Goal: Complete application form: Complete application form

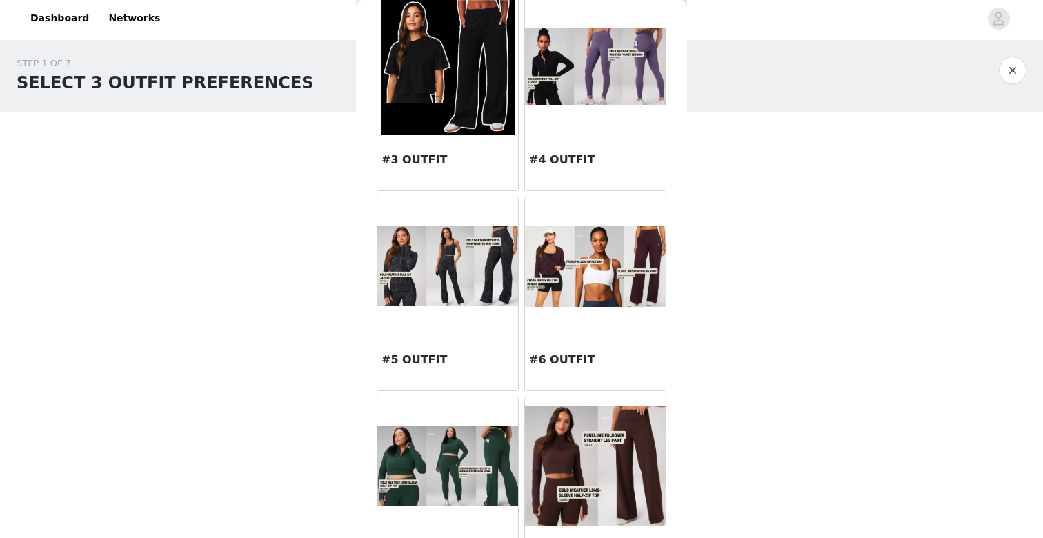
scroll to position [284, 0]
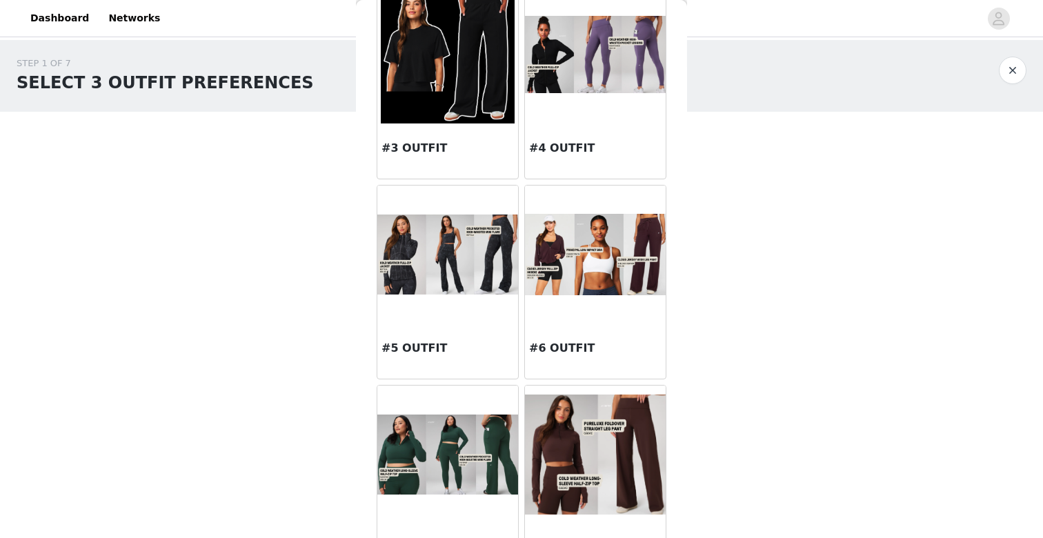
click at [580, 329] on div "#6 OUTFIT" at bounding box center [595, 350] width 141 height 55
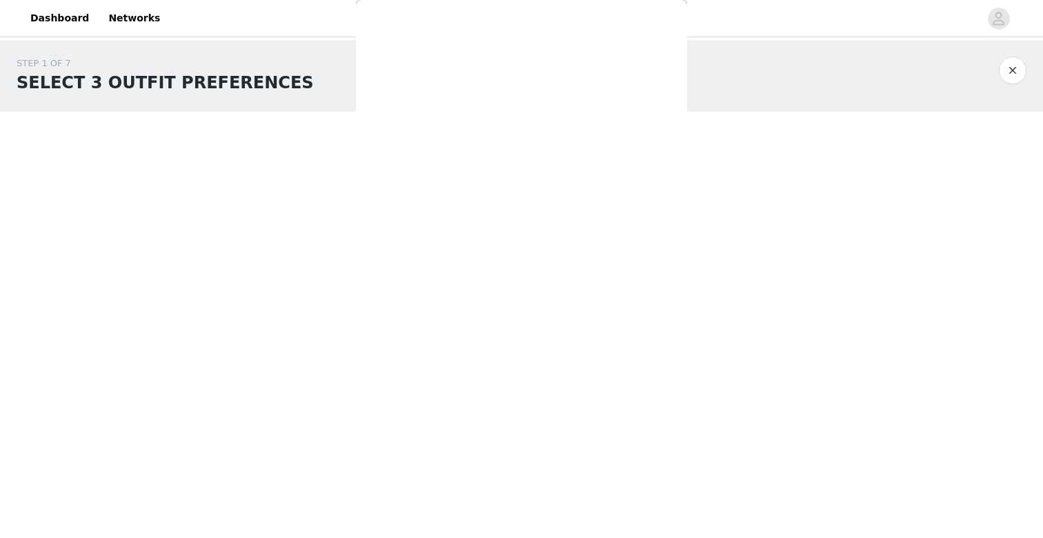
scroll to position [0, 0]
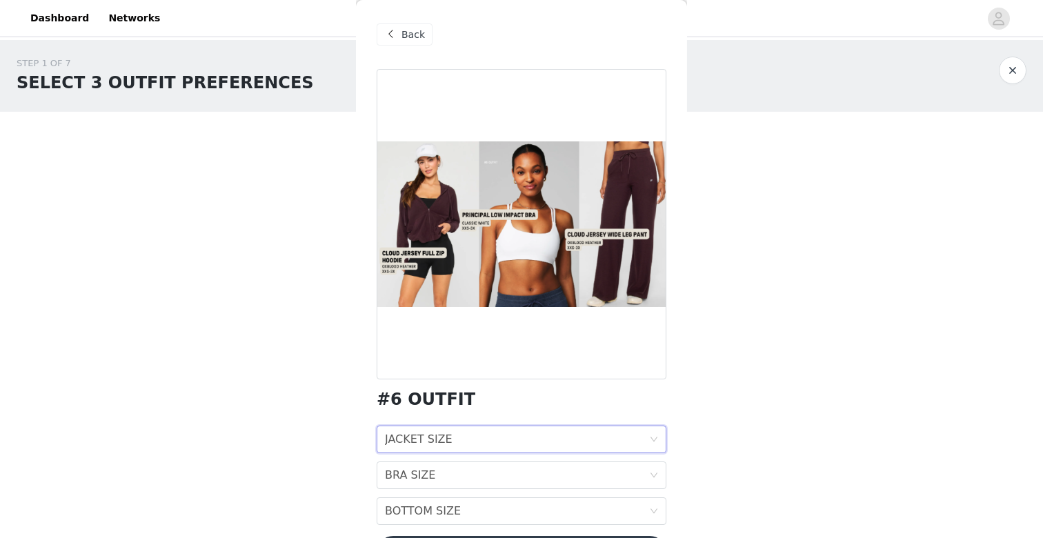
click at [455, 444] on div "JACKET SIZE JACKET SIZE" at bounding box center [517, 439] width 264 height 26
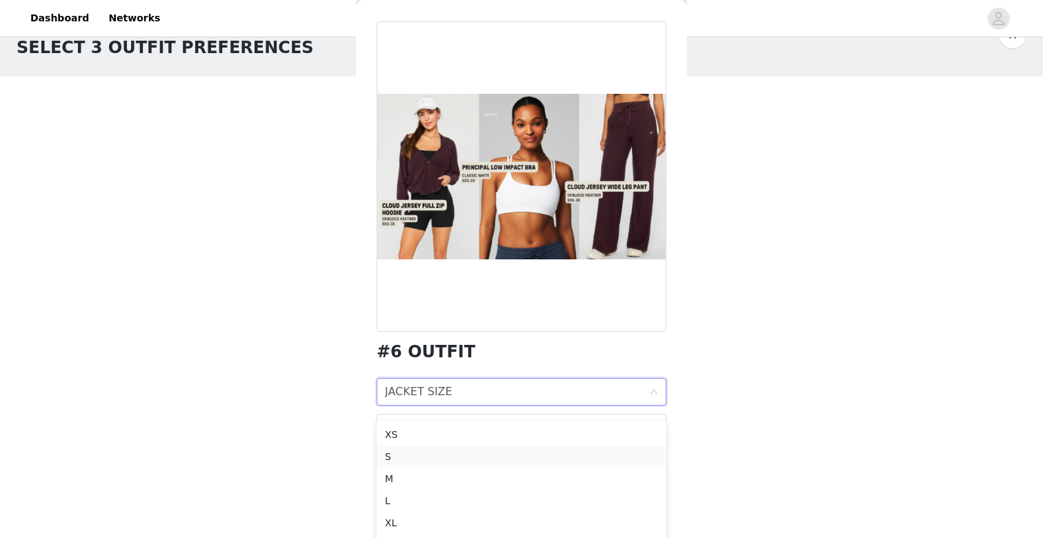
scroll to position [37, 0]
click at [423, 495] on div "L" at bounding box center [521, 498] width 273 height 15
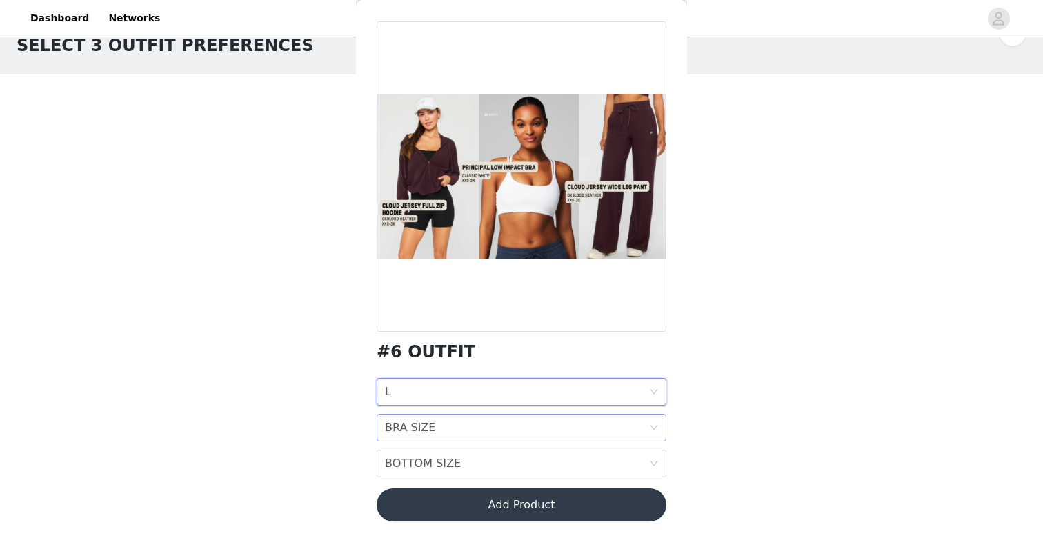
scroll to position [0, 0]
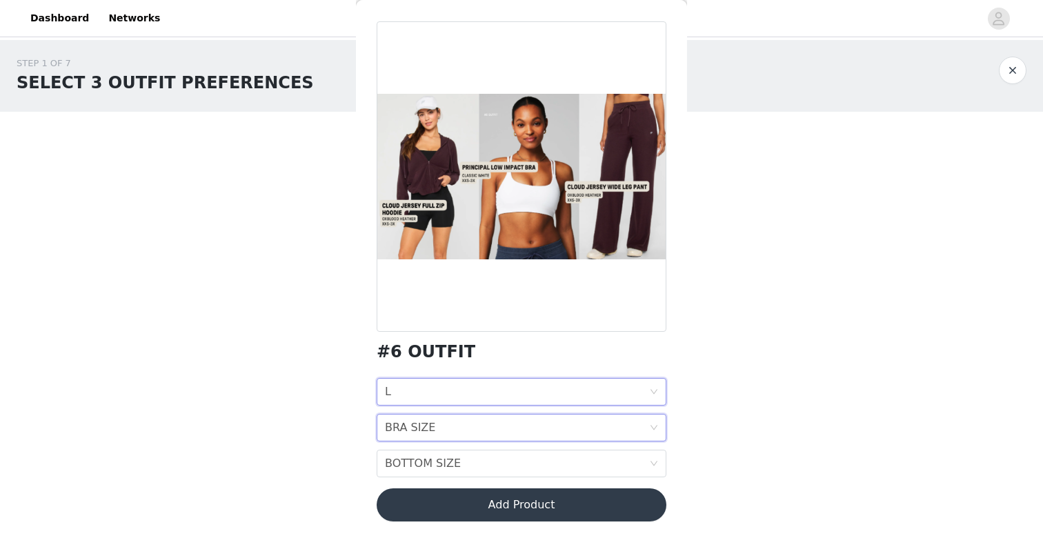
click at [438, 429] on div "BRA SIZE BRA SIZE" at bounding box center [517, 427] width 264 height 26
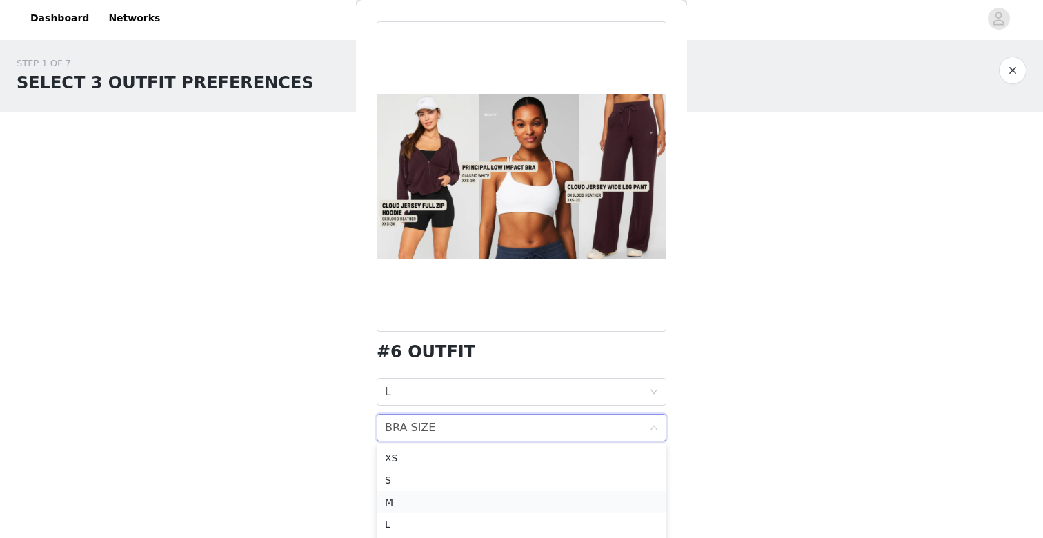
click at [410, 500] on div "M" at bounding box center [521, 501] width 273 height 15
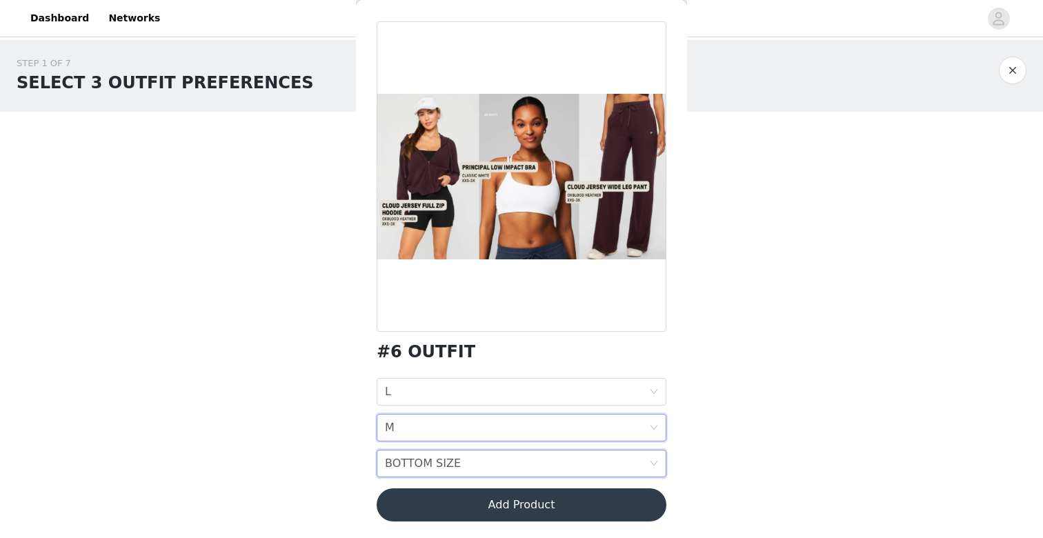
click at [424, 468] on div "BOTTOM SIZE" at bounding box center [423, 463] width 76 height 26
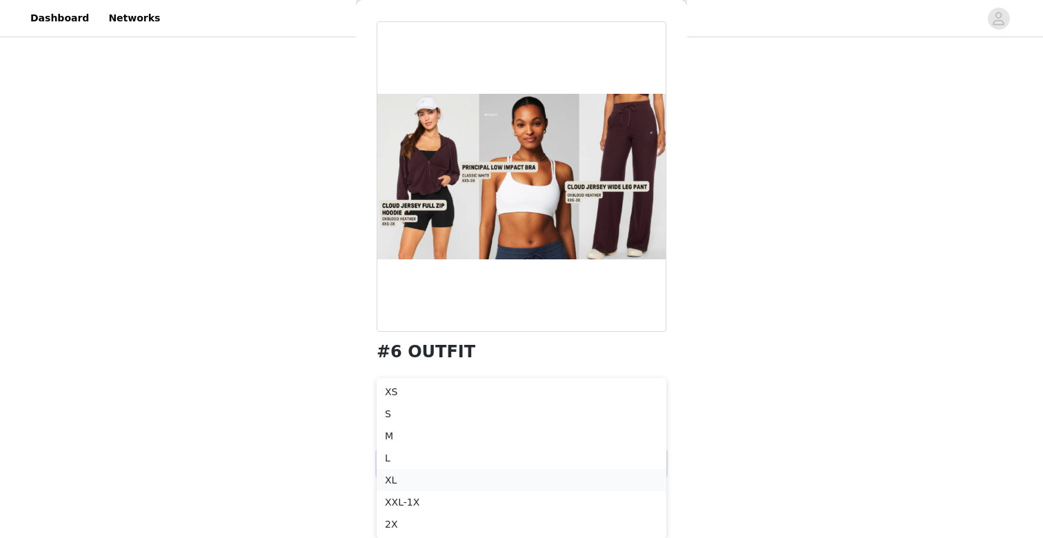
scroll to position [102, 0]
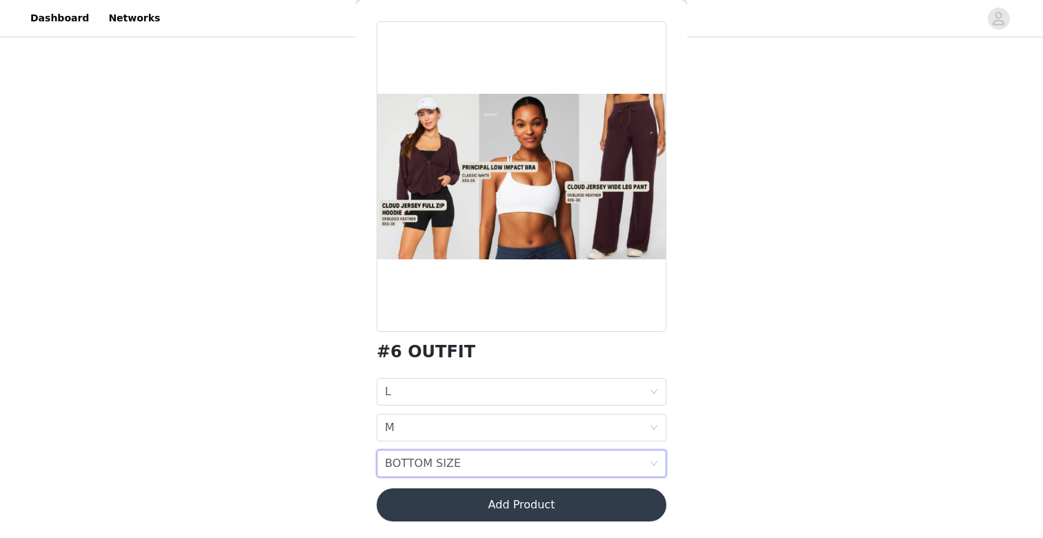
click at [911, 230] on div "STEP 1 OF 7 SELECT 3 OUTFIT PREFERENCES Please select 3 outfit PREFERENCES. You…" at bounding box center [521, 133] width 1043 height 390
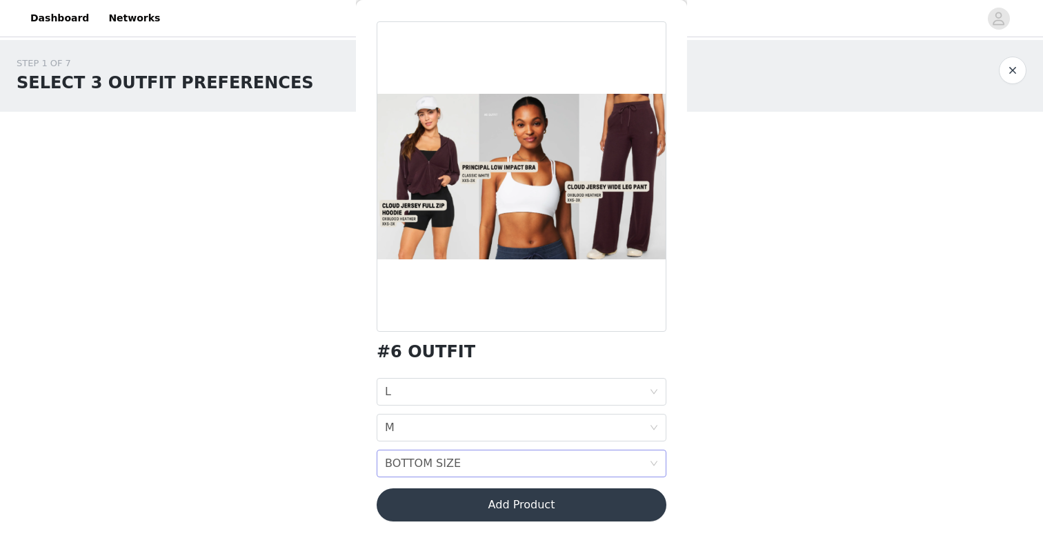
click at [437, 463] on div "BOTTOM SIZE" at bounding box center [423, 463] width 76 height 26
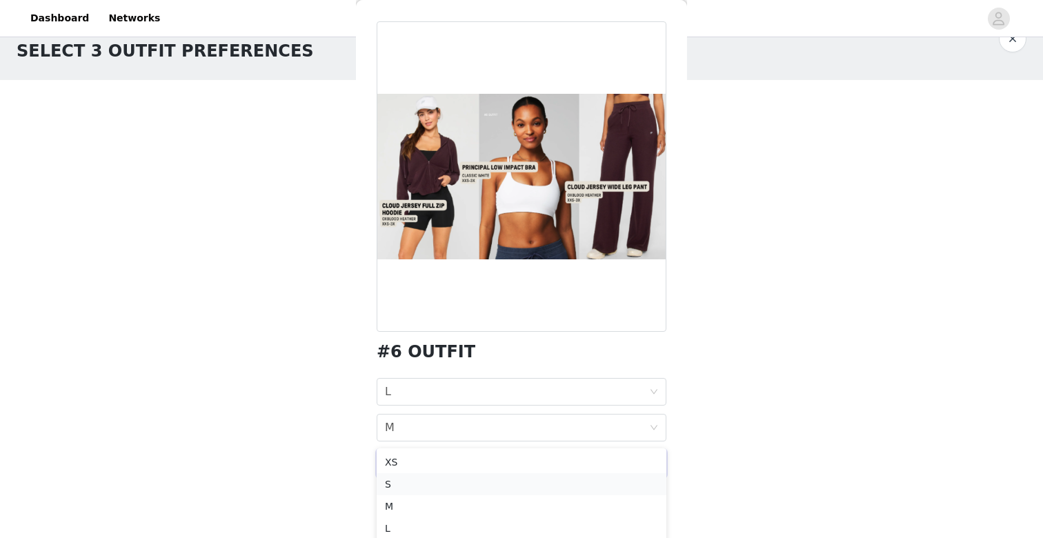
scroll to position [33, 0]
click at [428, 524] on div "L" at bounding box center [521, 526] width 273 height 15
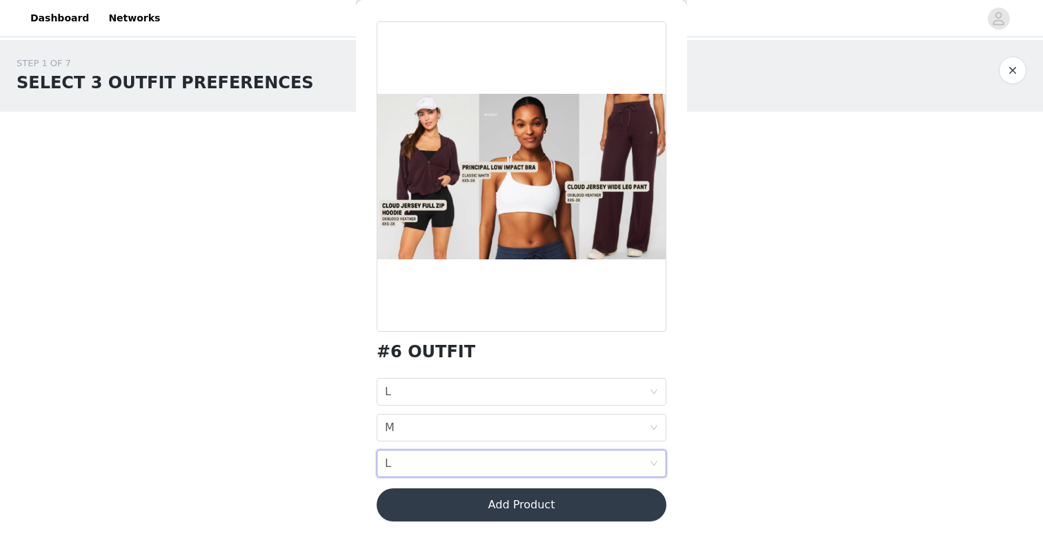
scroll to position [0, 0]
click at [412, 423] on div "BRA SIZE M" at bounding box center [517, 427] width 264 height 26
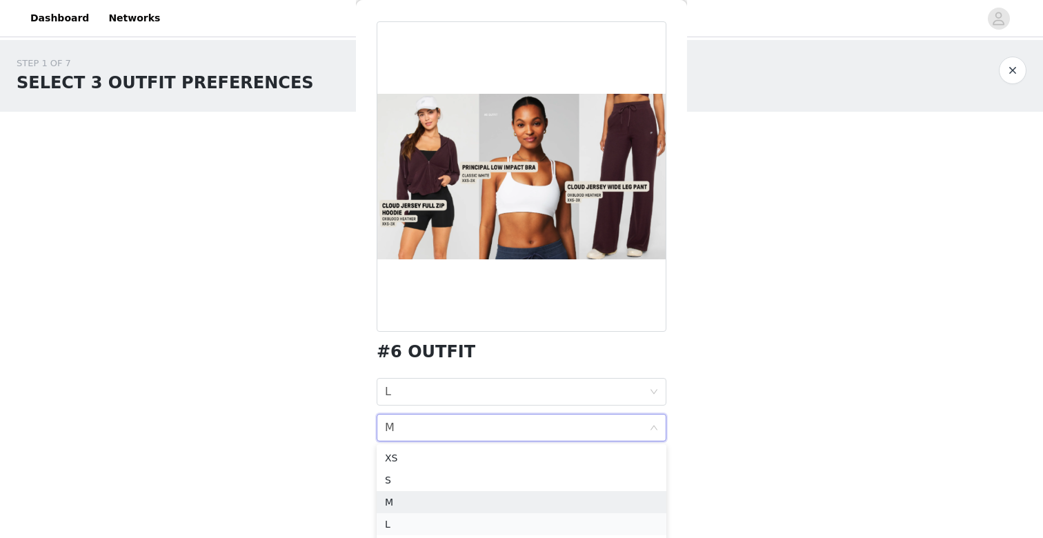
click at [403, 523] on div "L" at bounding box center [521, 524] width 273 height 15
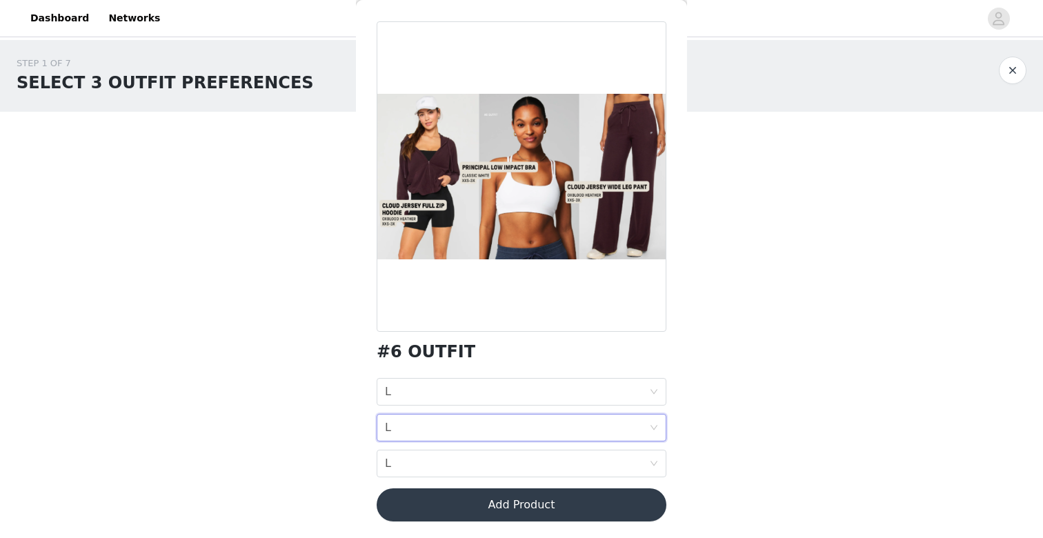
click at [407, 429] on div "BRA SIZE L" at bounding box center [517, 427] width 264 height 26
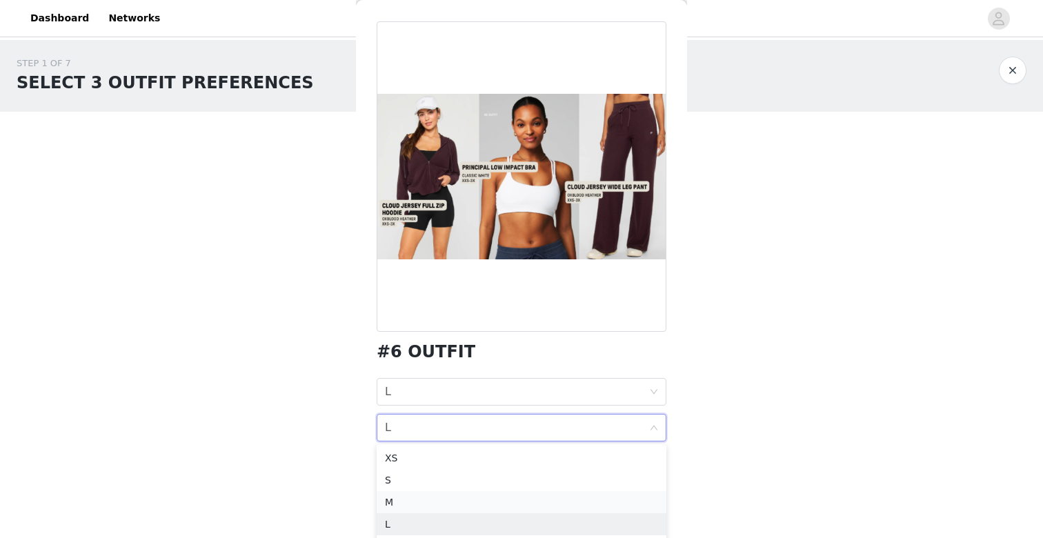
click at [410, 503] on div "M" at bounding box center [521, 501] width 273 height 15
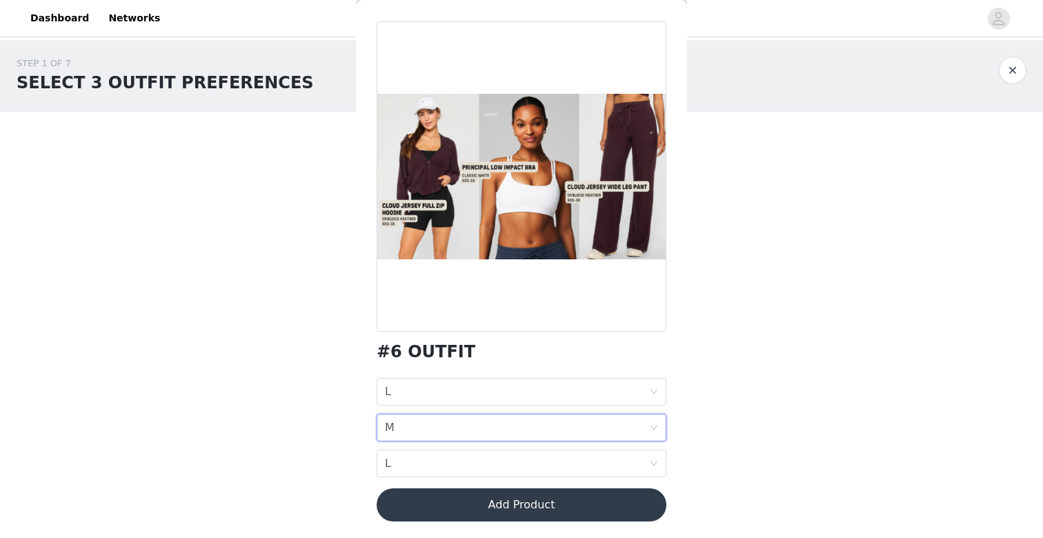
click at [416, 505] on button "Add Product" at bounding box center [522, 504] width 290 height 33
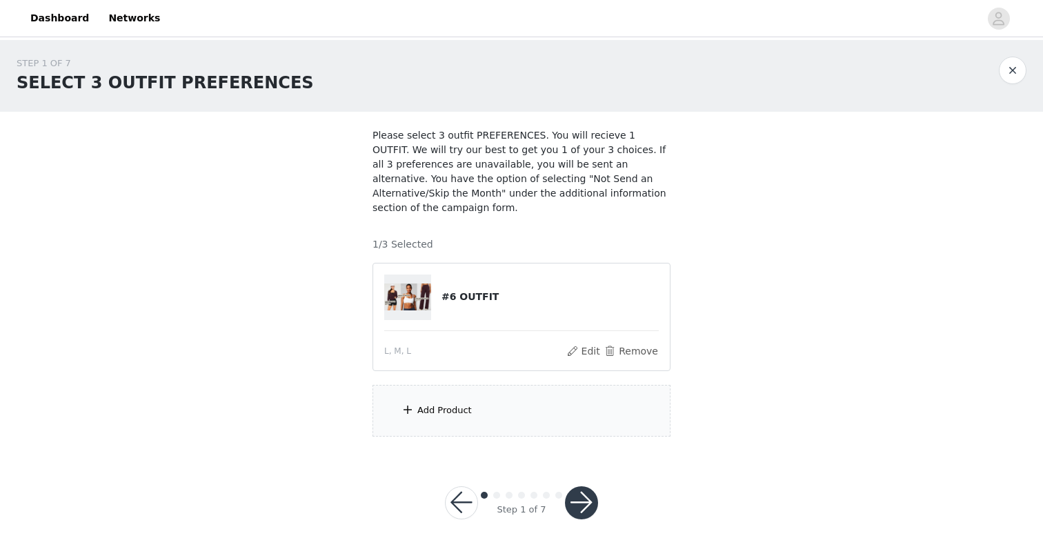
click at [499, 405] on div "Add Product" at bounding box center [521, 411] width 298 height 52
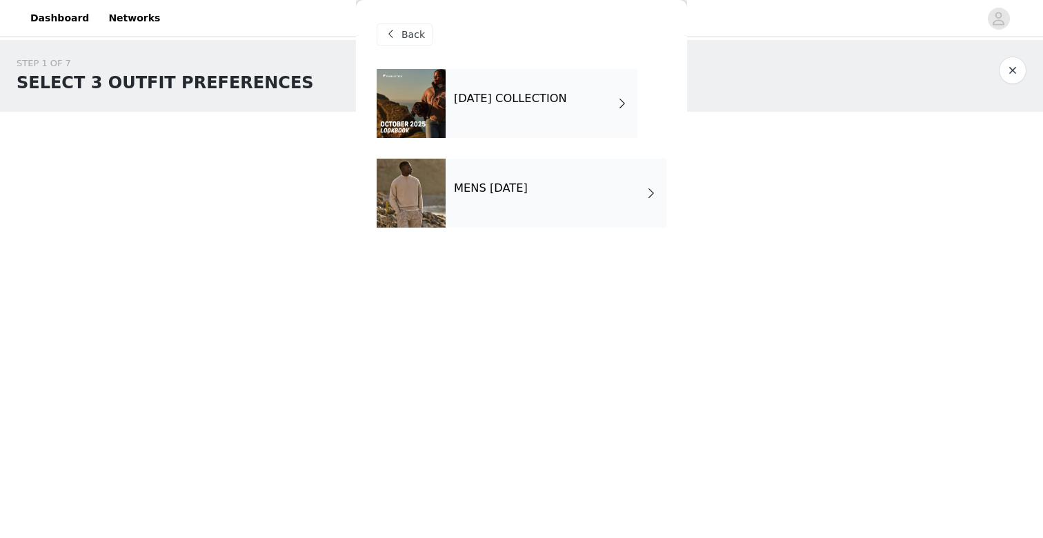
click at [417, 37] on span "Back" at bounding box center [412, 35] width 23 height 14
click at [428, 46] on div "Back" at bounding box center [522, 34] width 290 height 69
click at [502, 117] on div "OCTOBER 2025 COLLECTION" at bounding box center [541, 103] width 192 height 69
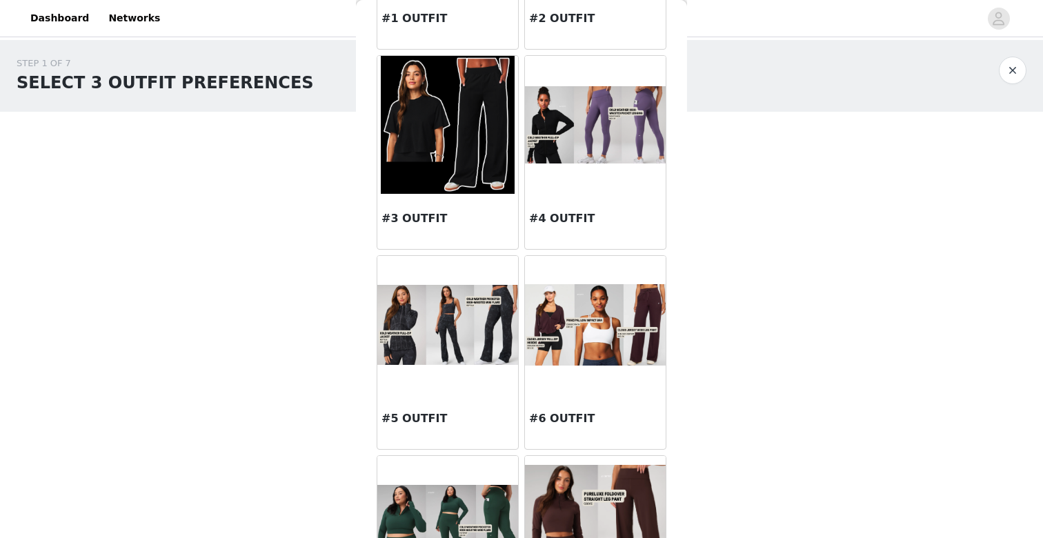
scroll to position [195, 0]
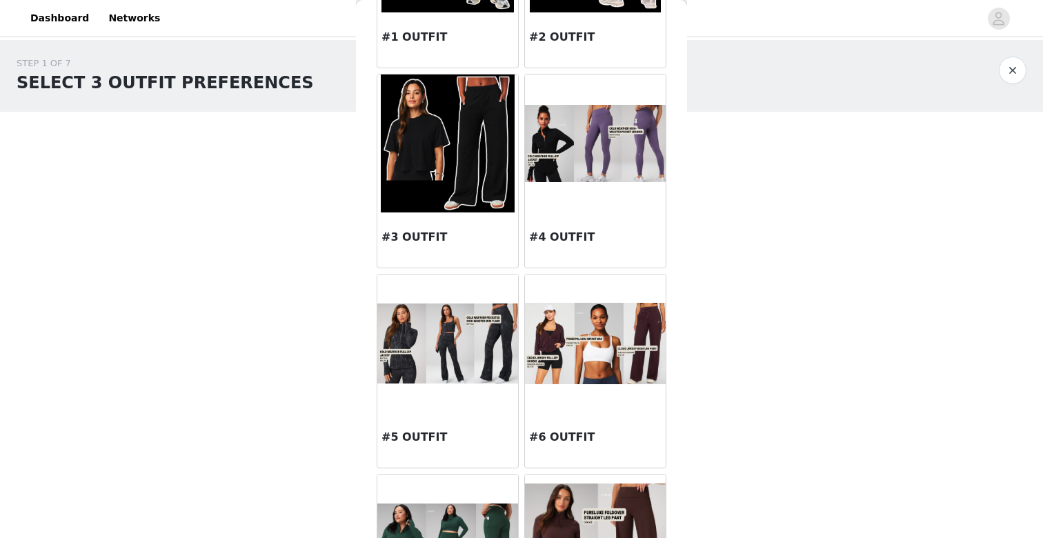
click at [585, 365] on img at bounding box center [595, 343] width 141 height 81
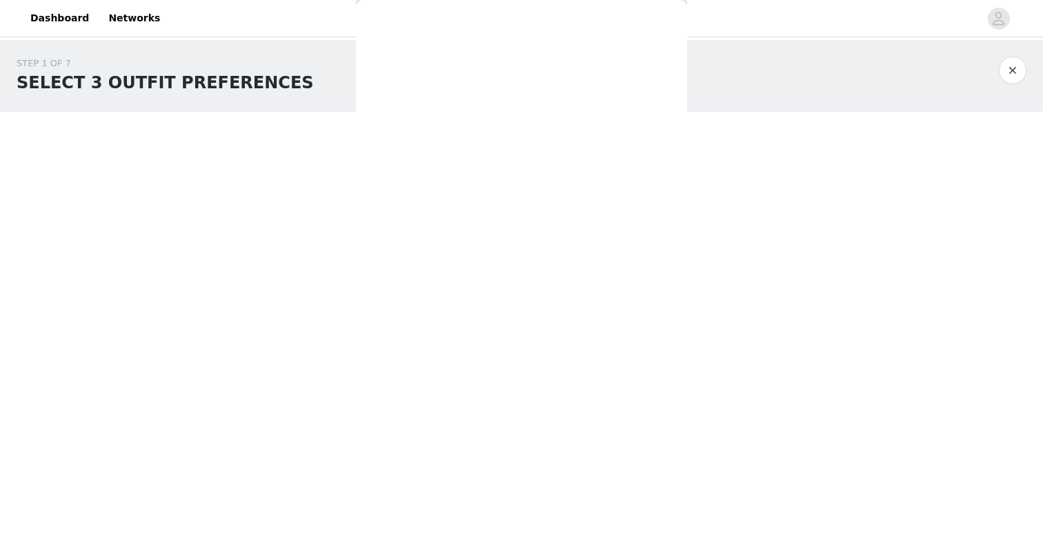
scroll to position [48, 0]
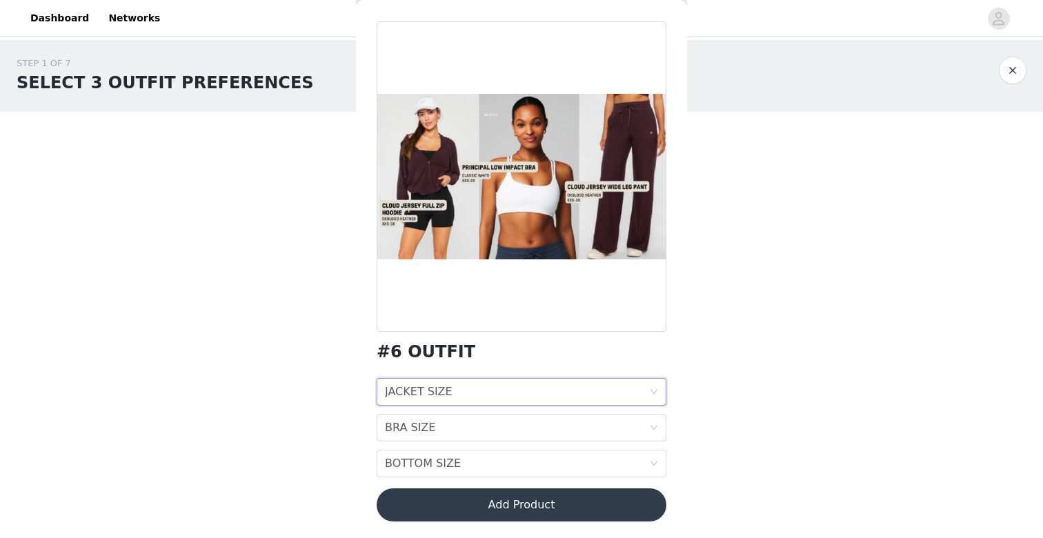
click at [461, 381] on div "JACKET SIZE JACKET SIZE" at bounding box center [517, 392] width 264 height 26
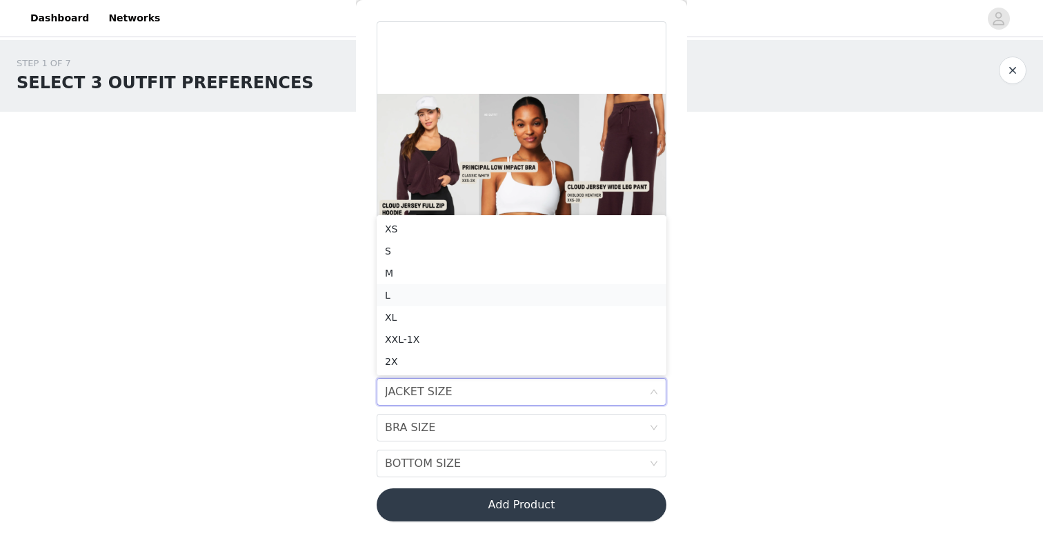
click at [450, 298] on div "L" at bounding box center [521, 295] width 273 height 15
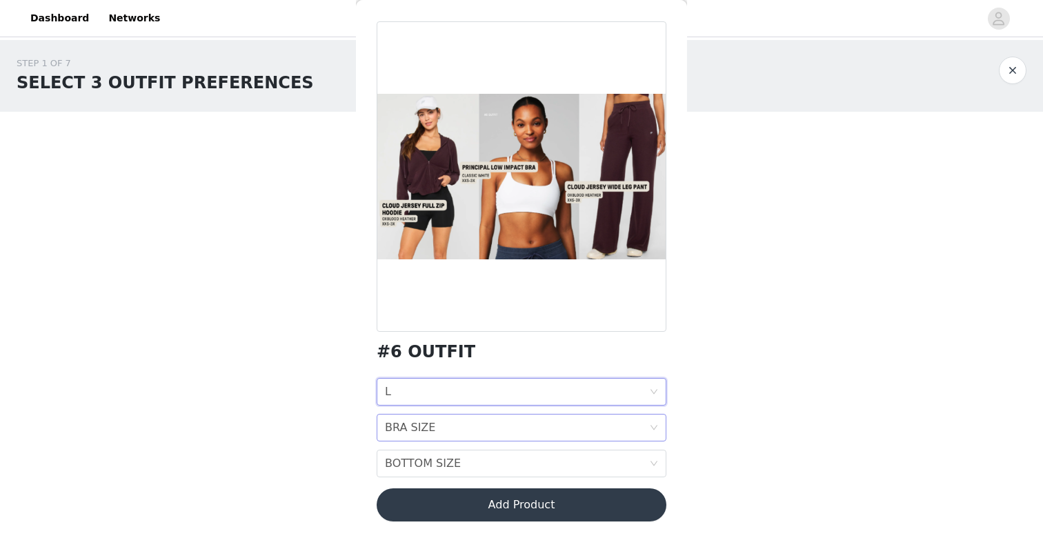
click at [409, 431] on div "BRA SIZE" at bounding box center [410, 427] width 50 height 26
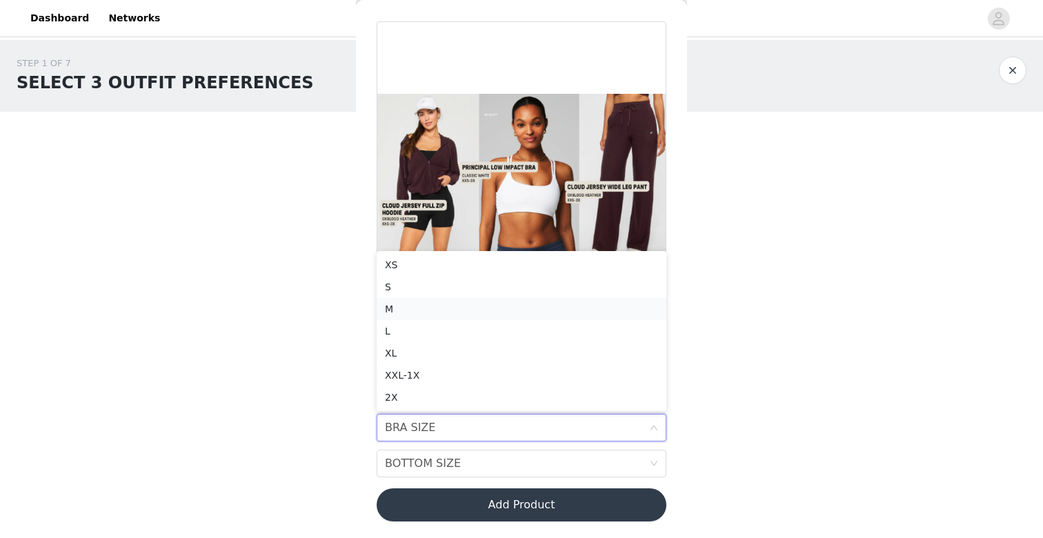
click at [416, 306] on div "M" at bounding box center [521, 308] width 273 height 15
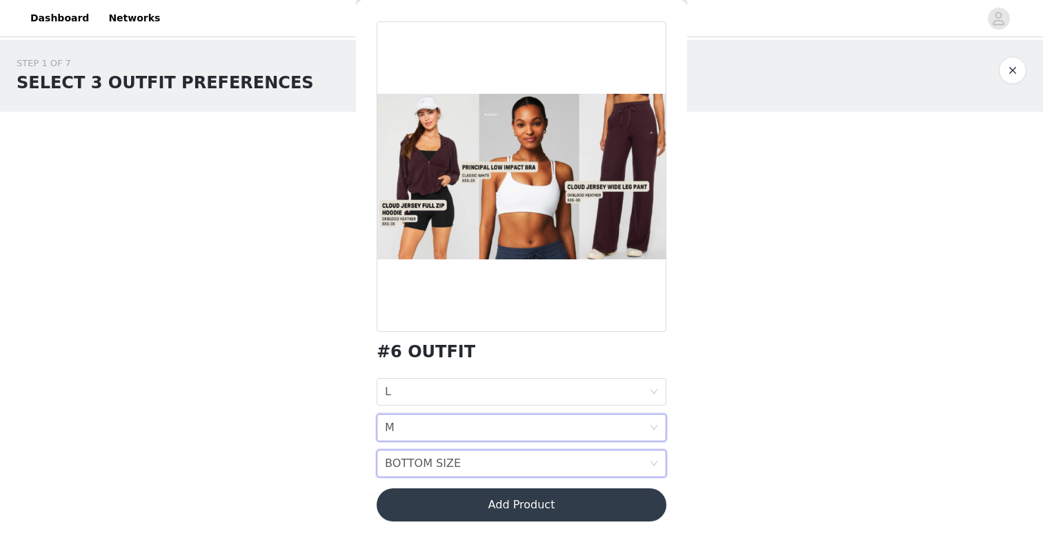
click at [411, 458] on div "BOTTOM SIZE" at bounding box center [423, 463] width 76 height 26
click at [411, 364] on div "L" at bounding box center [521, 366] width 273 height 15
click at [411, 507] on button "Add Product" at bounding box center [522, 504] width 290 height 33
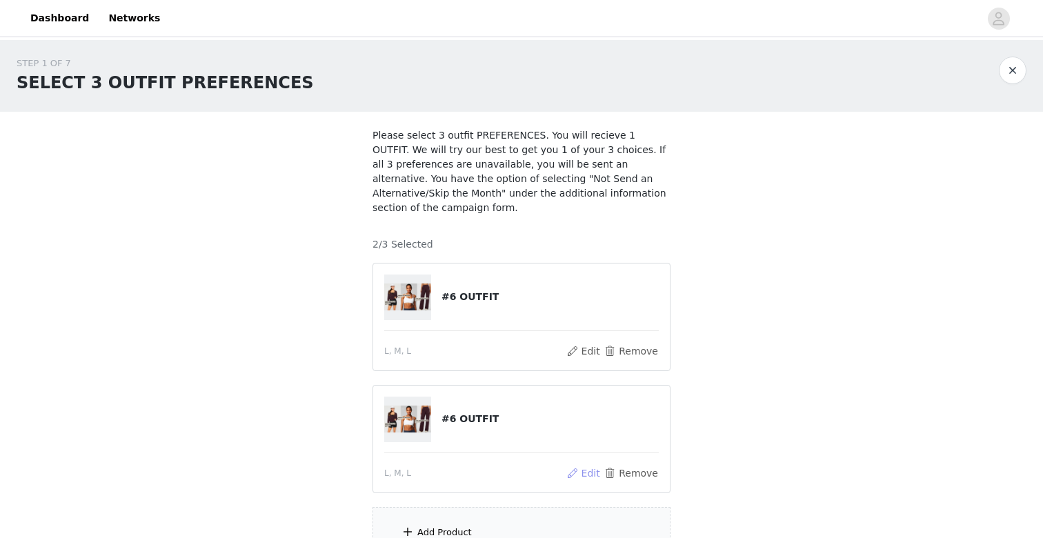
click at [589, 468] on button "Edit" at bounding box center [582, 473] width 35 height 17
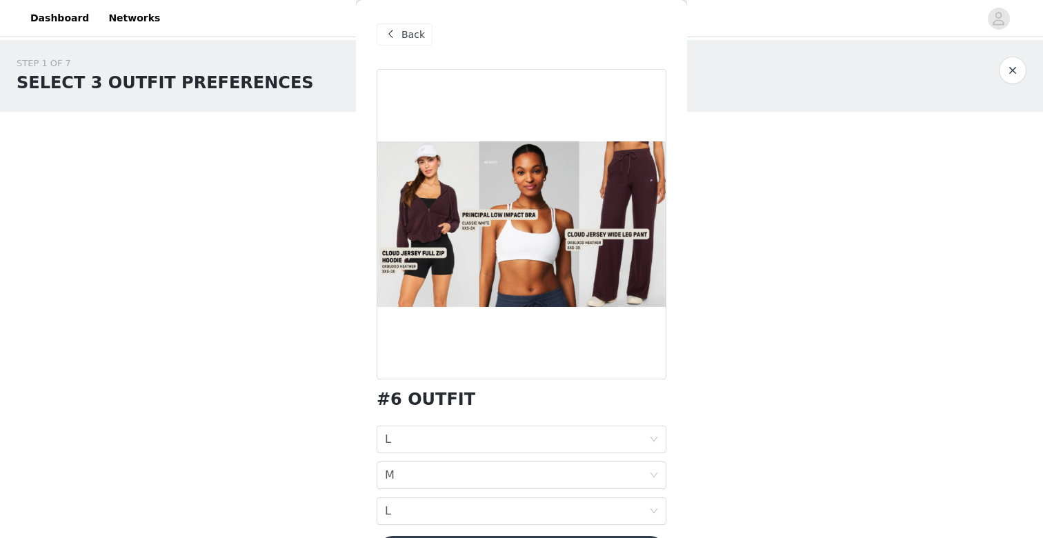
click at [392, 39] on span at bounding box center [390, 34] width 17 height 17
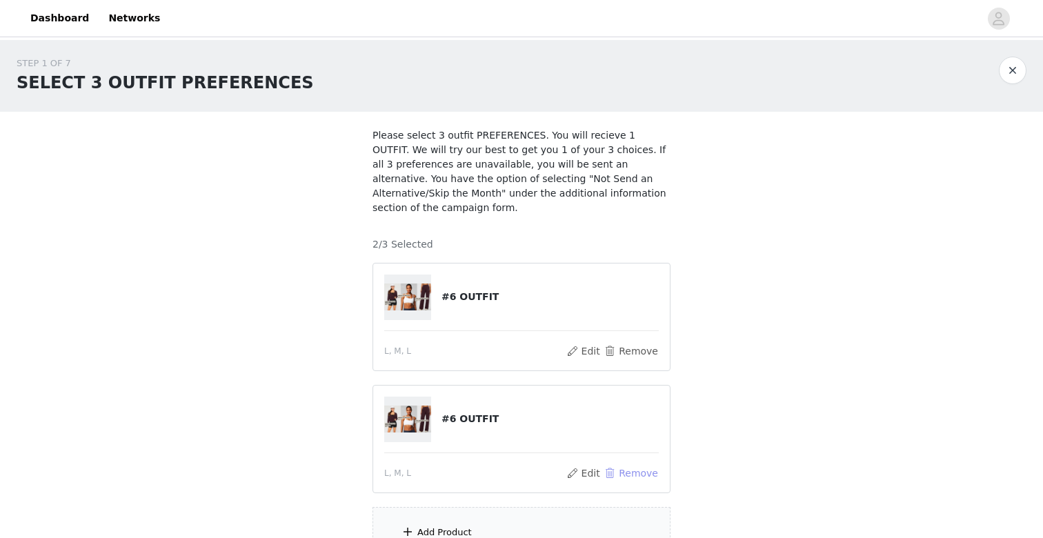
click at [622, 476] on button "Remove" at bounding box center [630, 473] width 55 height 17
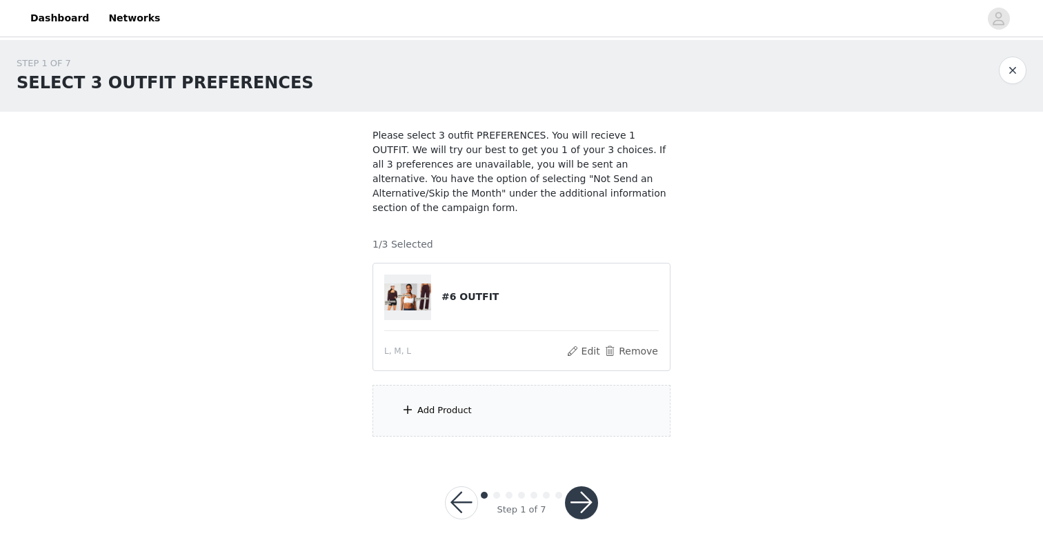
click at [465, 414] on div "Add Product" at bounding box center [444, 410] width 54 height 14
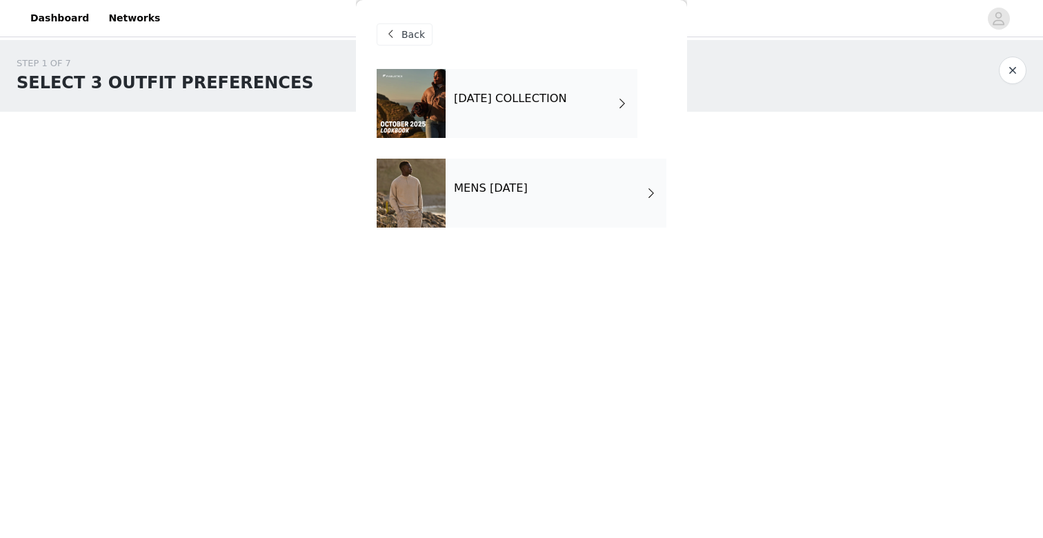
click at [471, 97] on h4 "OCTOBER 2025 COLLECTION" at bounding box center [510, 98] width 113 height 12
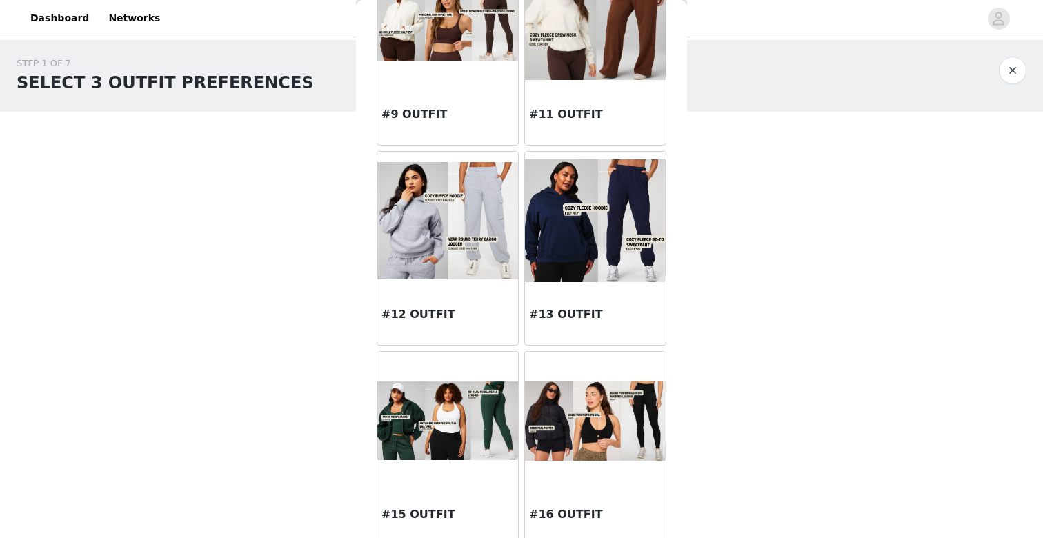
scroll to position [797, 0]
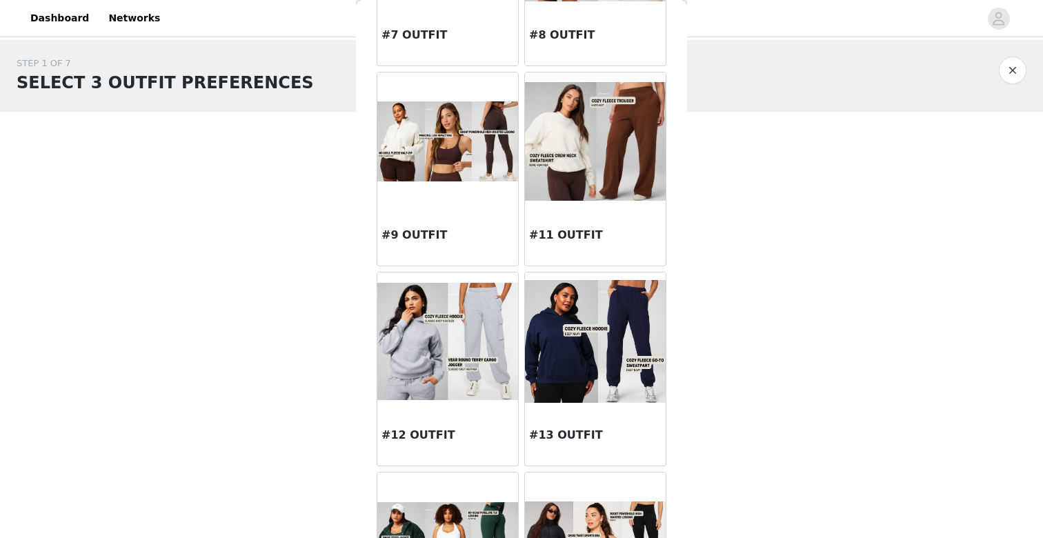
click at [428, 221] on div "#9 OUTFIT" at bounding box center [447, 237] width 141 height 55
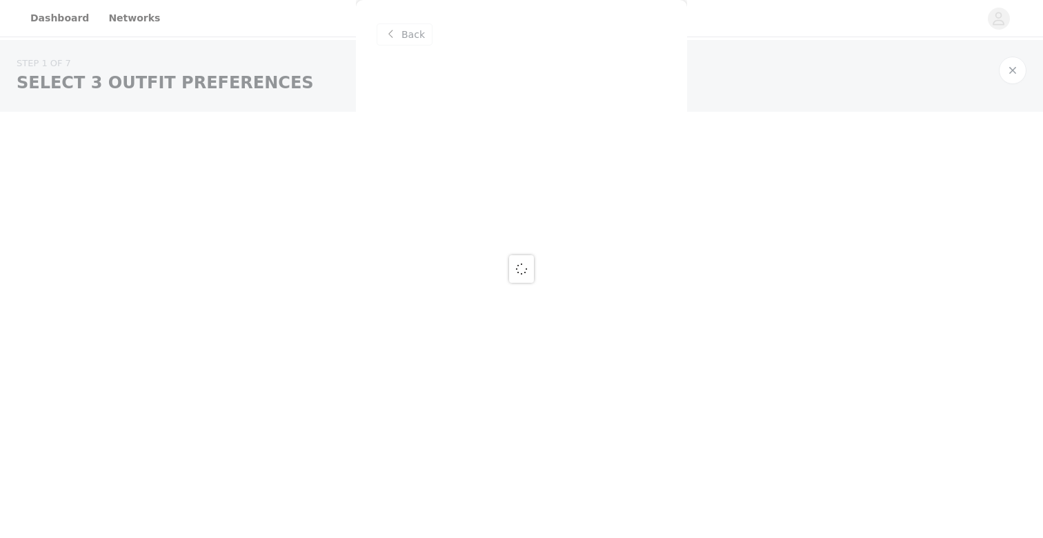
scroll to position [0, 0]
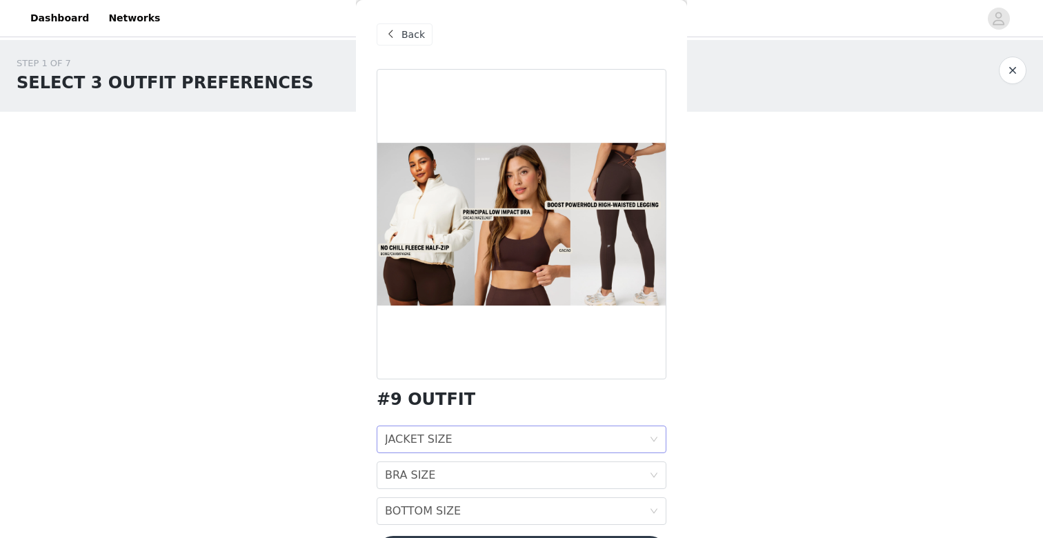
click at [437, 445] on div "JACKET SIZE" at bounding box center [419, 439] width 68 height 26
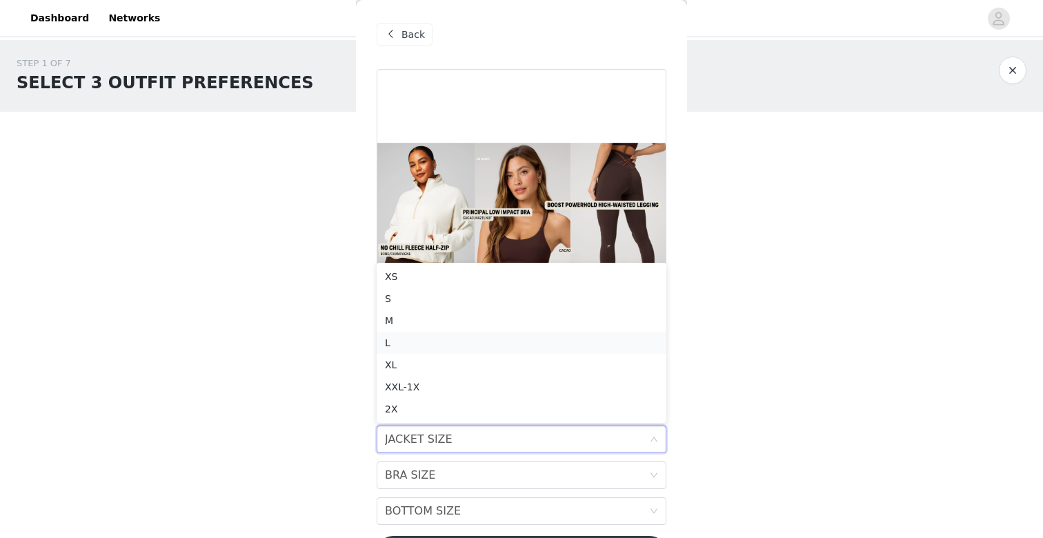
click at [431, 332] on li "L" at bounding box center [522, 343] width 290 height 22
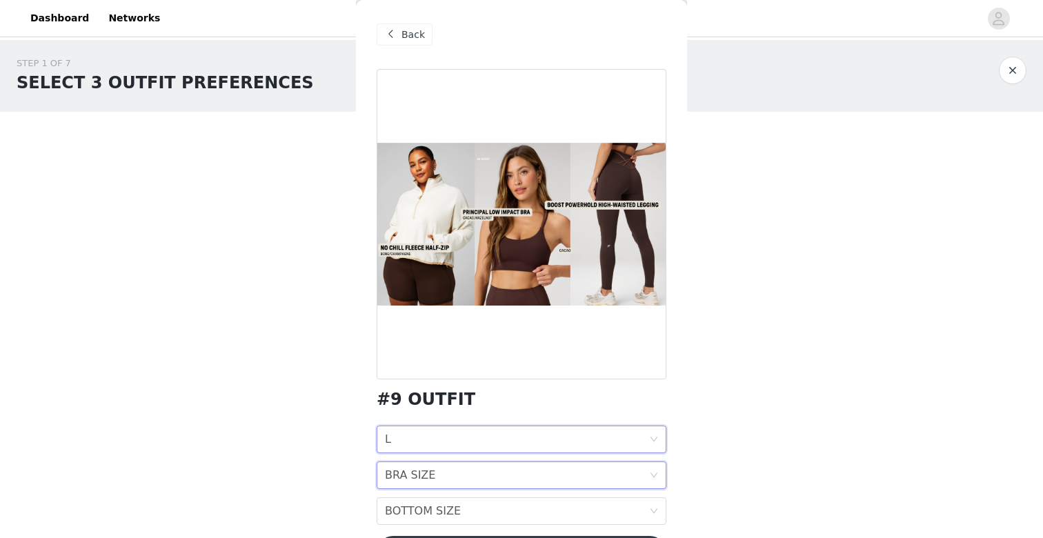
click at [412, 474] on div "BRA SIZE" at bounding box center [410, 475] width 50 height 26
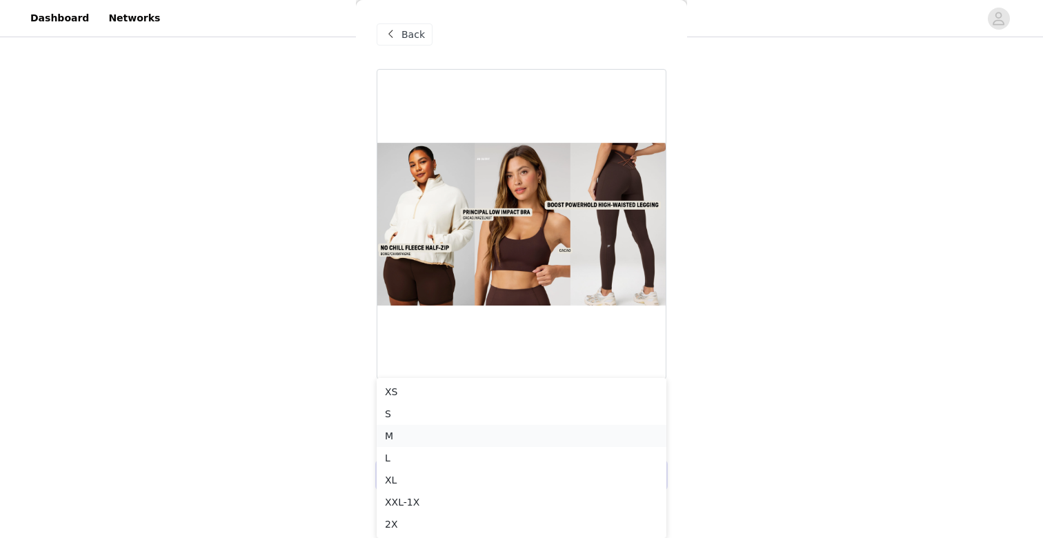
click at [408, 432] on div "M" at bounding box center [521, 435] width 273 height 15
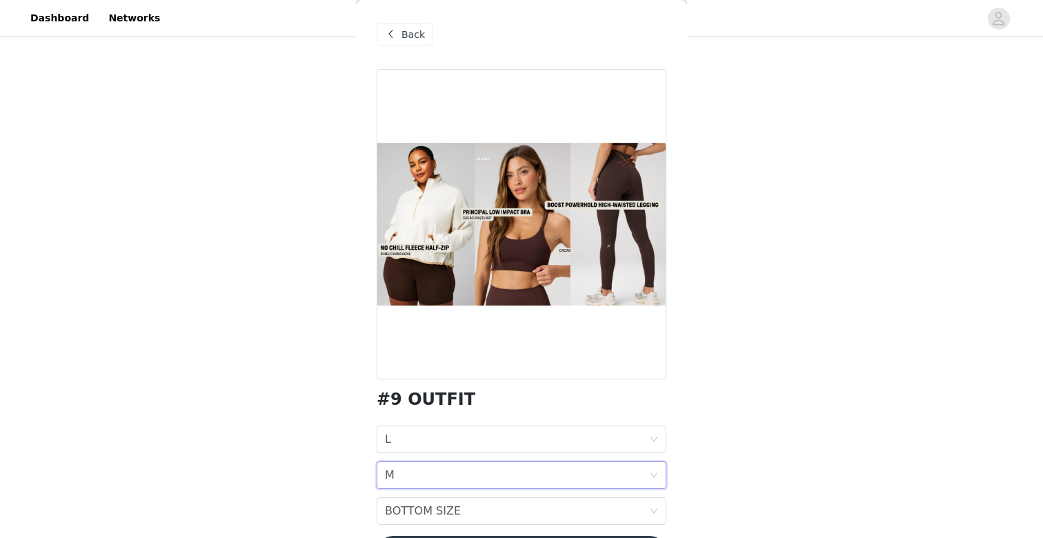
scroll to position [14, 0]
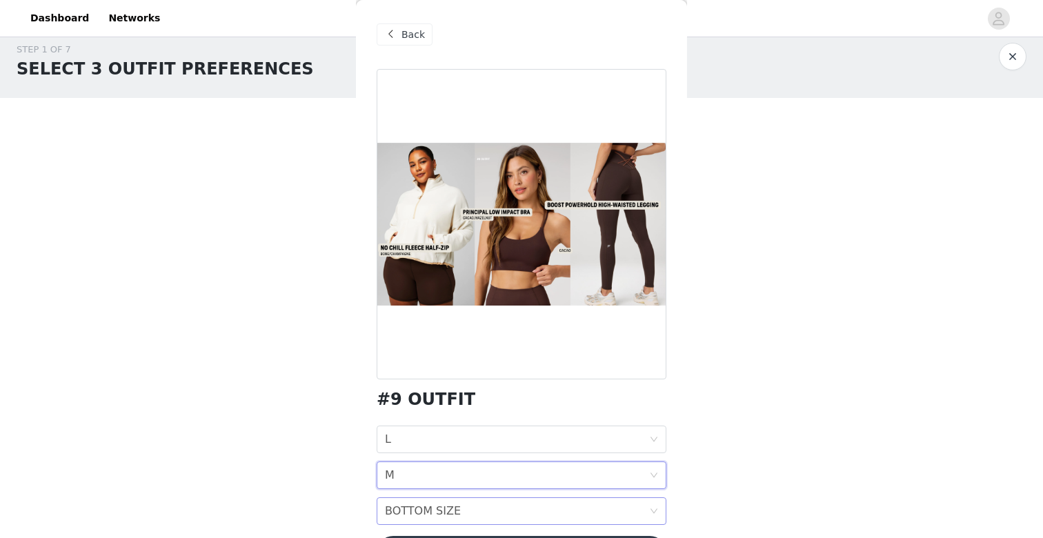
click at [410, 510] on div "BOTTOM SIZE" at bounding box center [423, 511] width 76 height 26
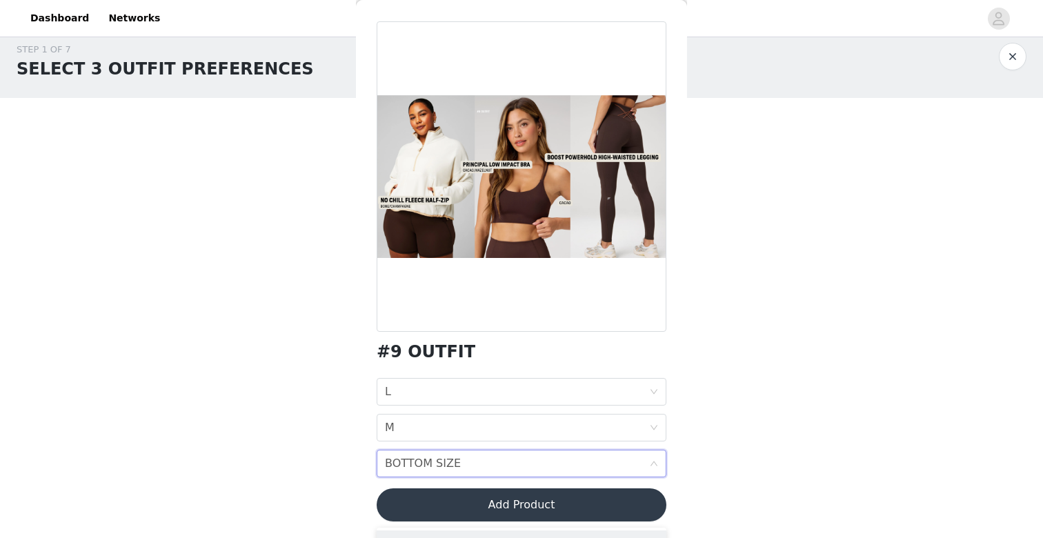
scroll to position [48, 0]
click at [412, 467] on div "BOTTOM SIZE" at bounding box center [423, 463] width 76 height 26
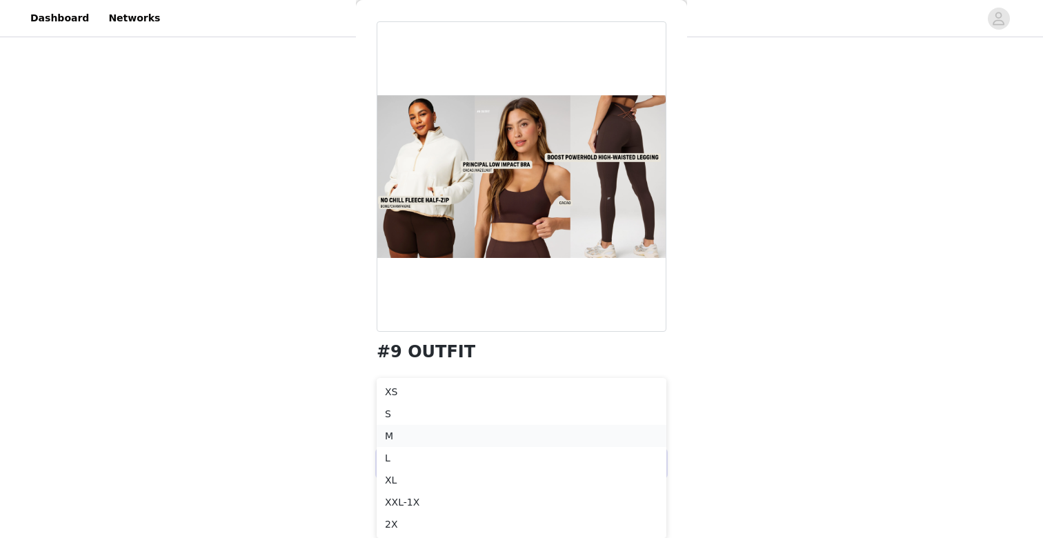
click at [396, 437] on div "M" at bounding box center [521, 435] width 273 height 15
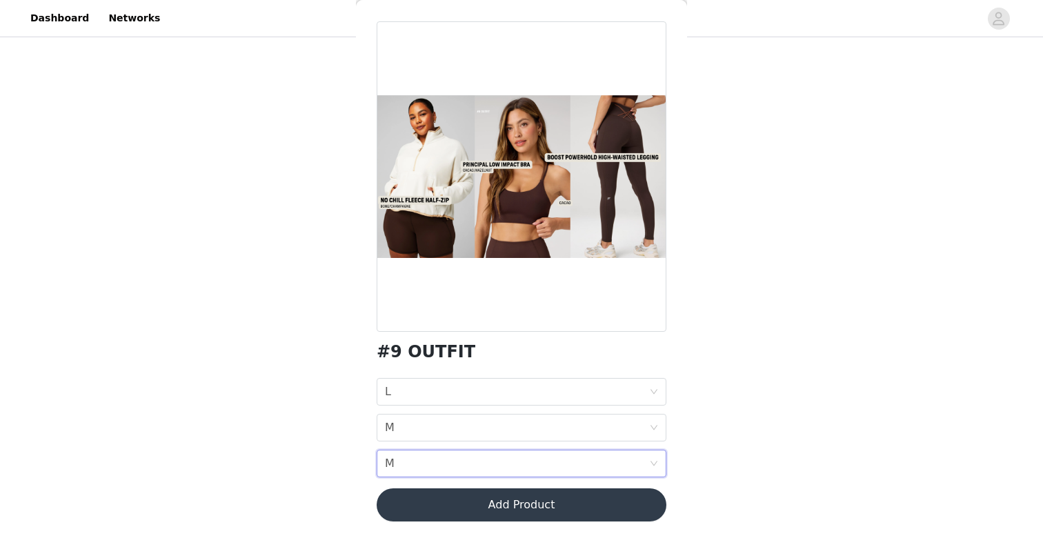
scroll to position [14, 0]
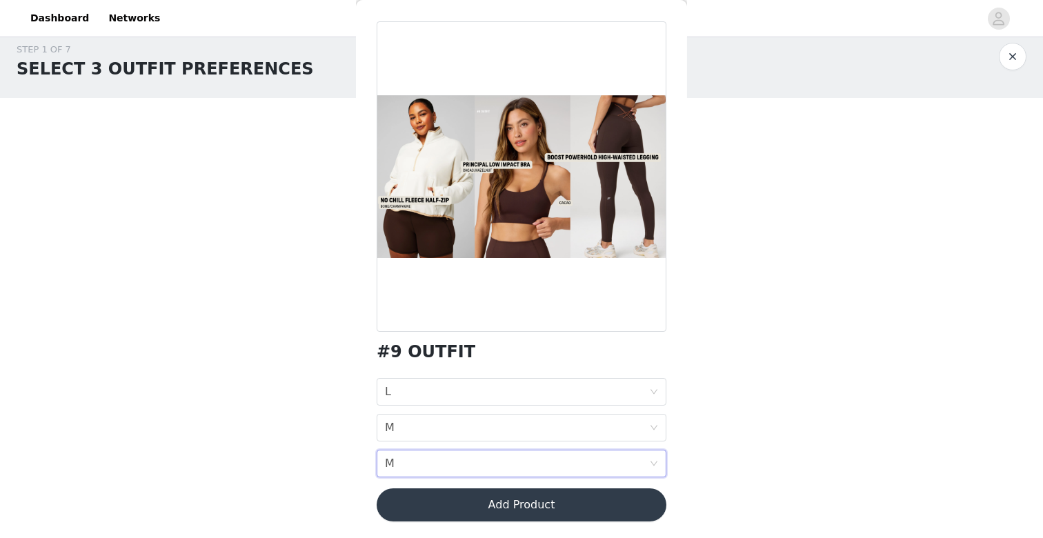
click at [422, 508] on button "Add Product" at bounding box center [522, 504] width 290 height 33
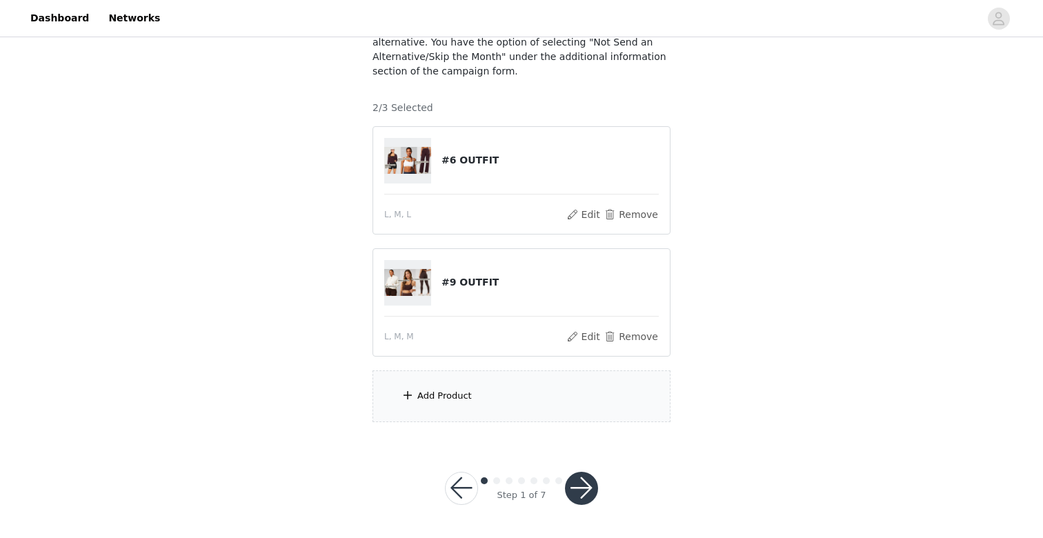
scroll to position [136, 0]
click at [439, 390] on div "Add Product" at bounding box center [521, 397] width 298 height 52
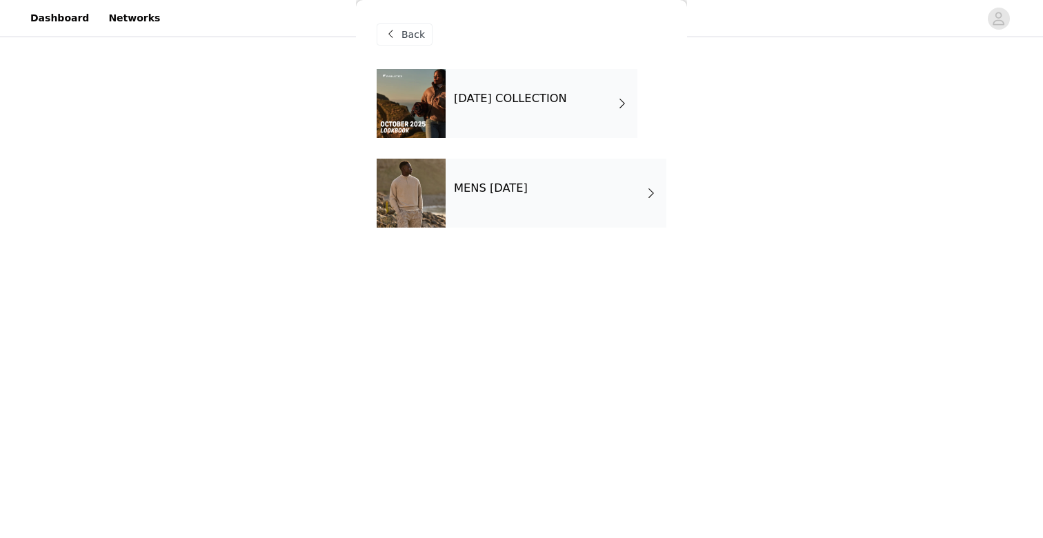
click at [528, 120] on div "OCTOBER 2025 COLLECTION" at bounding box center [541, 103] width 192 height 69
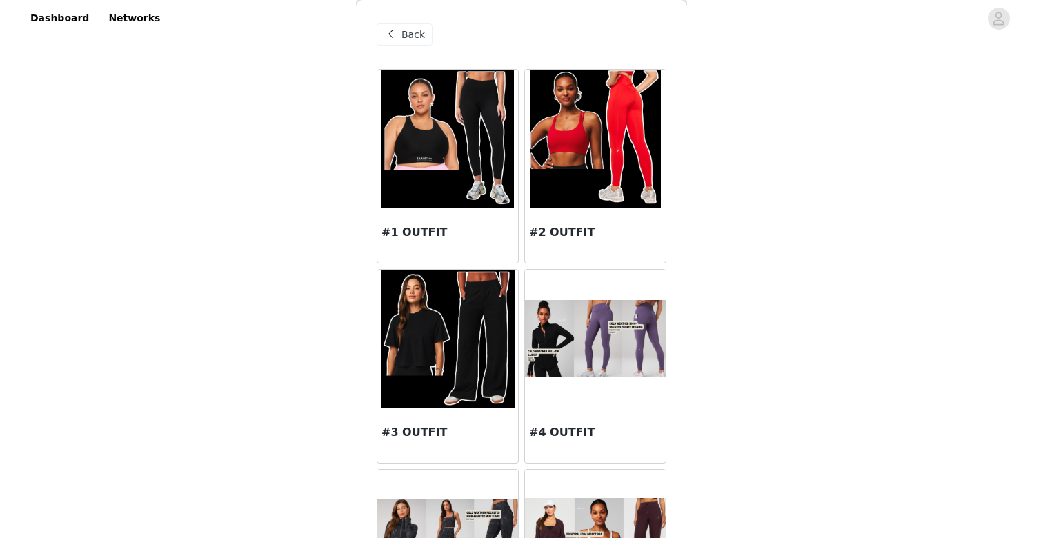
scroll to position [0, 0]
click at [405, 39] on span "Back" at bounding box center [412, 35] width 23 height 14
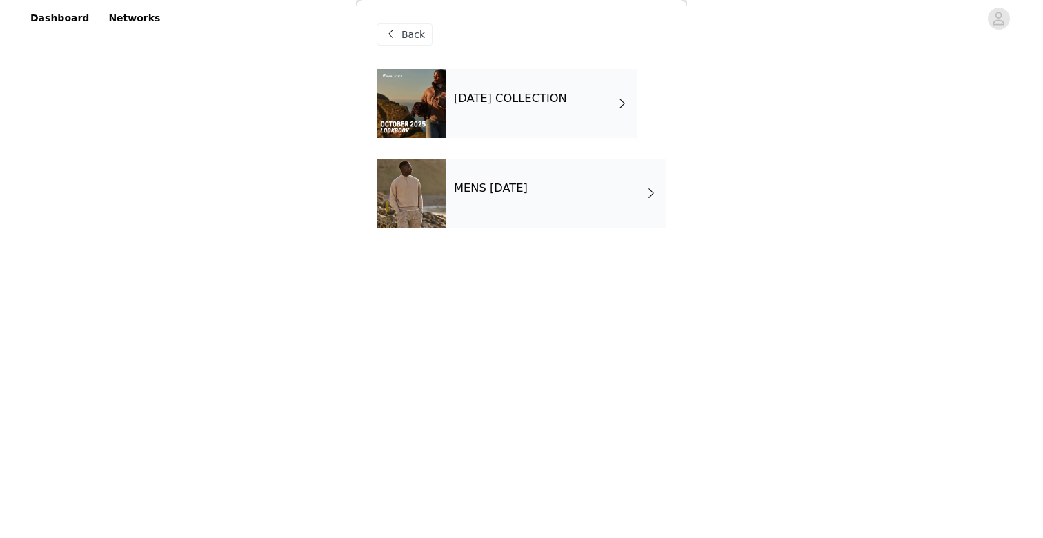
click at [481, 194] on h4 "MENS OCTOBER 2025" at bounding box center [491, 188] width 74 height 12
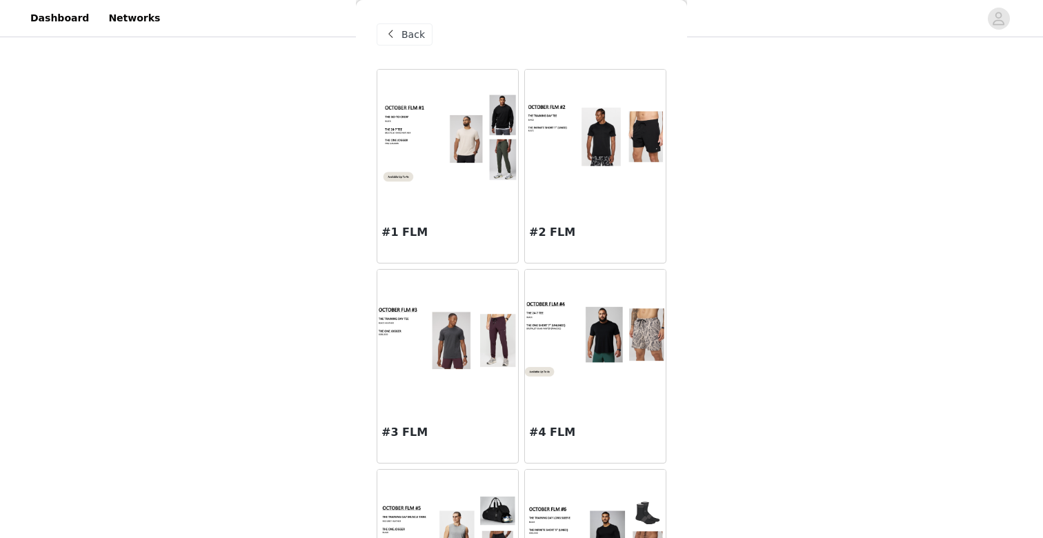
click at [408, 30] on span "Back" at bounding box center [412, 35] width 23 height 14
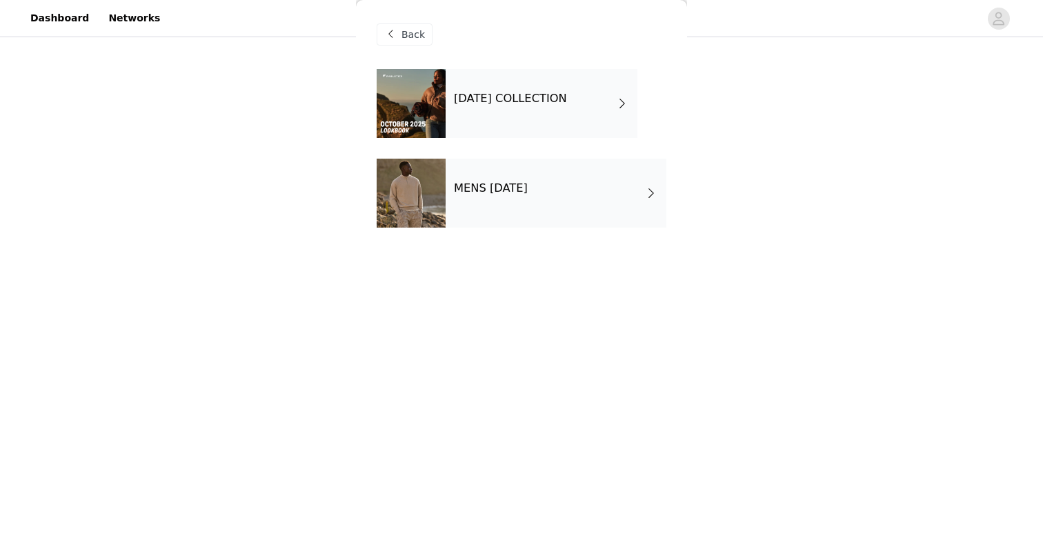
click at [475, 97] on h4 "OCTOBER 2025 COLLECTION" at bounding box center [510, 98] width 113 height 12
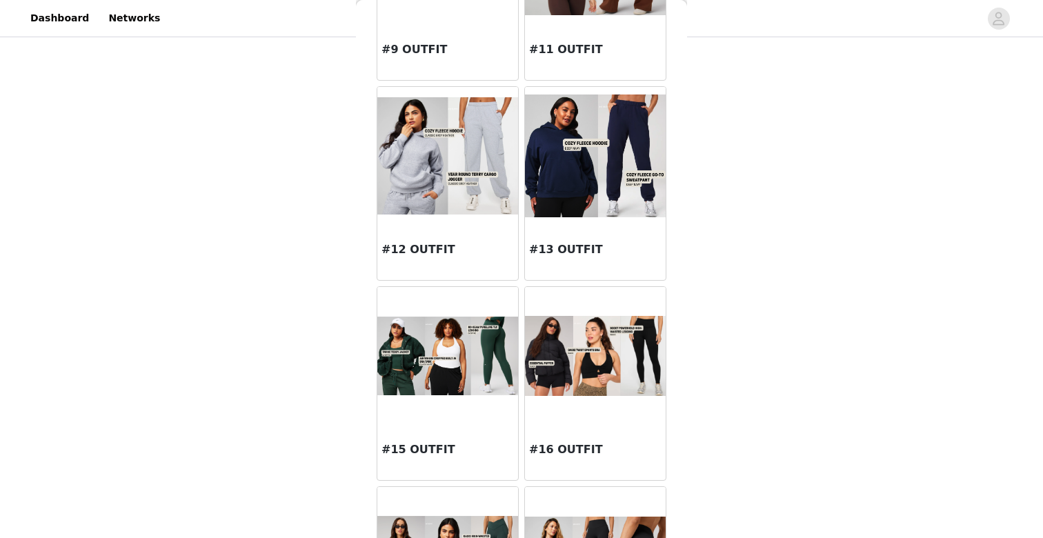
scroll to position [984, 0]
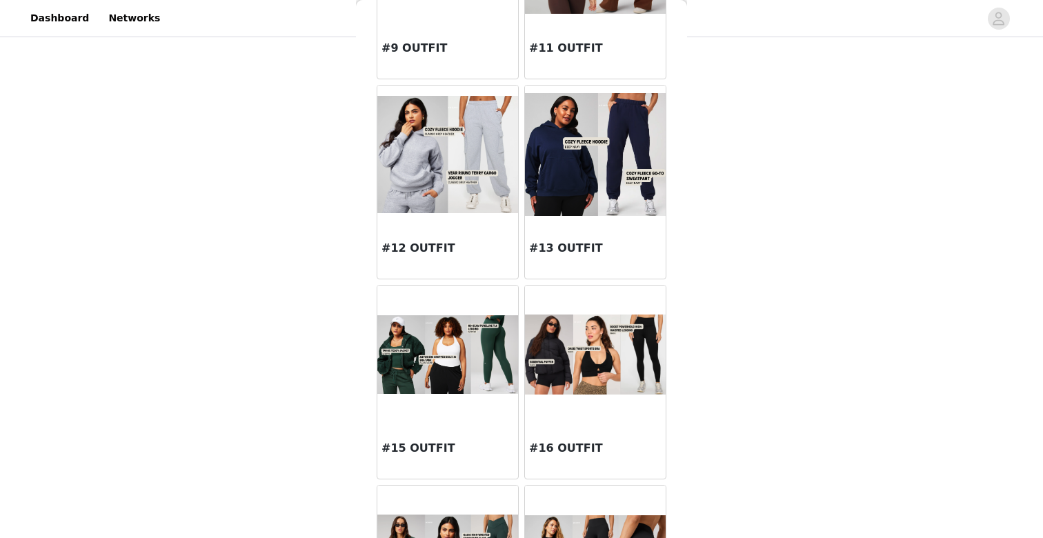
click at [545, 232] on div "#13 OUTFIT" at bounding box center [595, 250] width 141 height 55
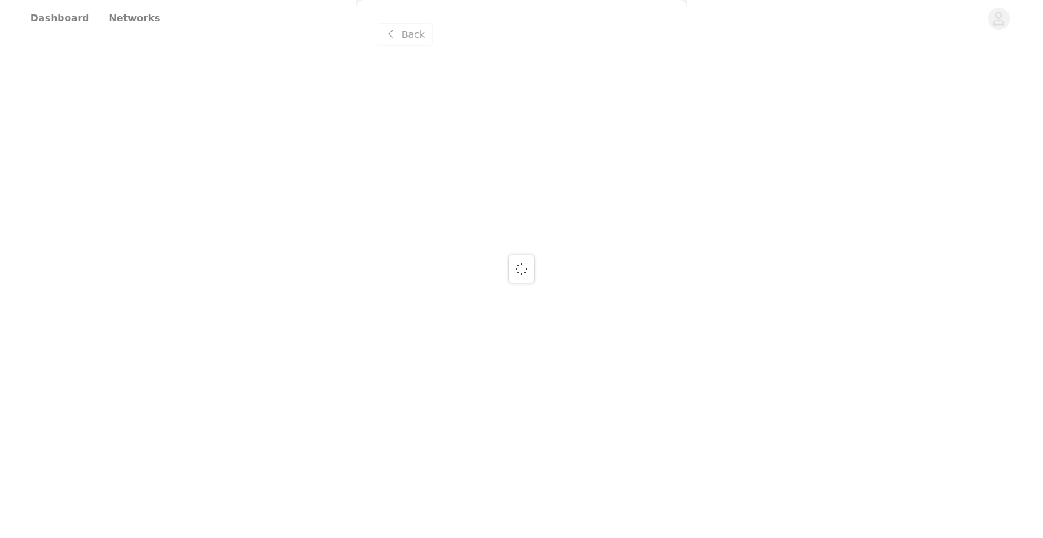
scroll to position [0, 0]
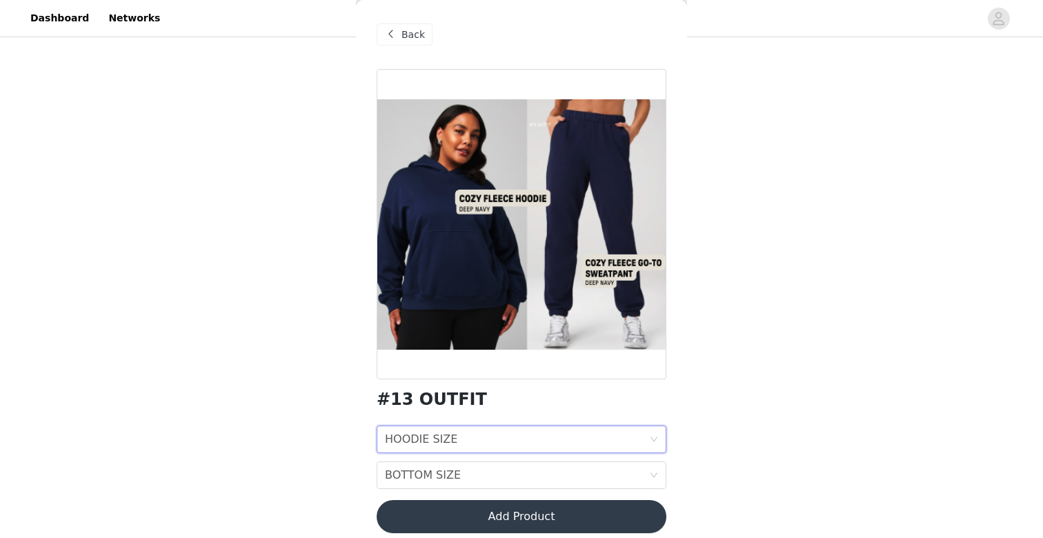
click at [479, 438] on div "HOODIE SIZE HOODIE SIZE" at bounding box center [517, 439] width 264 height 26
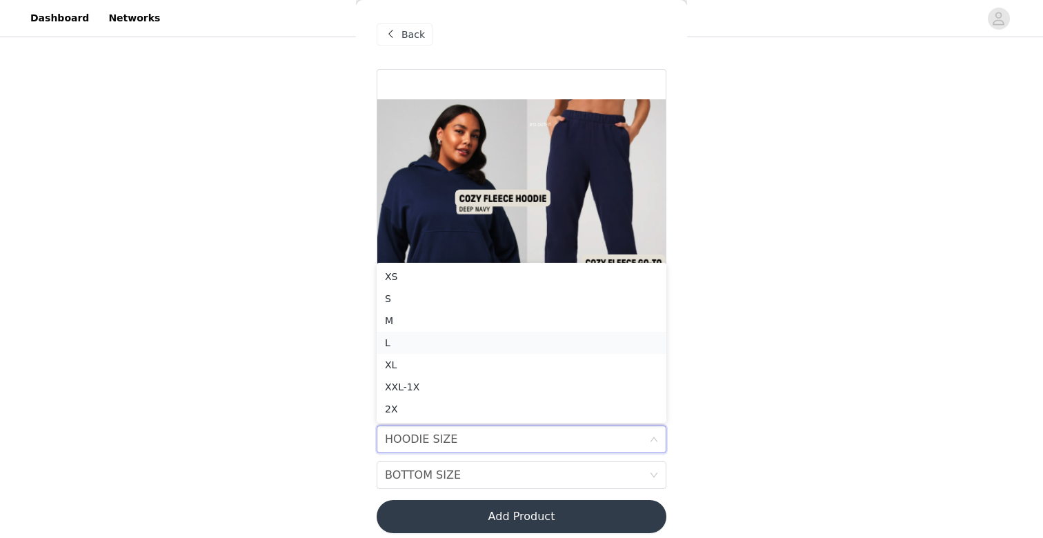
click at [430, 340] on div "L" at bounding box center [521, 342] width 273 height 15
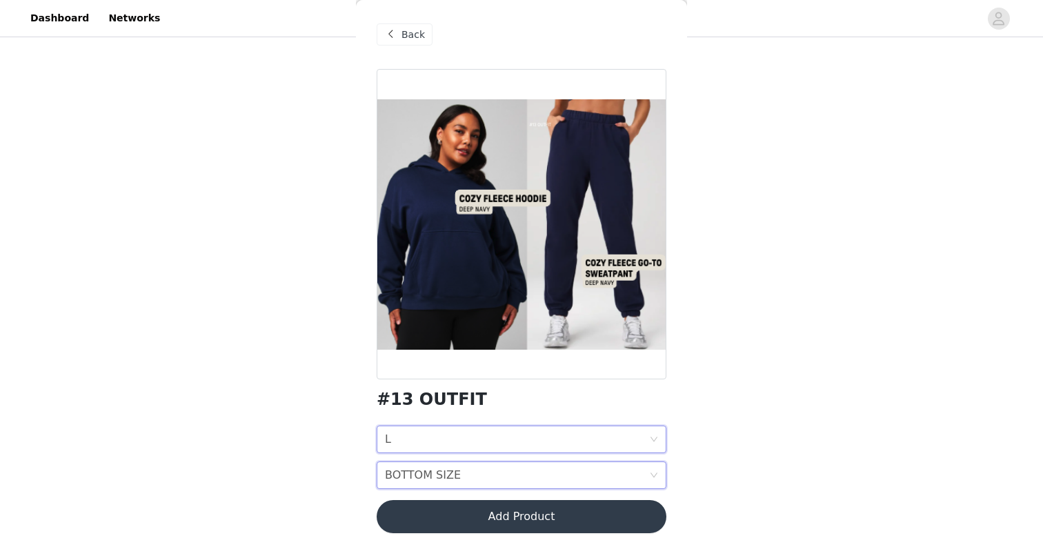
click at [421, 472] on div "BOTTOM SIZE" at bounding box center [423, 475] width 76 height 26
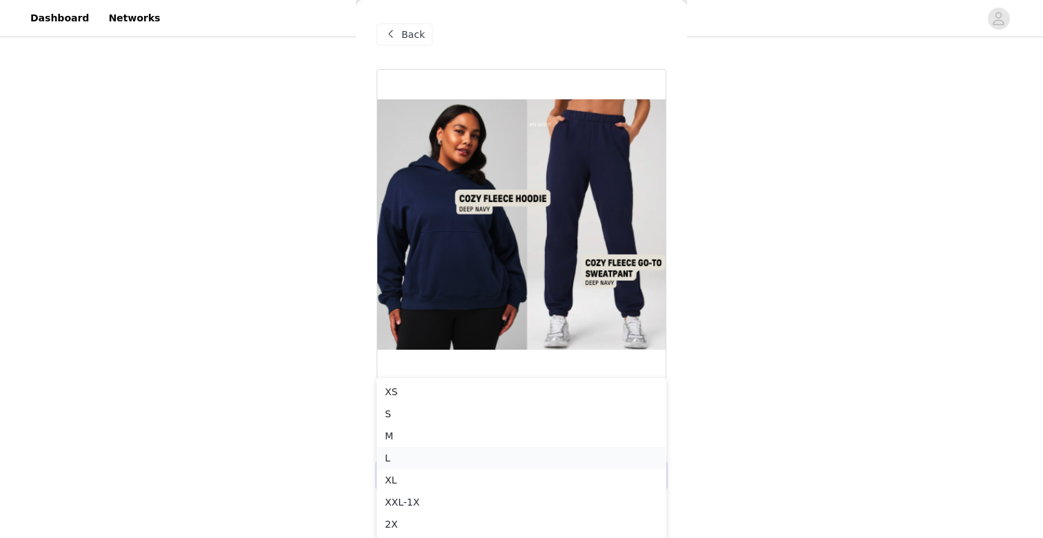
click at [404, 457] on div "L" at bounding box center [521, 457] width 273 height 15
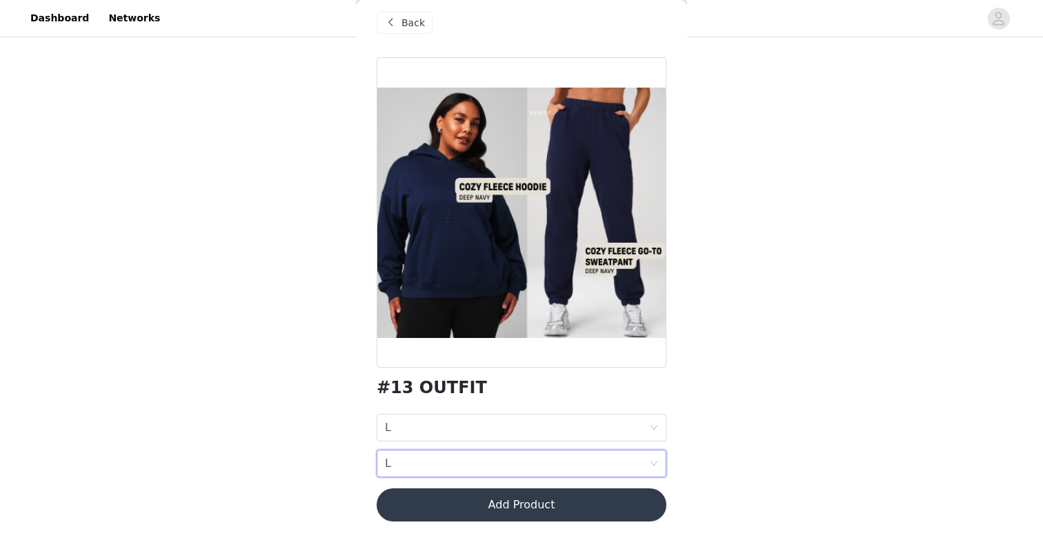
scroll to position [12, 0]
click at [539, 505] on button "Add Product" at bounding box center [522, 504] width 290 height 33
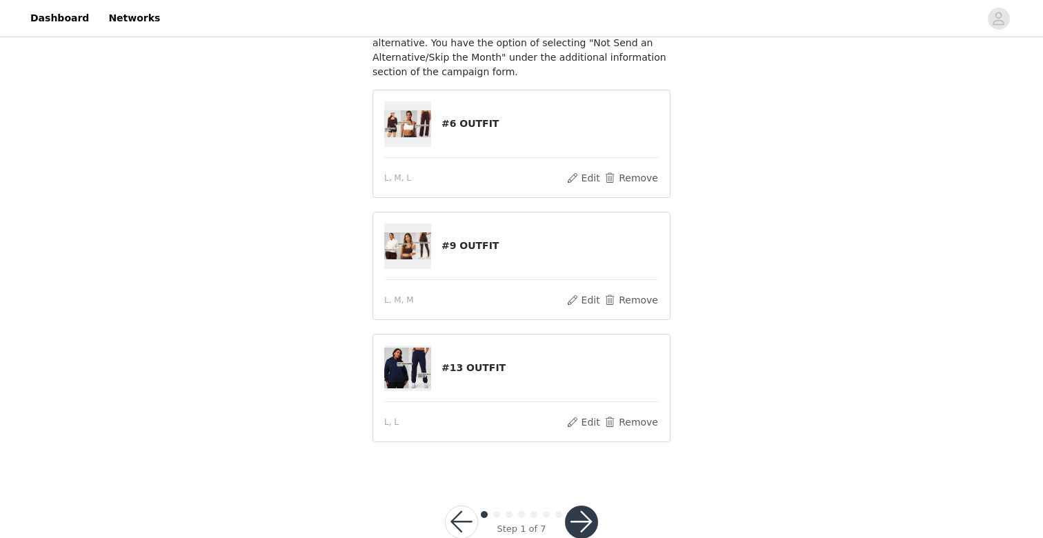
click at [581, 517] on button "button" at bounding box center [581, 521] width 33 height 33
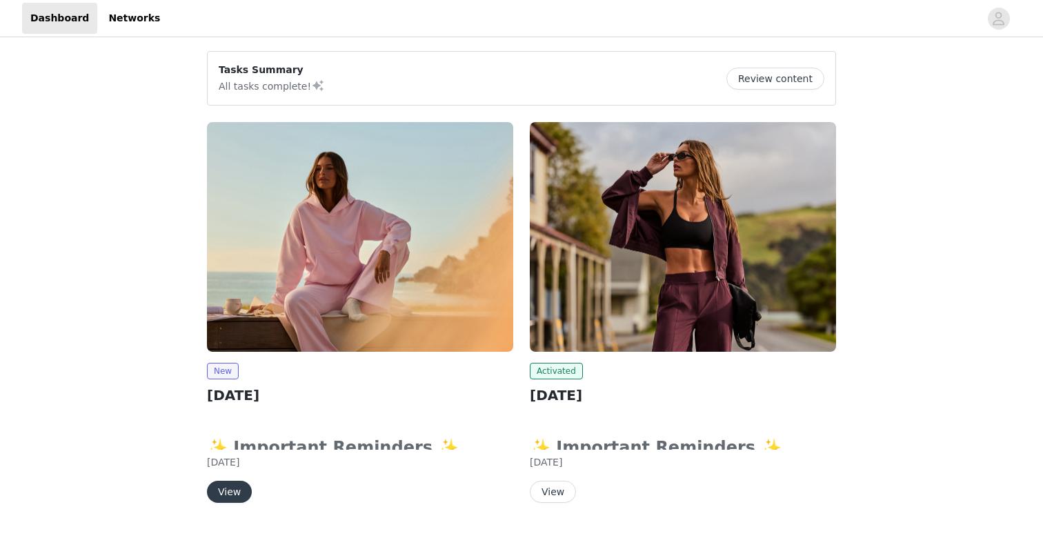
click at [246, 492] on button "View" at bounding box center [229, 492] width 45 height 22
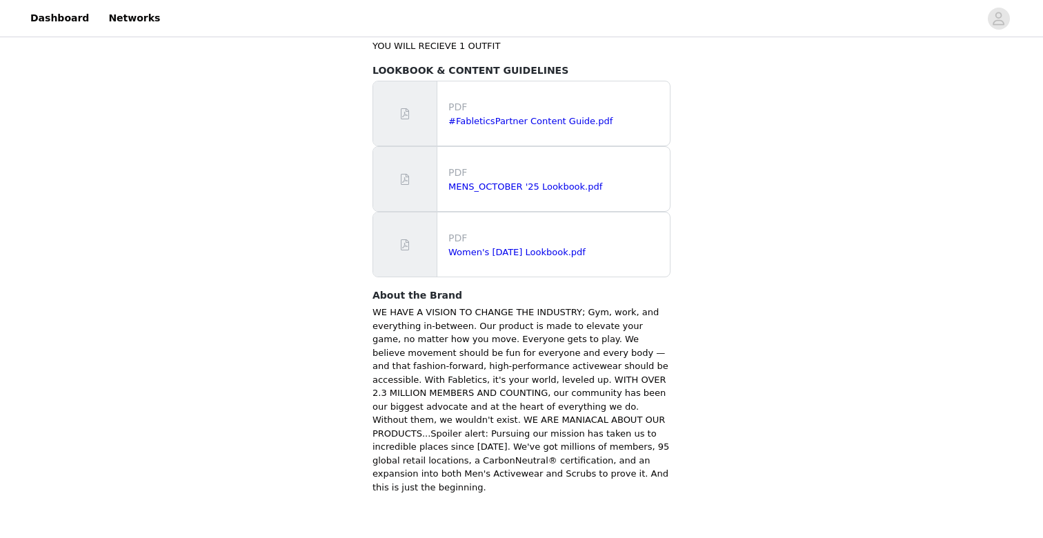
scroll to position [869, 0]
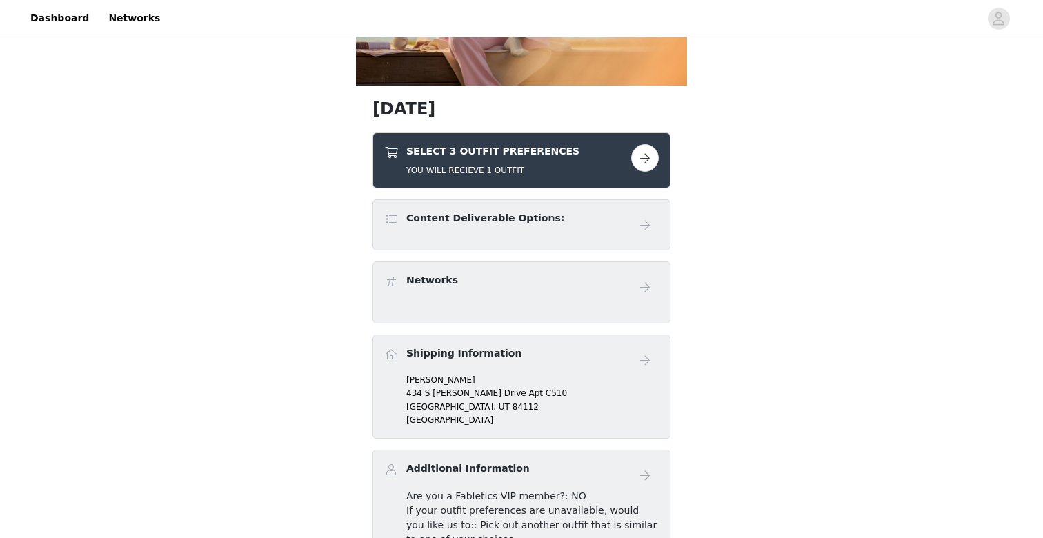
scroll to position [243, 0]
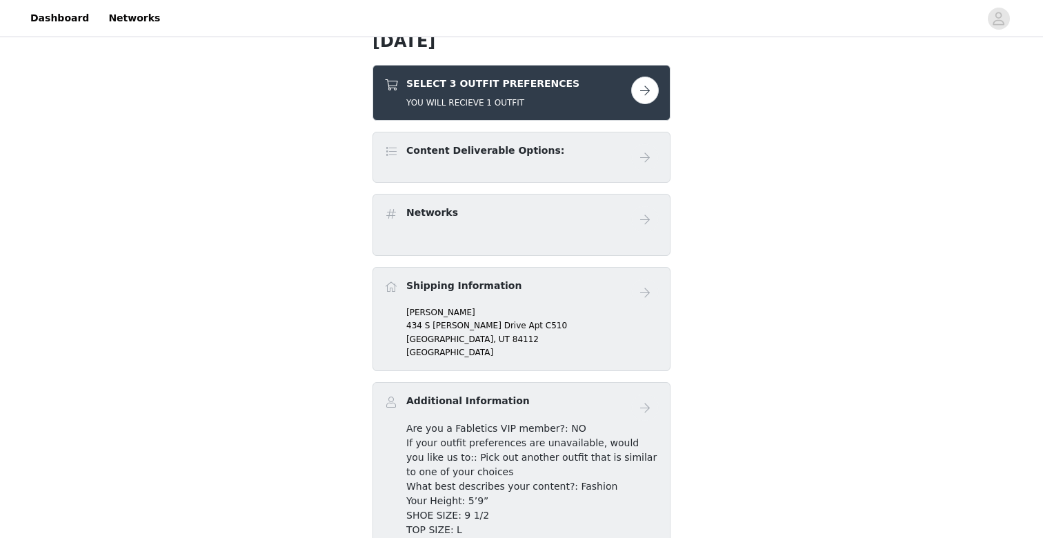
click at [642, 82] on button "button" at bounding box center [645, 91] width 28 height 28
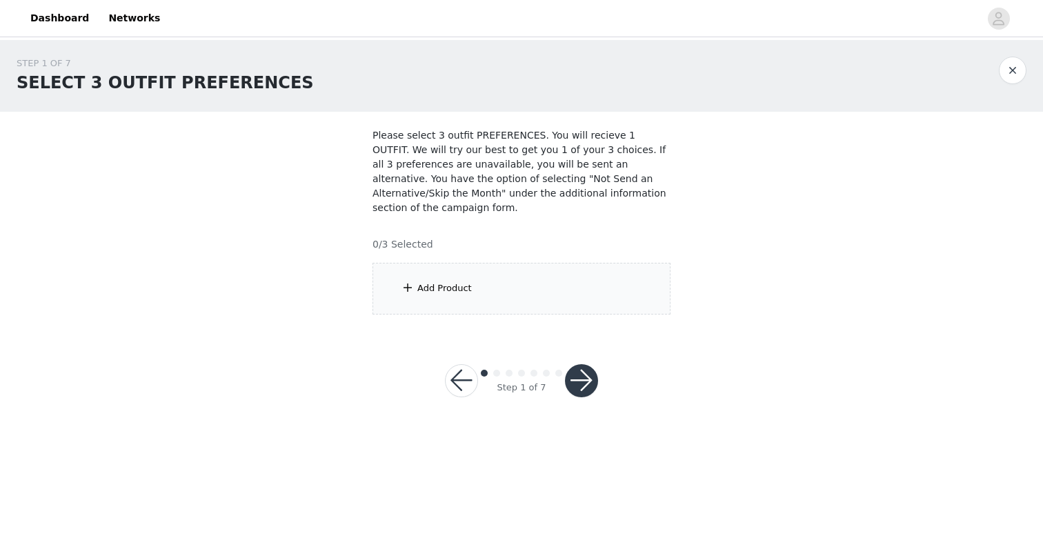
click at [481, 286] on div "Add Product" at bounding box center [521, 289] width 298 height 52
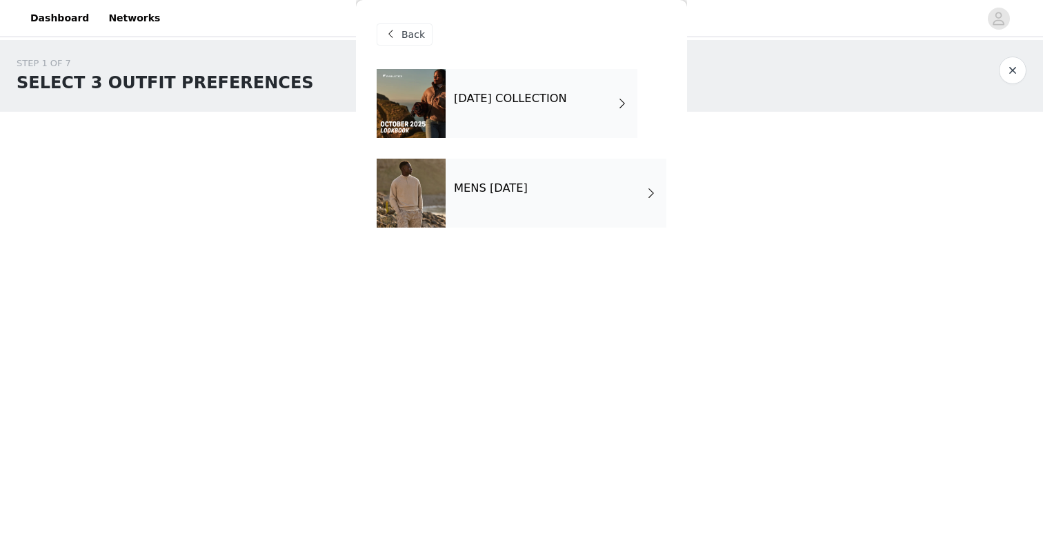
click at [499, 121] on div "OCTOBER 2025 COLLECTION" at bounding box center [541, 103] width 192 height 69
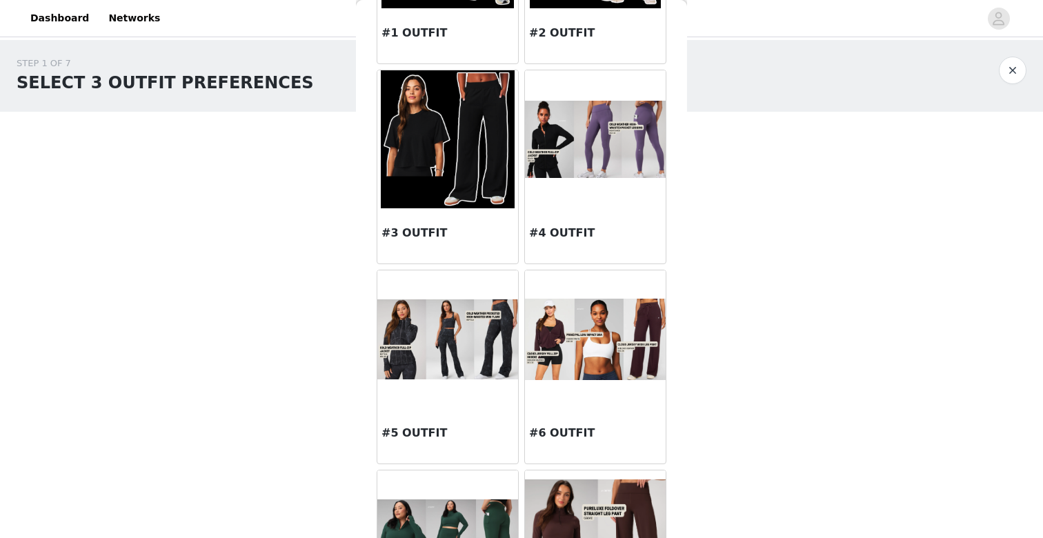
scroll to position [221, 0]
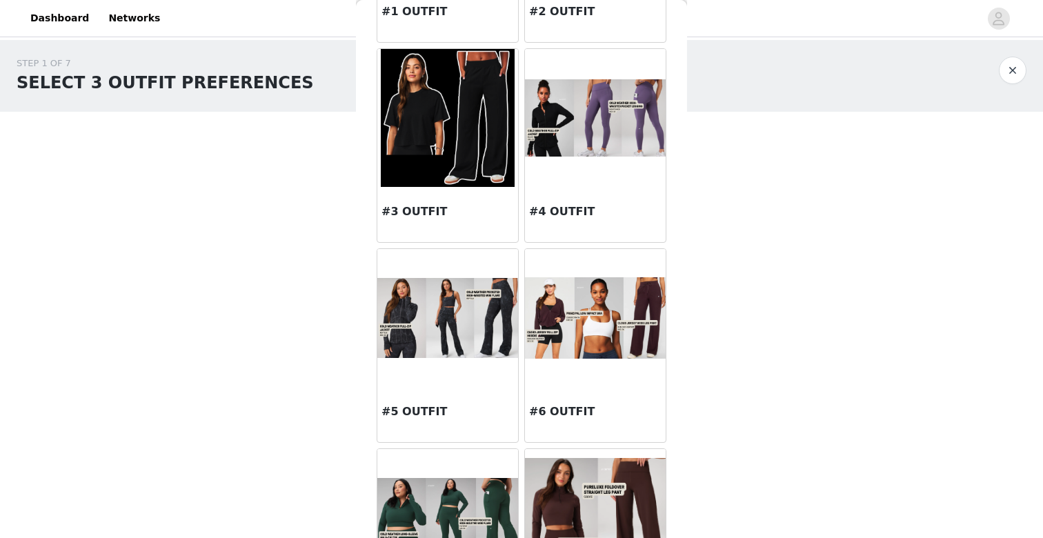
click at [590, 377] on div at bounding box center [595, 318] width 141 height 138
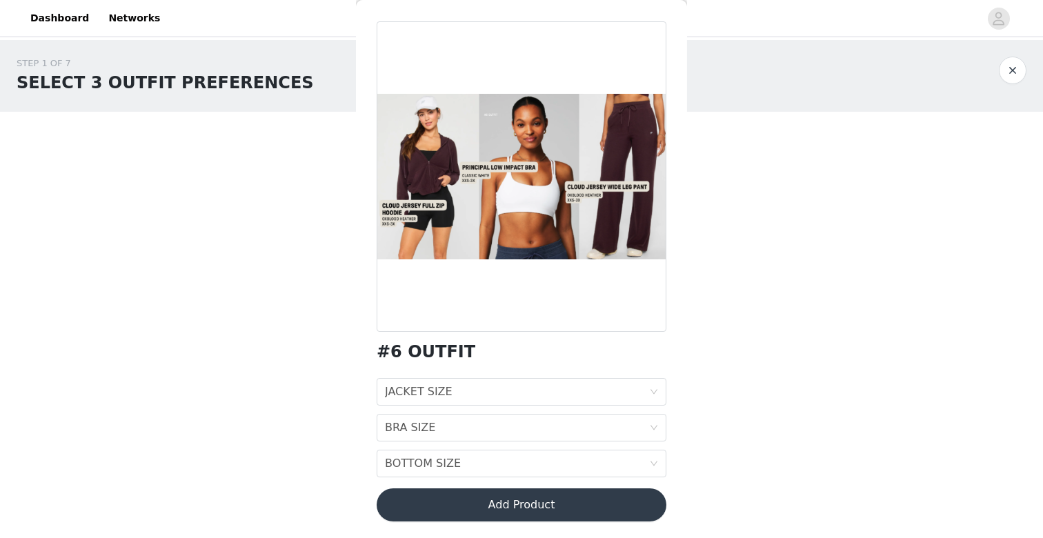
scroll to position [48, 0]
click at [485, 395] on div "JACKET SIZE JACKET SIZE" at bounding box center [517, 392] width 264 height 26
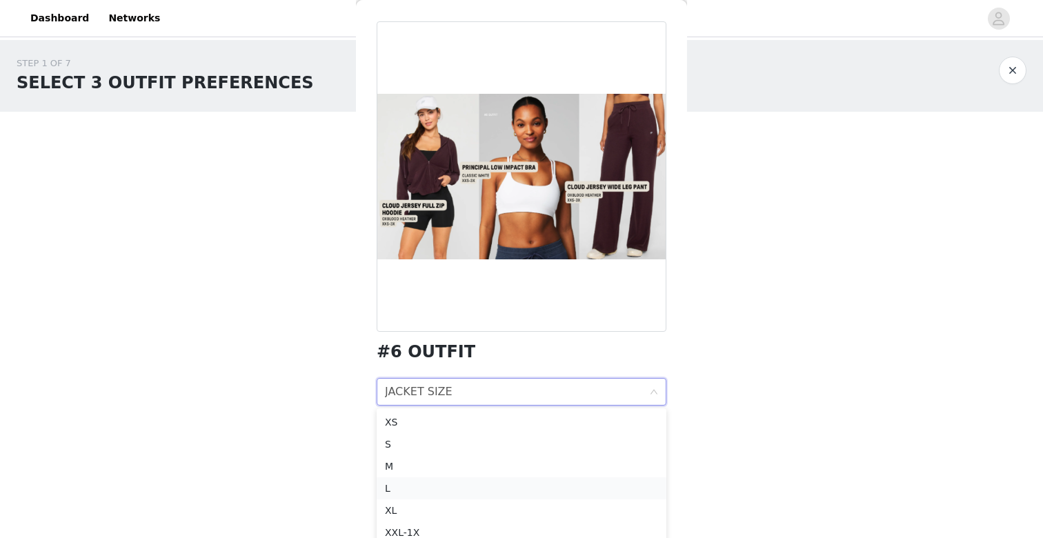
click at [410, 481] on li "L" at bounding box center [522, 488] width 290 height 22
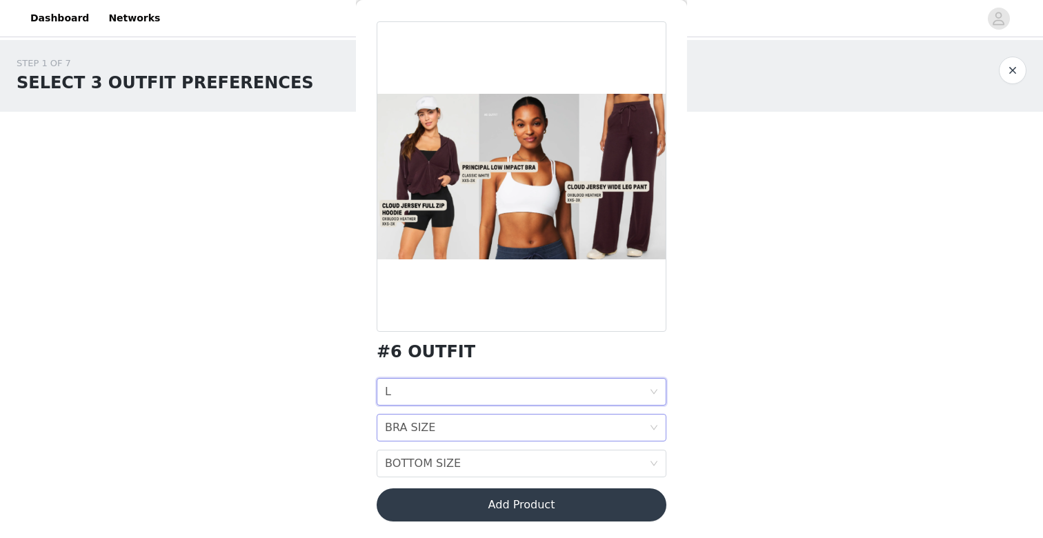
click at [423, 439] on div "BRA SIZE" at bounding box center [410, 427] width 50 height 26
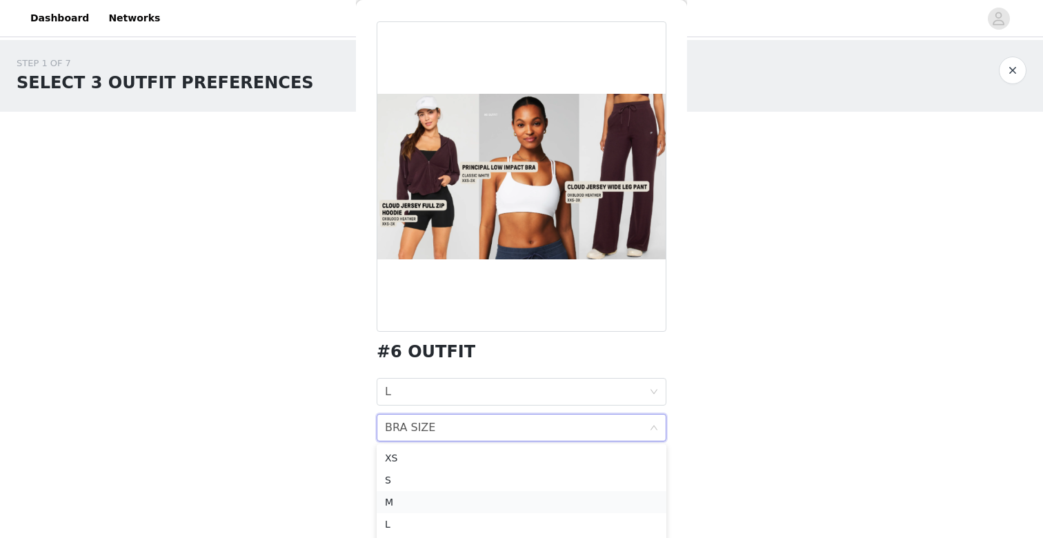
click at [410, 504] on div "M" at bounding box center [521, 501] width 273 height 15
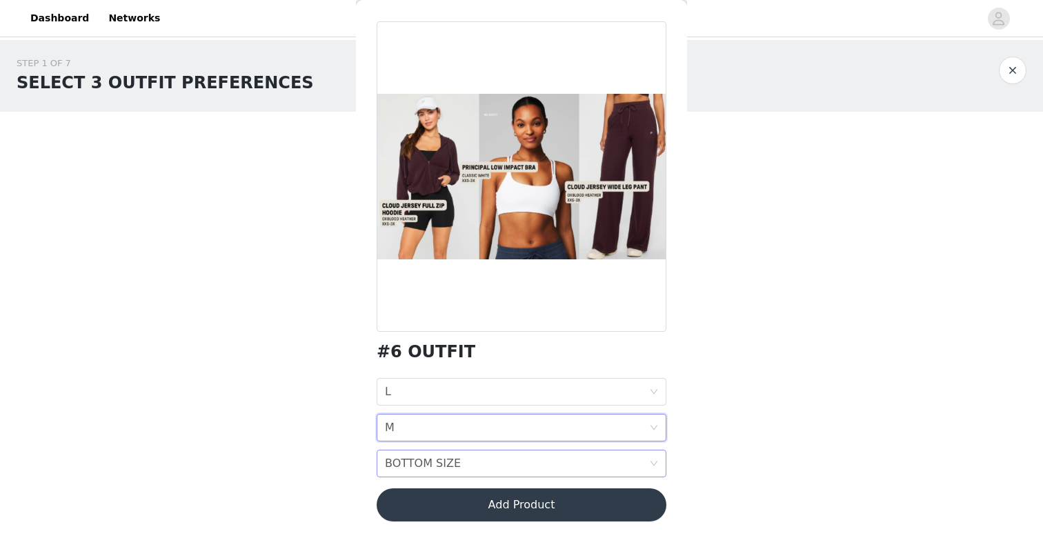
click at [431, 461] on div "BOTTOM SIZE" at bounding box center [423, 463] width 76 height 26
click at [433, 425] on div "BRA SIZE M" at bounding box center [517, 427] width 264 height 26
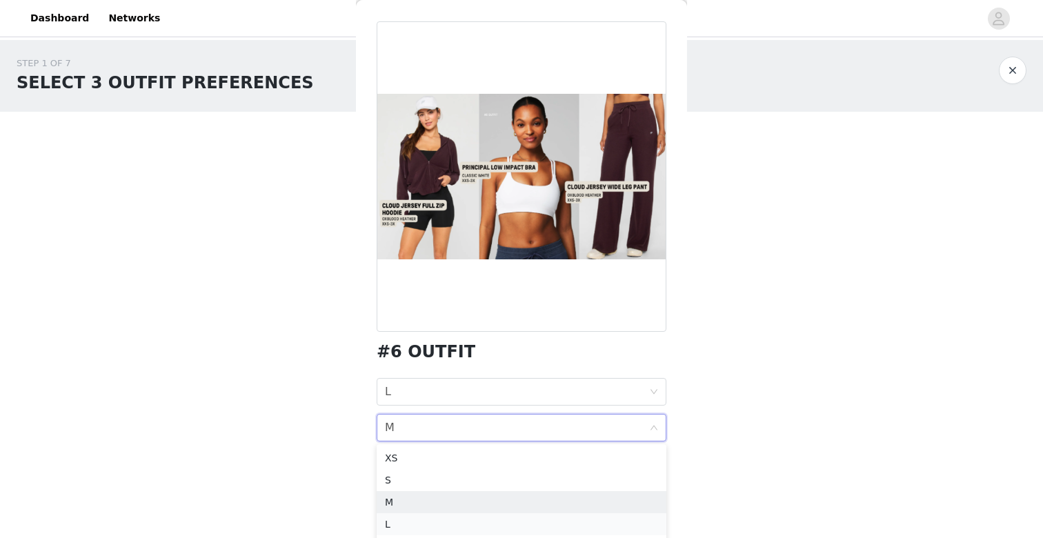
click at [417, 519] on div "L" at bounding box center [521, 524] width 273 height 15
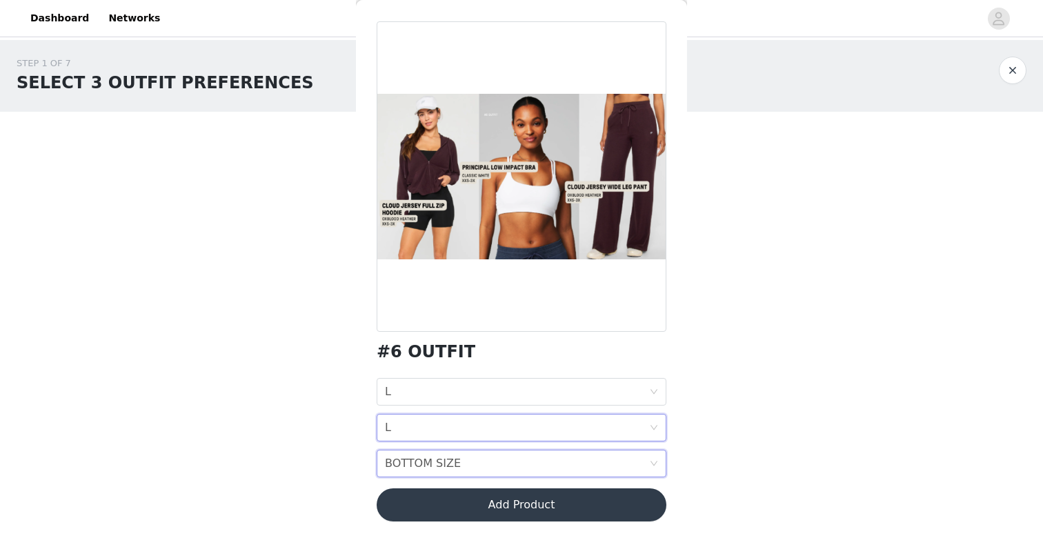
click at [423, 465] on div "BOTTOM SIZE" at bounding box center [423, 463] width 76 height 26
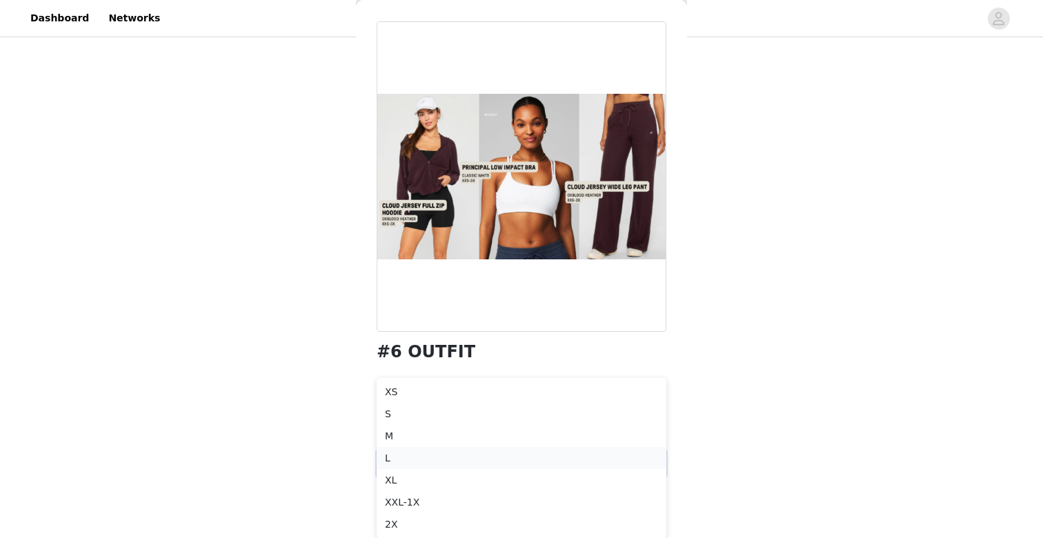
scroll to position [102, 0]
click at [415, 459] on div "L" at bounding box center [521, 457] width 273 height 15
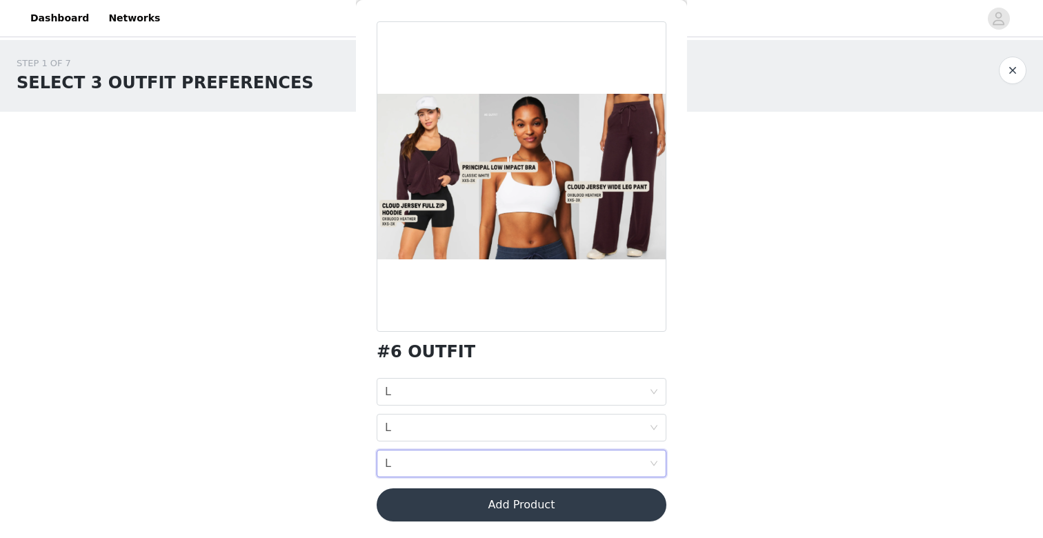
scroll to position [0, 0]
click at [431, 505] on button "Add Product" at bounding box center [522, 504] width 290 height 33
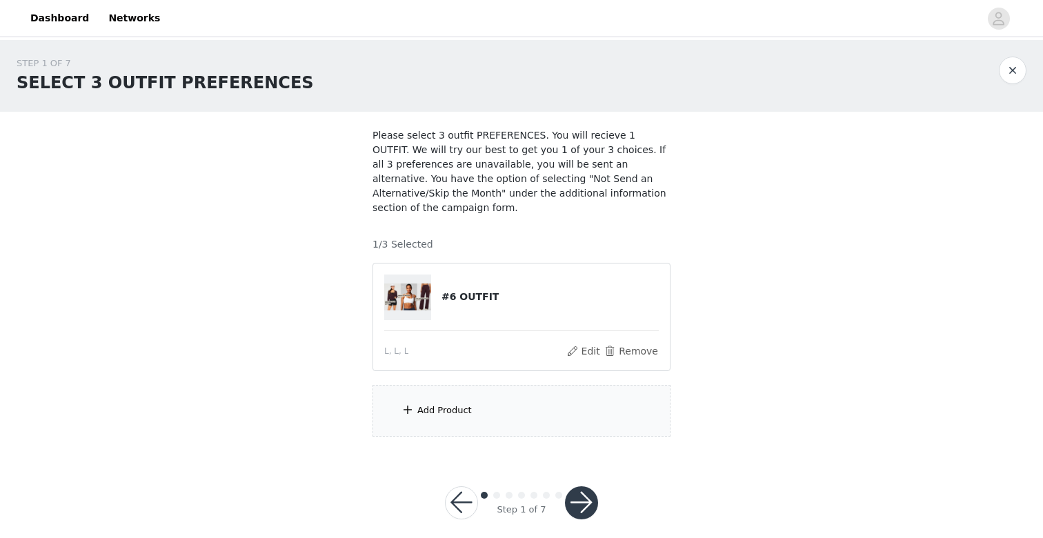
click at [449, 381] on section "Please select 3 outfit PREFERENCES. You will recieve 1 OUTFIT. We will try our …" at bounding box center [521, 282] width 331 height 341
click at [450, 402] on div "Add Product" at bounding box center [521, 411] width 298 height 52
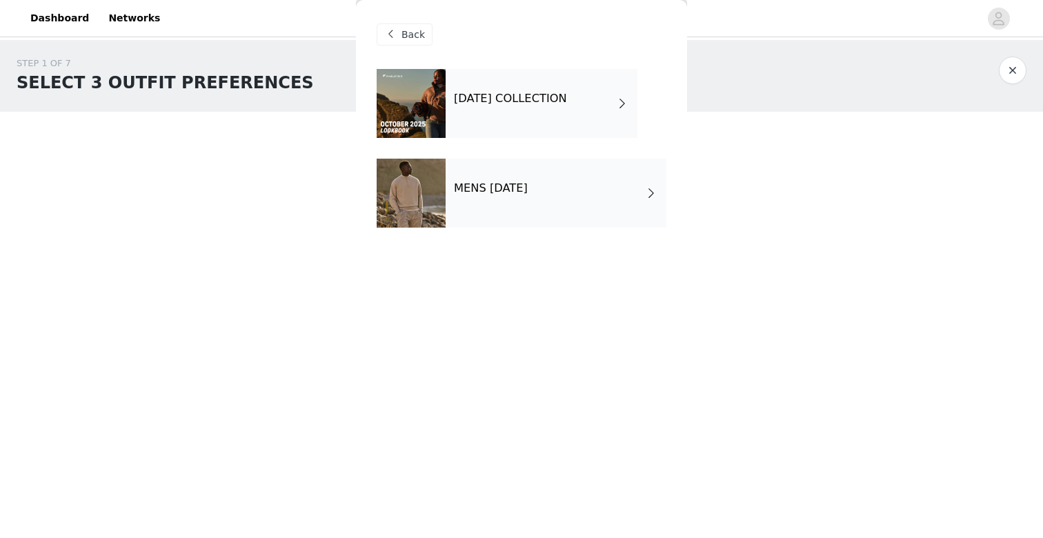
click at [507, 129] on div "OCTOBER 2025 COLLECTION" at bounding box center [541, 103] width 192 height 69
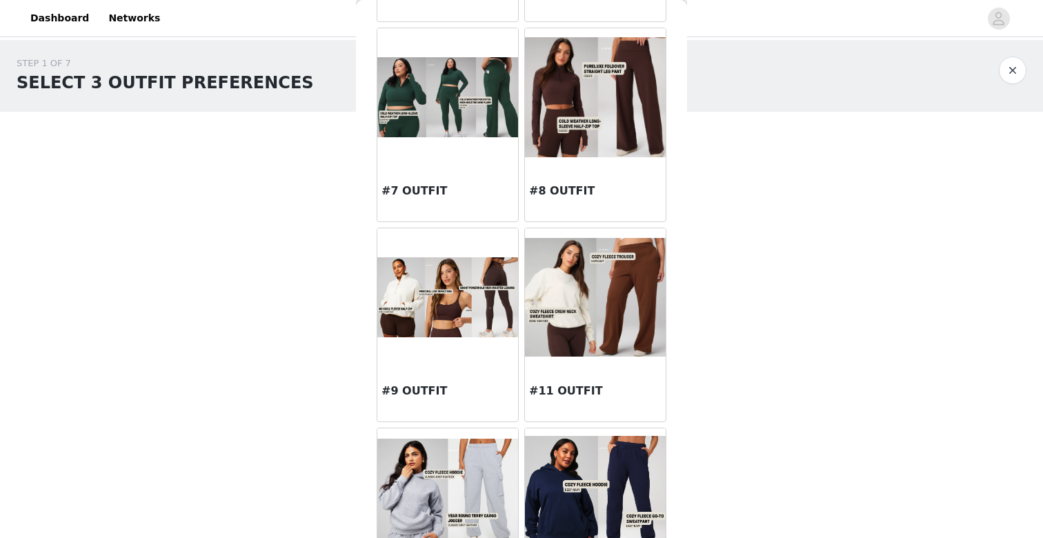
scroll to position [635, 0]
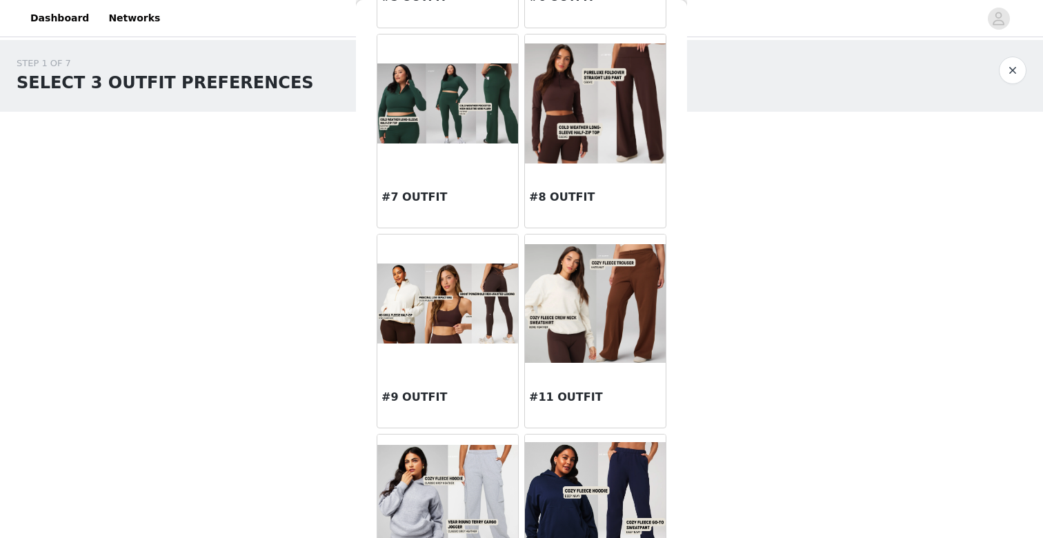
click at [434, 314] on img at bounding box center [447, 302] width 141 height 79
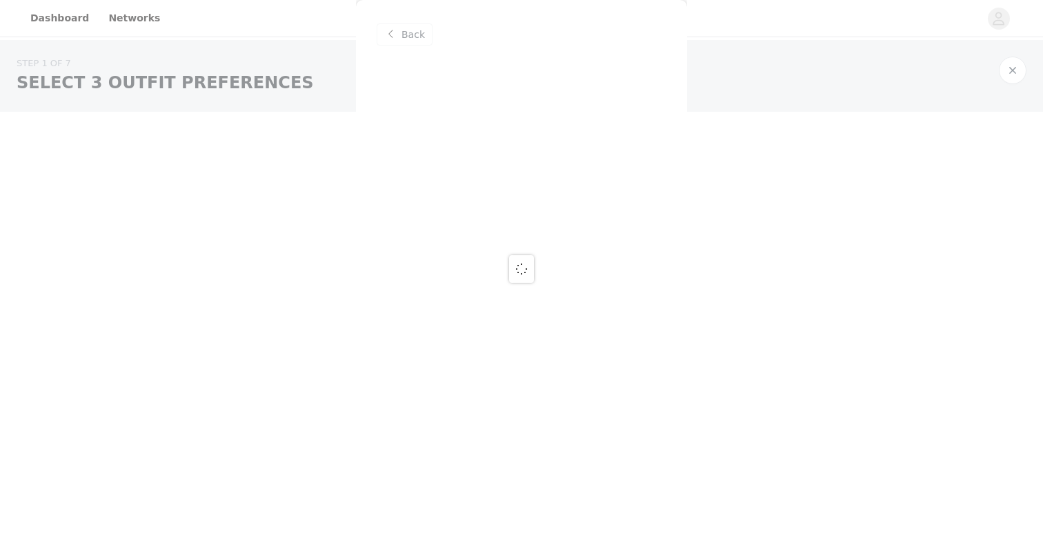
scroll to position [0, 0]
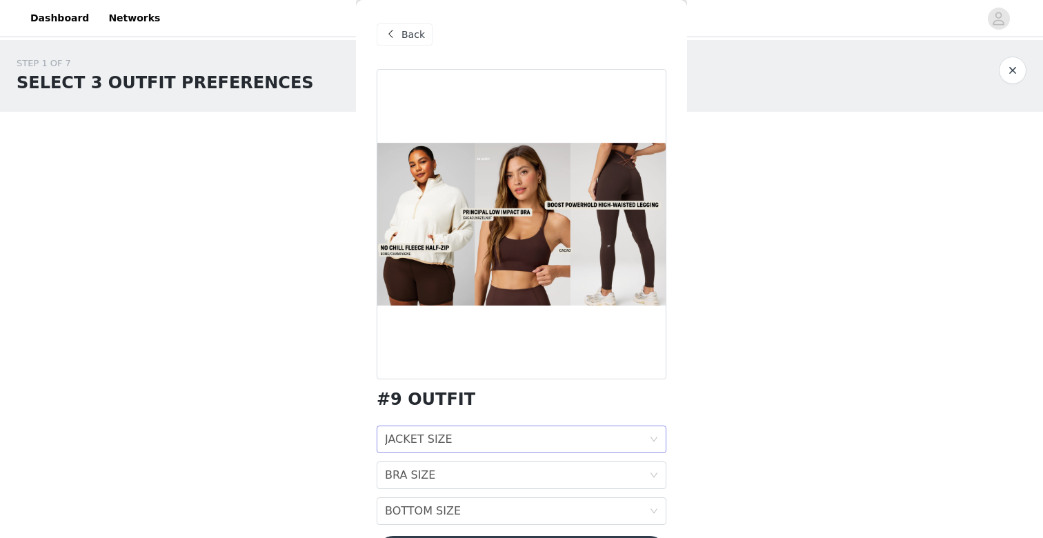
click at [422, 446] on div "JACKET SIZE" at bounding box center [419, 439] width 68 height 26
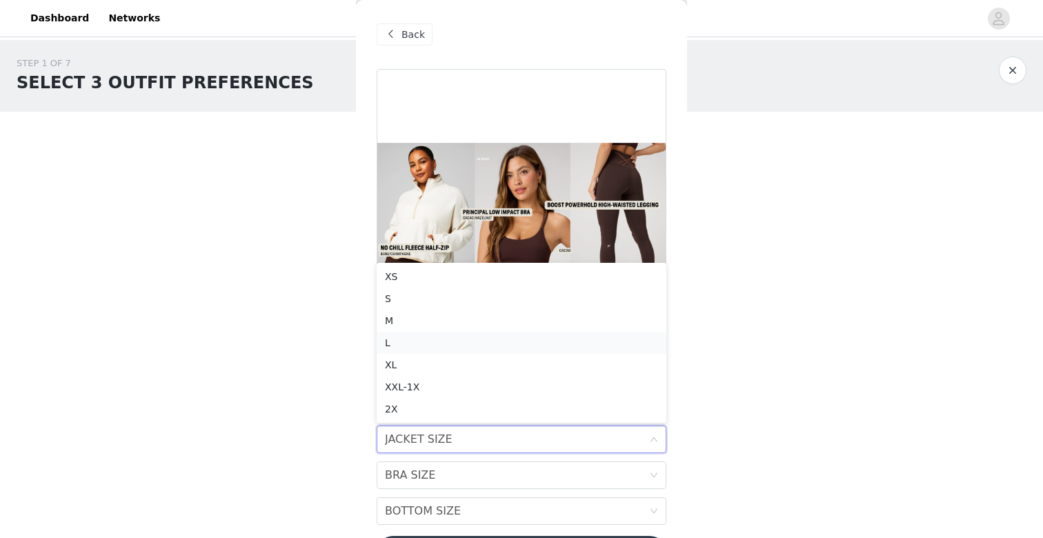
click at [403, 343] on div "L" at bounding box center [521, 342] width 273 height 15
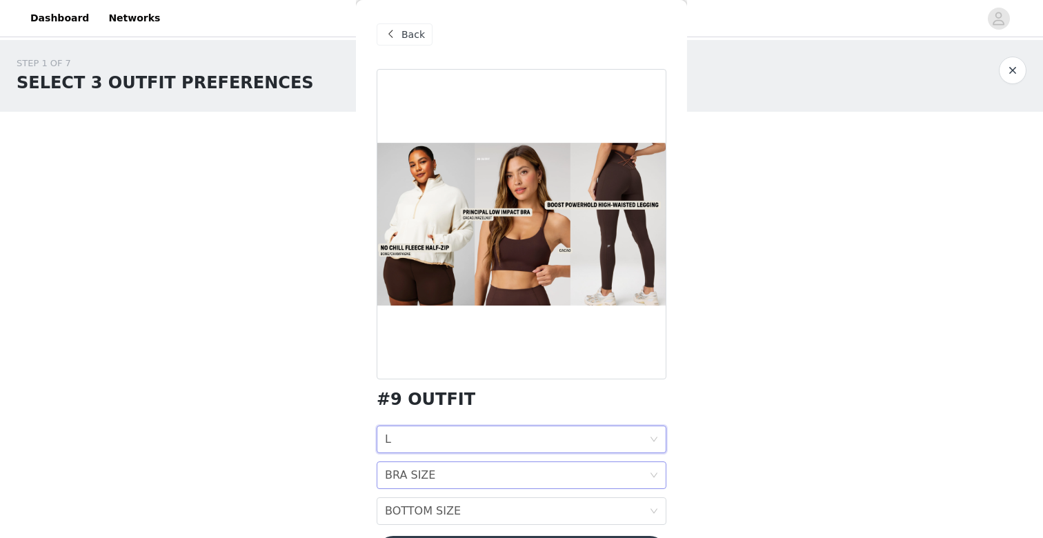
click at [410, 475] on div "BRA SIZE" at bounding box center [410, 475] width 50 height 26
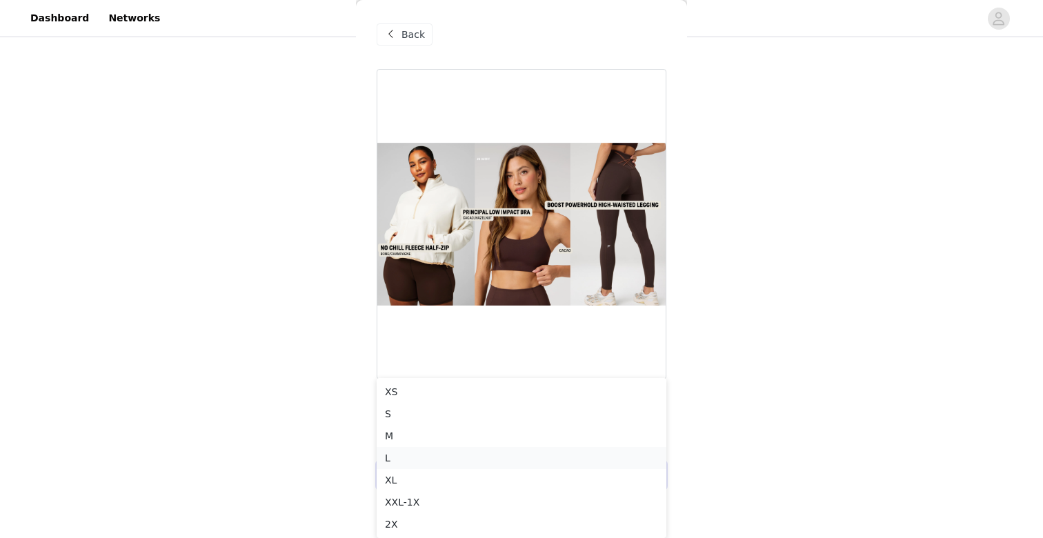
click at [410, 459] on div "L" at bounding box center [521, 457] width 273 height 15
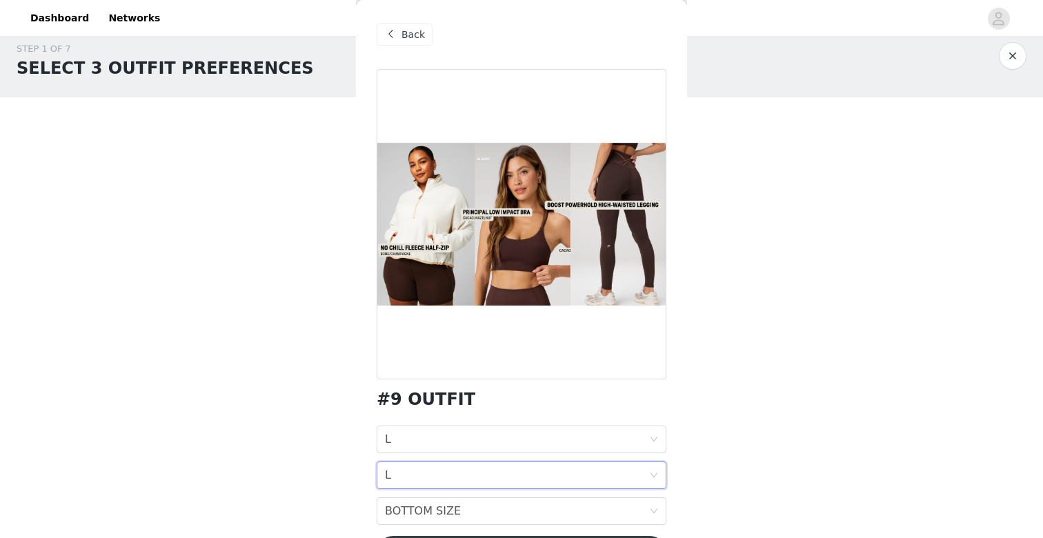
scroll to position [14, 0]
click at [408, 512] on div "BOTTOM SIZE" at bounding box center [423, 511] width 76 height 26
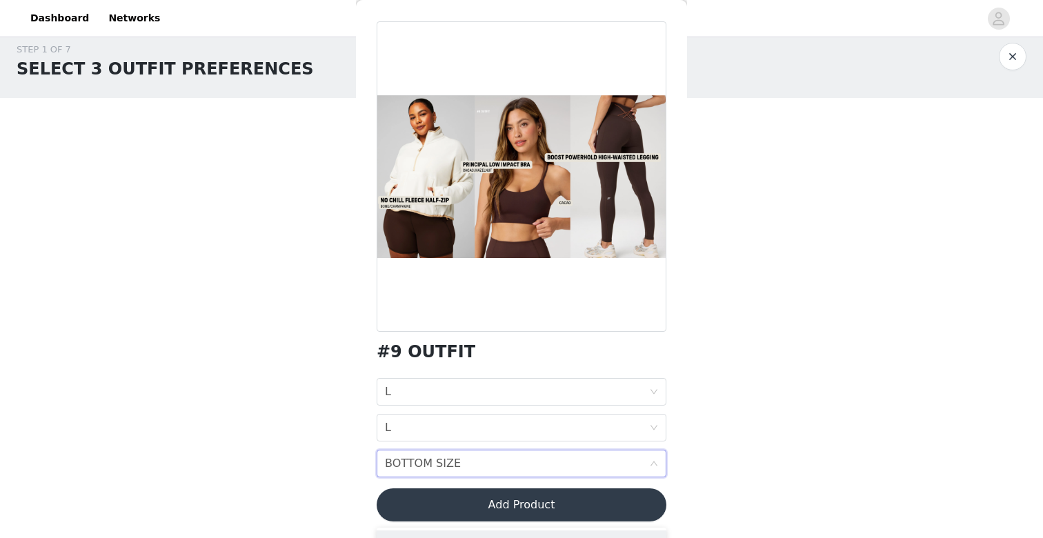
scroll to position [48, 0]
click at [413, 448] on div "JACKET SIZE L BRA SIZE L BOTTOM SIZE BOTTOM SIZE" at bounding box center [522, 427] width 290 height 99
click at [415, 472] on div "BOTTOM SIZE" at bounding box center [423, 463] width 76 height 26
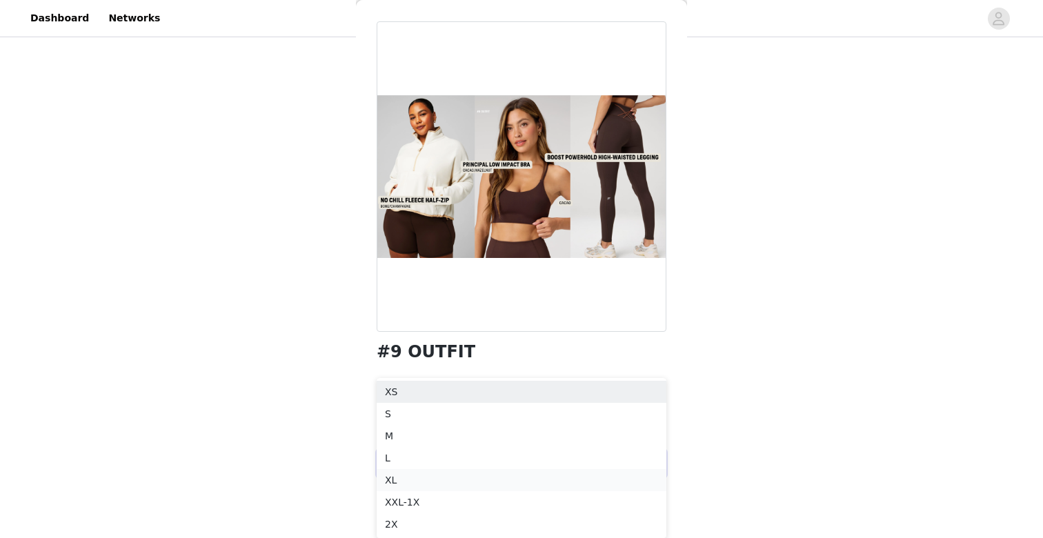
scroll to position [116, 0]
click at [395, 442] on div "M" at bounding box center [521, 435] width 273 height 15
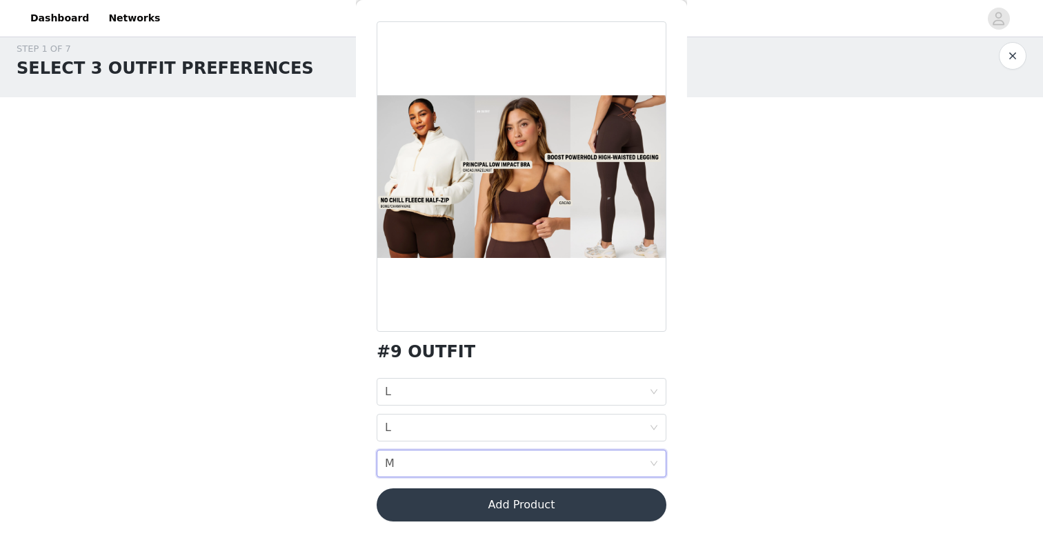
scroll to position [14, 0]
click at [414, 508] on button "Add Product" at bounding box center [522, 504] width 290 height 33
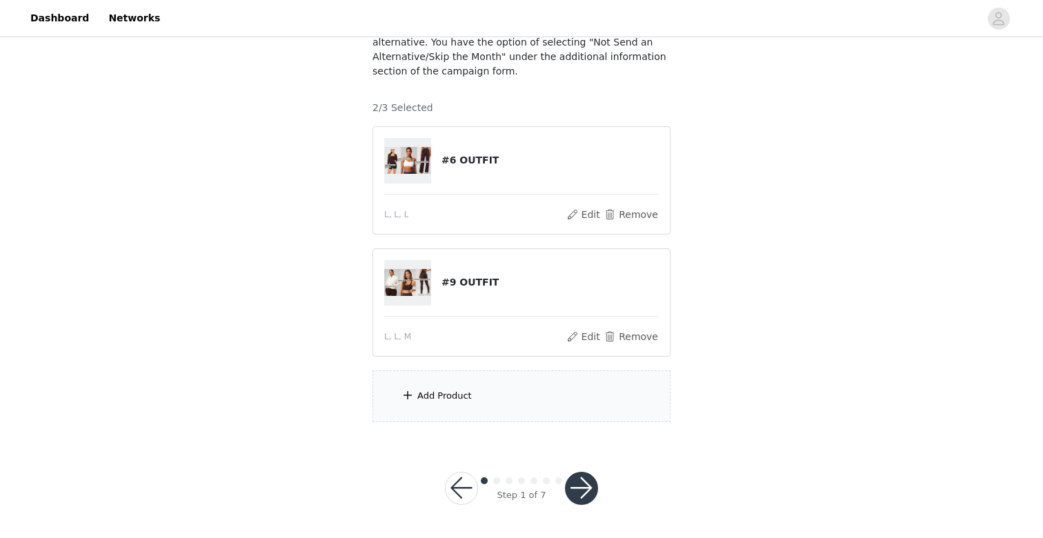
scroll to position [136, 0]
click at [439, 396] on div "Add Product" at bounding box center [444, 397] width 54 height 14
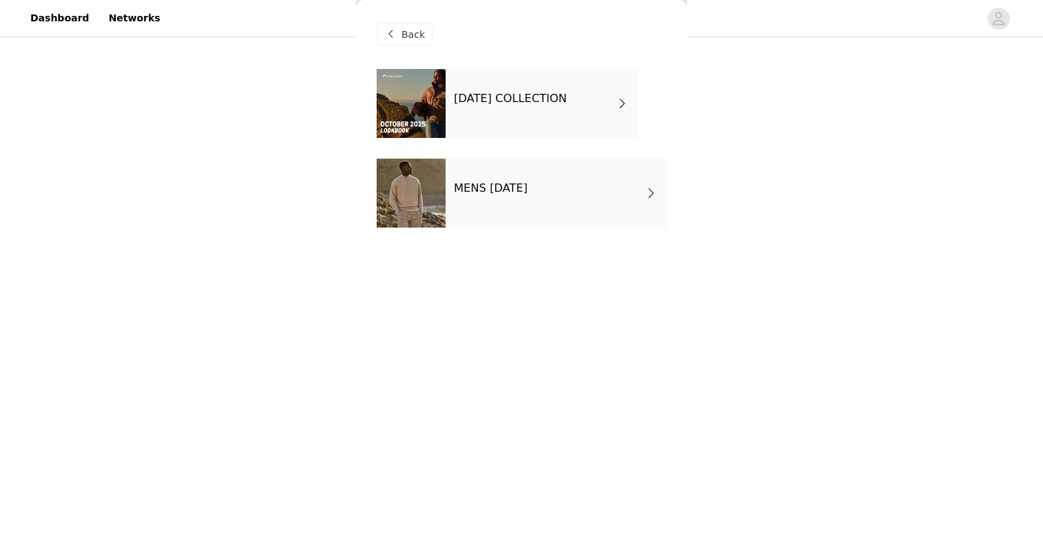
click at [483, 120] on div "OCTOBER 2025 COLLECTION" at bounding box center [541, 103] width 192 height 69
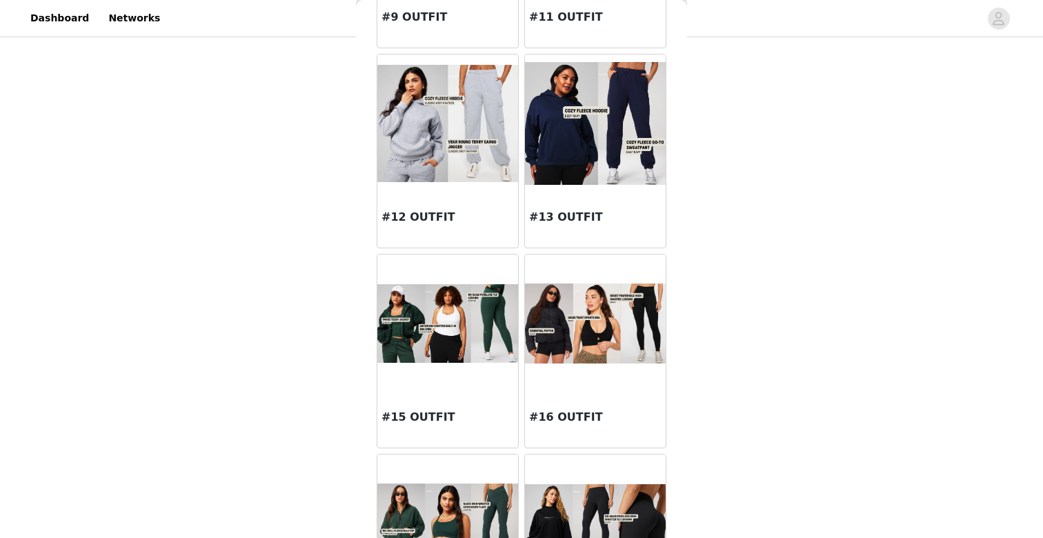
scroll to position [944, 0]
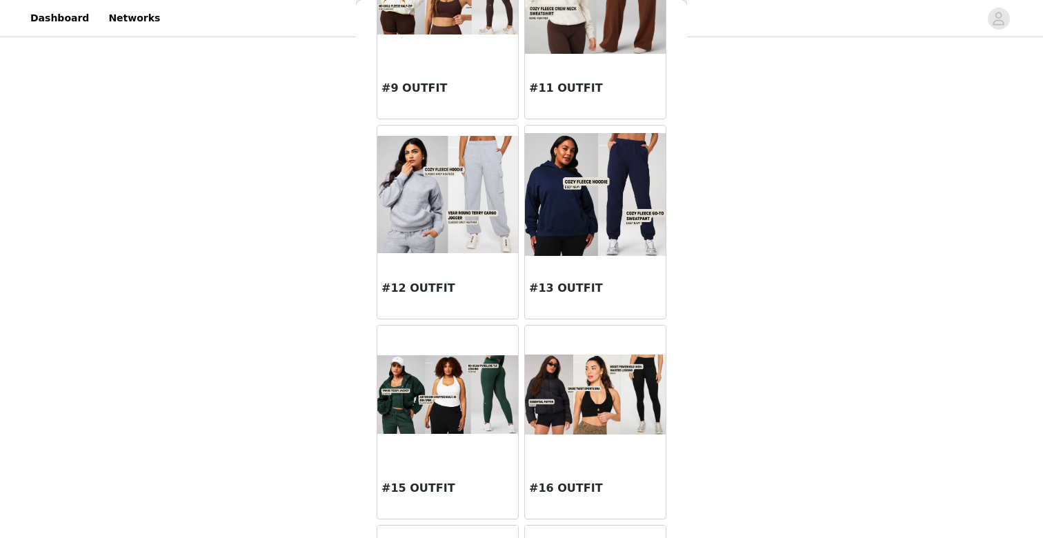
click at [609, 244] on img at bounding box center [595, 194] width 141 height 122
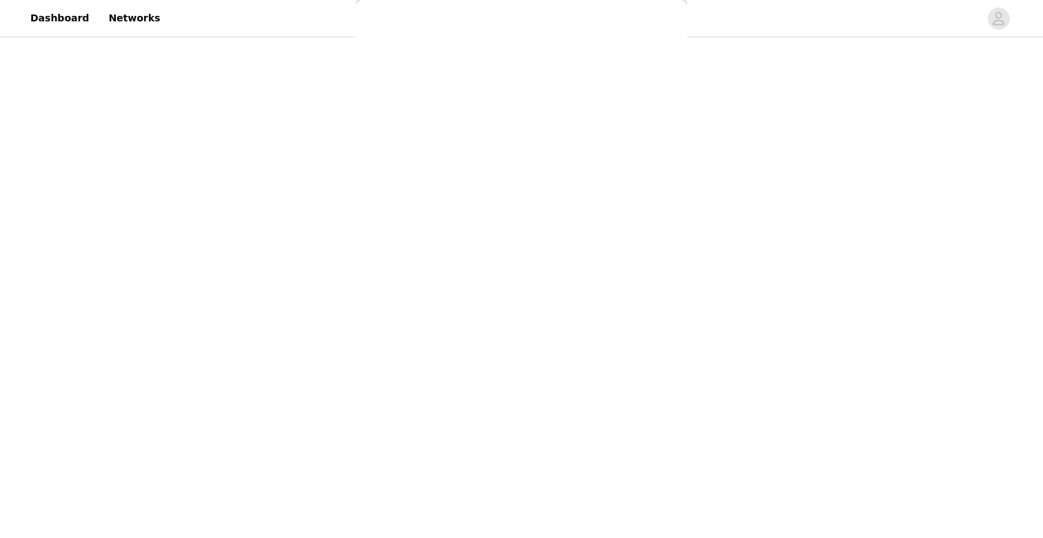
scroll to position [0, 0]
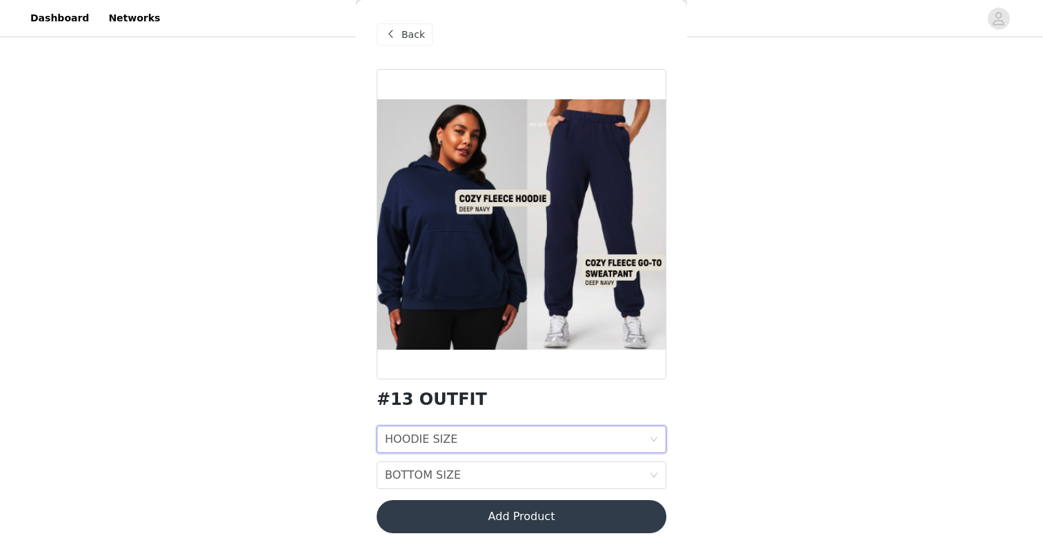
click at [474, 441] on div "HOODIE SIZE HOODIE SIZE" at bounding box center [517, 439] width 264 height 26
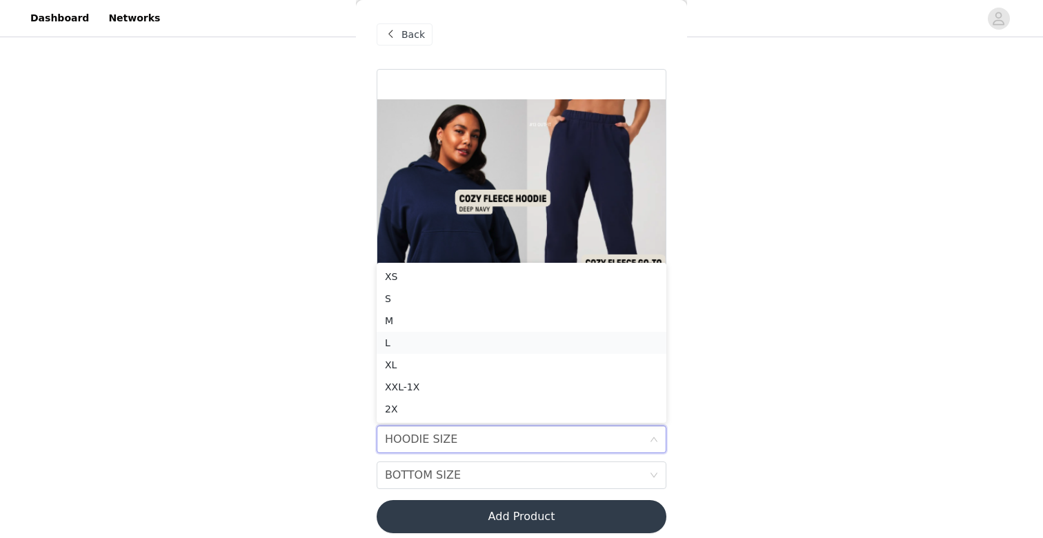
click at [434, 344] on div "L" at bounding box center [521, 342] width 273 height 15
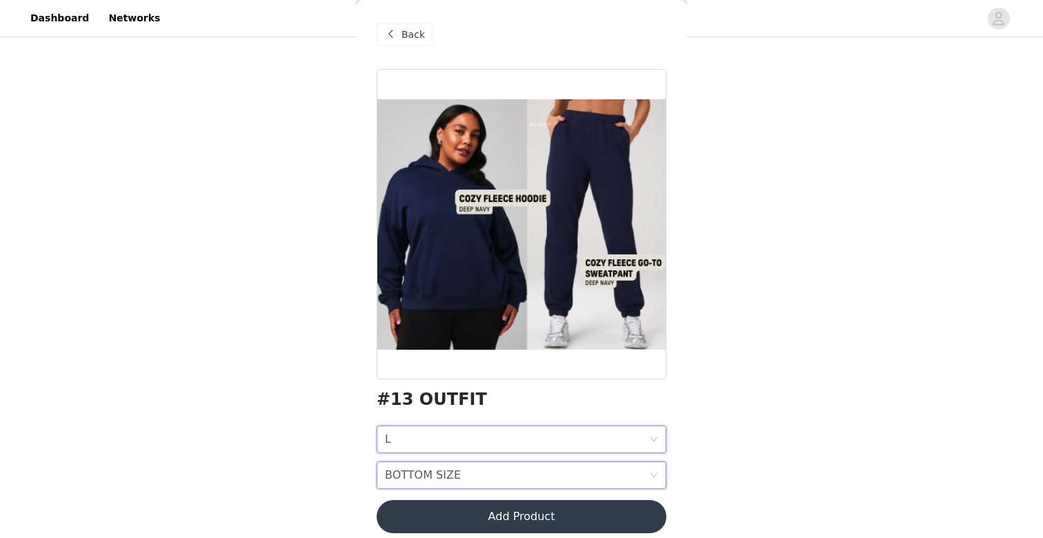
click at [422, 471] on div "BOTTOM SIZE" at bounding box center [423, 475] width 76 height 26
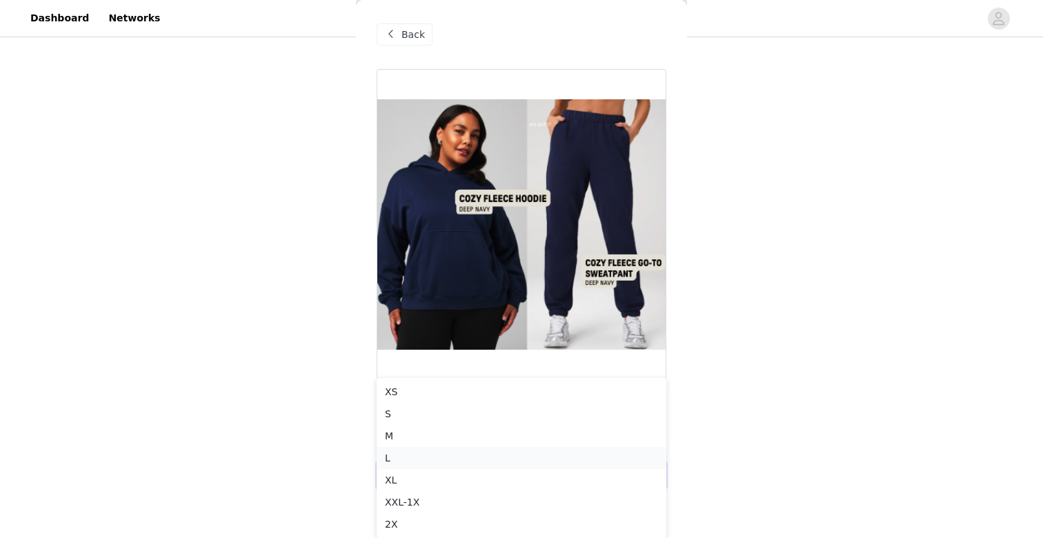
click at [404, 455] on div "L" at bounding box center [521, 457] width 273 height 15
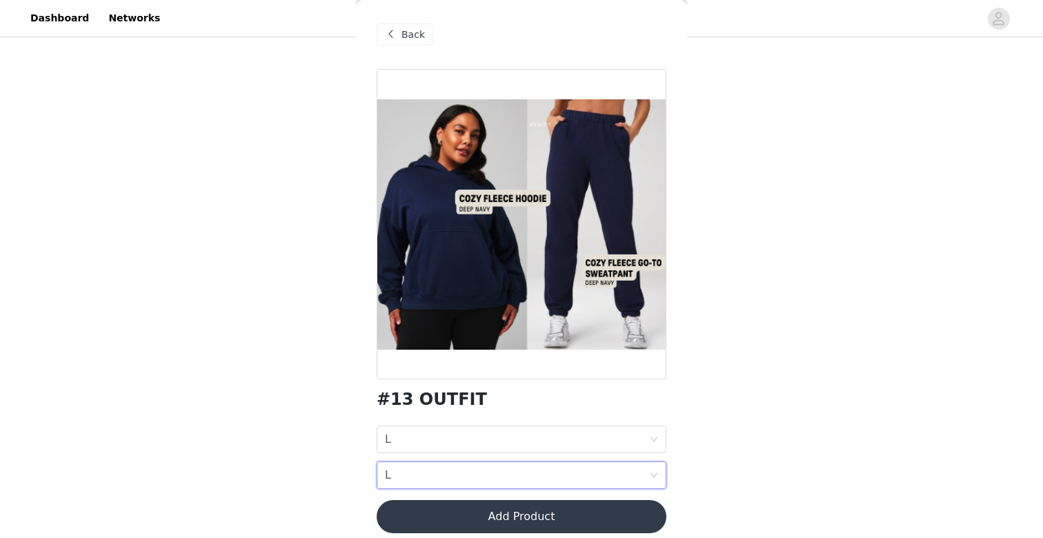
scroll to position [136, 0]
click at [559, 507] on button "Add Product" at bounding box center [522, 516] width 290 height 33
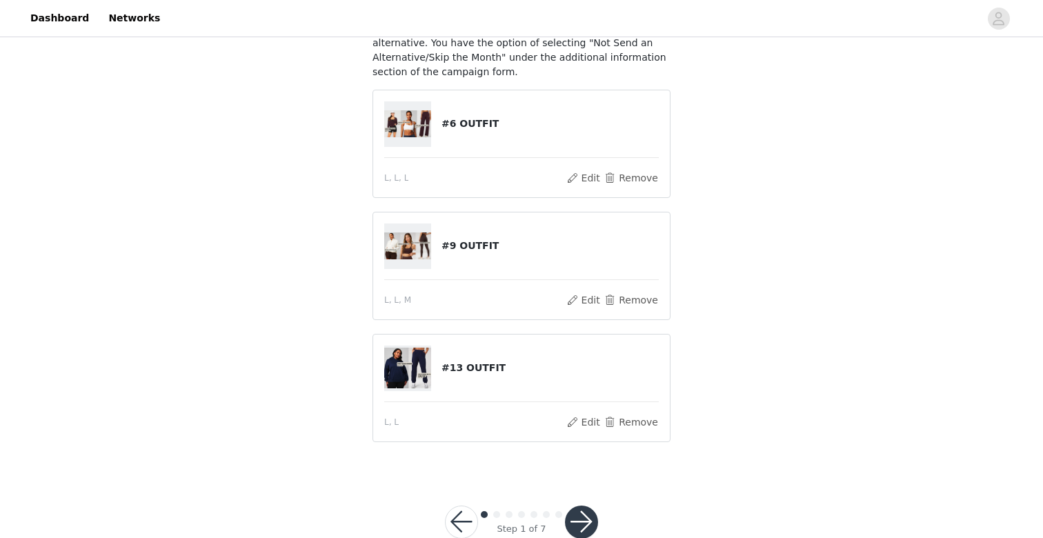
click at [572, 519] on button "button" at bounding box center [581, 521] width 33 height 33
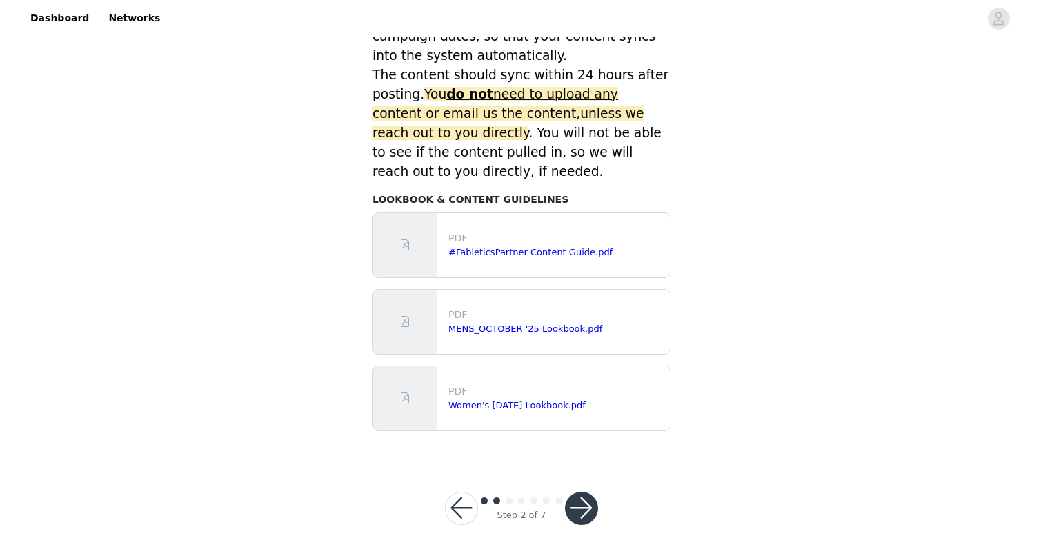
scroll to position [615, 0]
click at [579, 492] on button "button" at bounding box center [581, 508] width 33 height 33
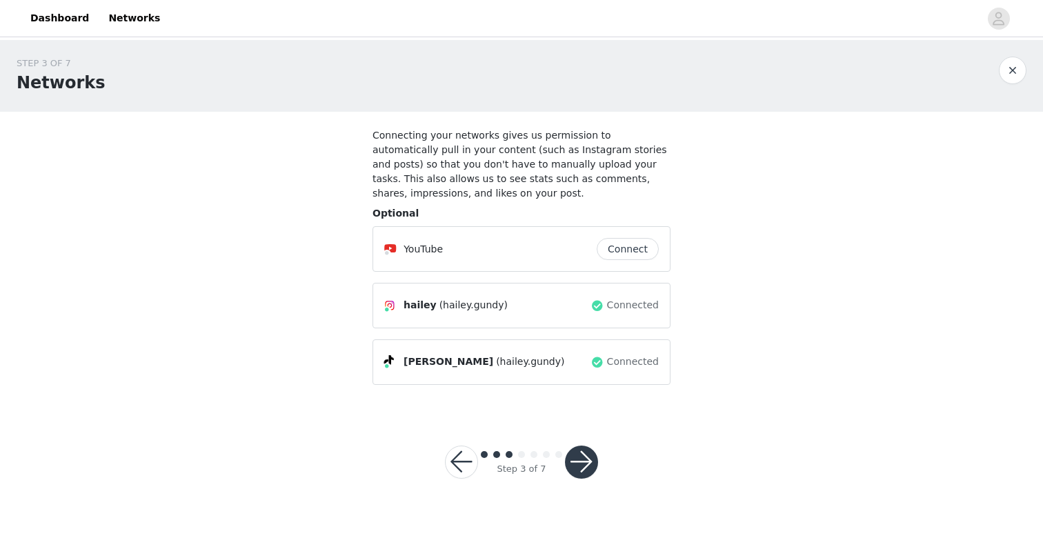
click at [576, 456] on button "button" at bounding box center [581, 461] width 33 height 33
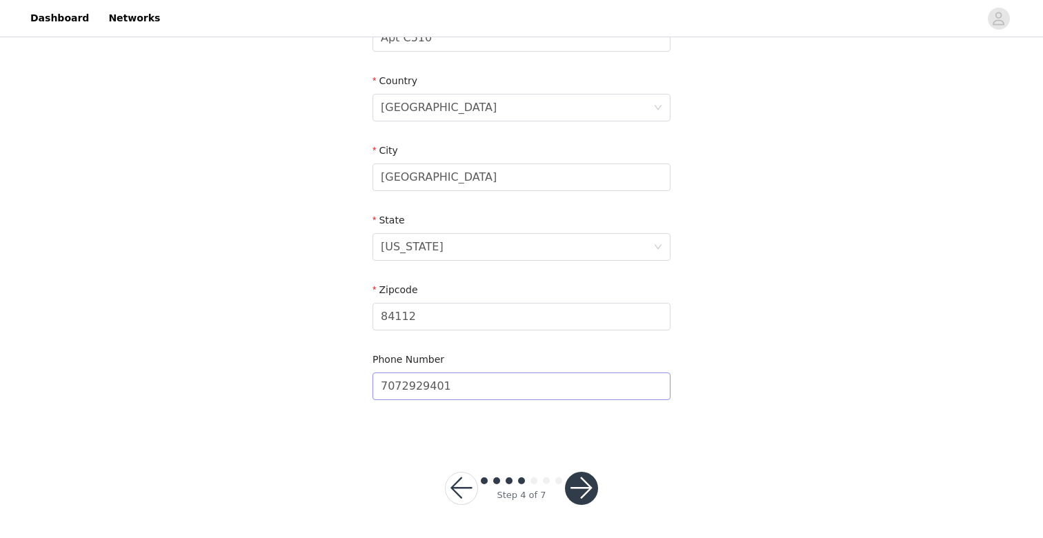
scroll to position [402, 0]
click at [585, 490] on button "button" at bounding box center [581, 488] width 33 height 33
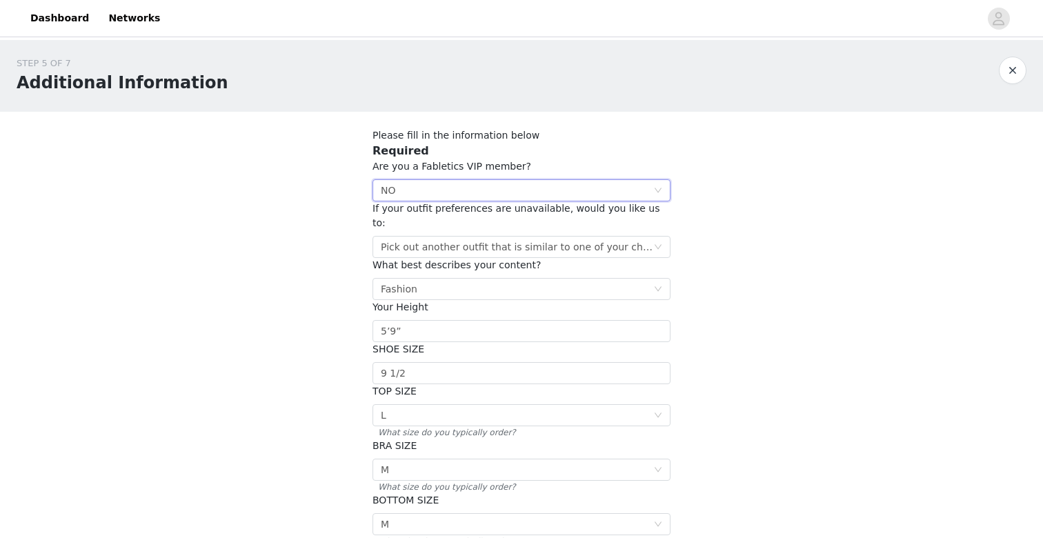
click at [521, 181] on div "Select NO" at bounding box center [517, 190] width 272 height 21
click at [524, 215] on li "YES" at bounding box center [521, 217] width 298 height 22
click at [528, 237] on div "Pick out another outfit that is similar to one of your choices" at bounding box center [517, 247] width 272 height 21
click at [516, 259] on li "Pick out another outfit that is similar to one of your choices" at bounding box center [521, 259] width 298 height 22
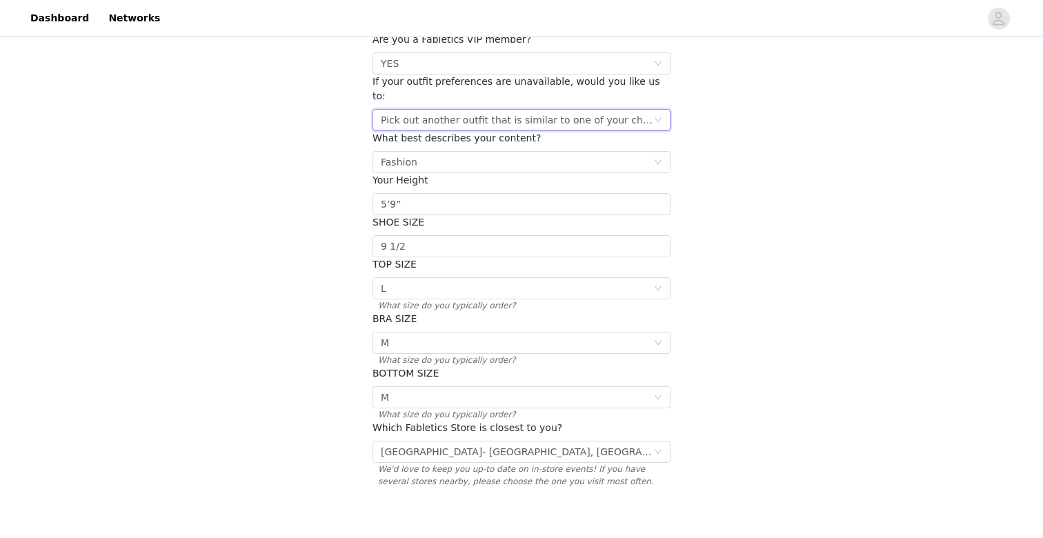
scroll to position [139, 0]
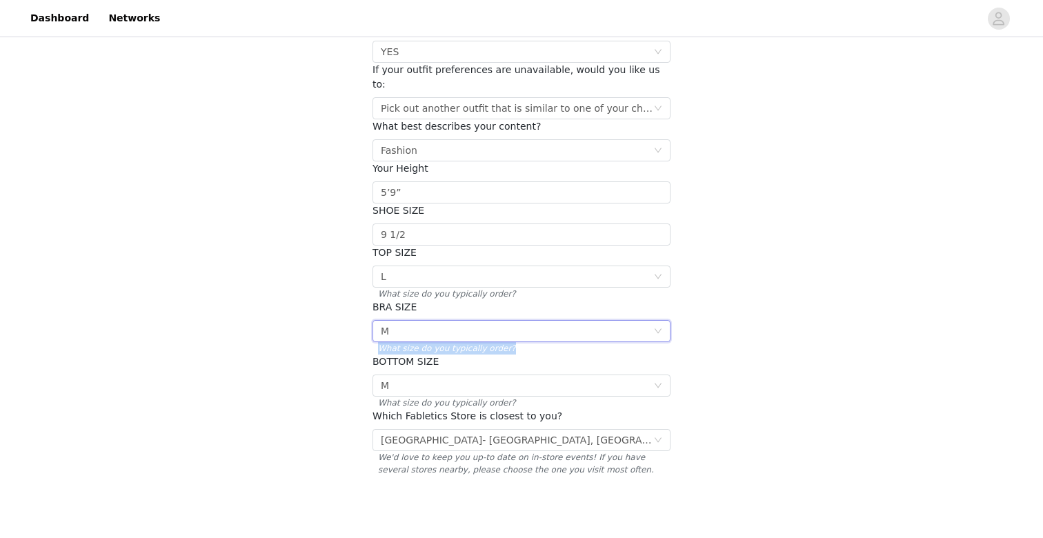
drag, startPoint x: 407, startPoint y: 317, endPoint x: 422, endPoint y: 338, distance: 26.2
click at [422, 338] on div "BRA SIZE Select M What size do you typically order?" at bounding box center [521, 327] width 298 height 54
click at [423, 342] on span "What size do you typically order?" at bounding box center [521, 348] width 298 height 12
click at [427, 375] on div "Select M" at bounding box center [517, 385] width 272 height 21
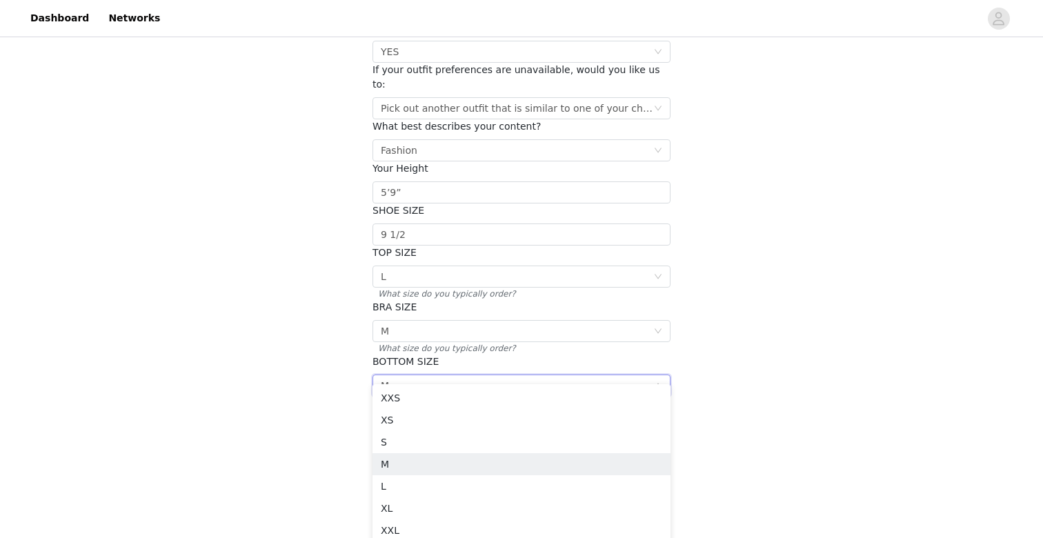
click at [301, 461] on div "STEP 5 OF 7 Additional Information Please fill in the information below Require…" at bounding box center [521, 210] width 1043 height 618
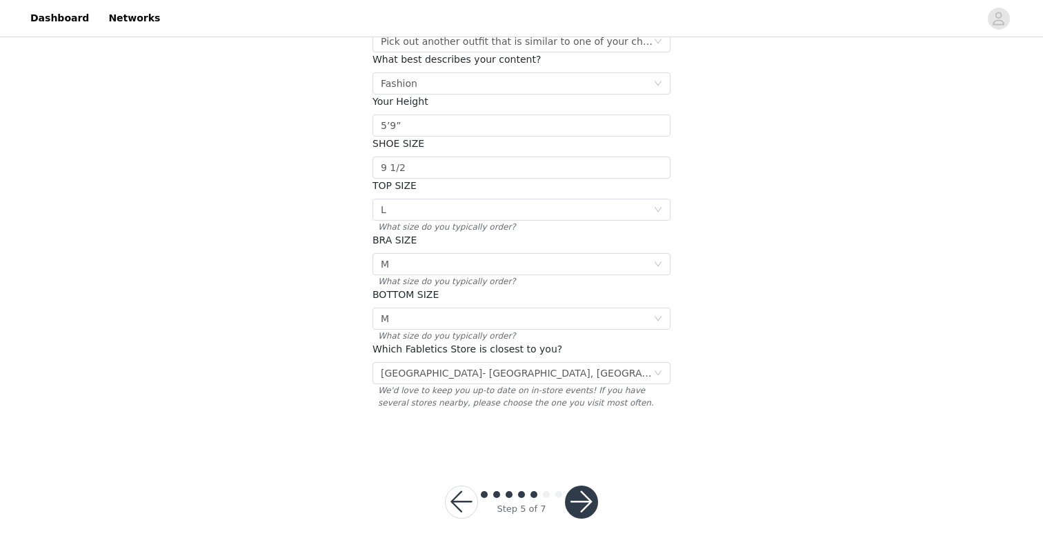
scroll to position [203, 0]
click at [574, 490] on button "button" at bounding box center [581, 504] width 33 height 33
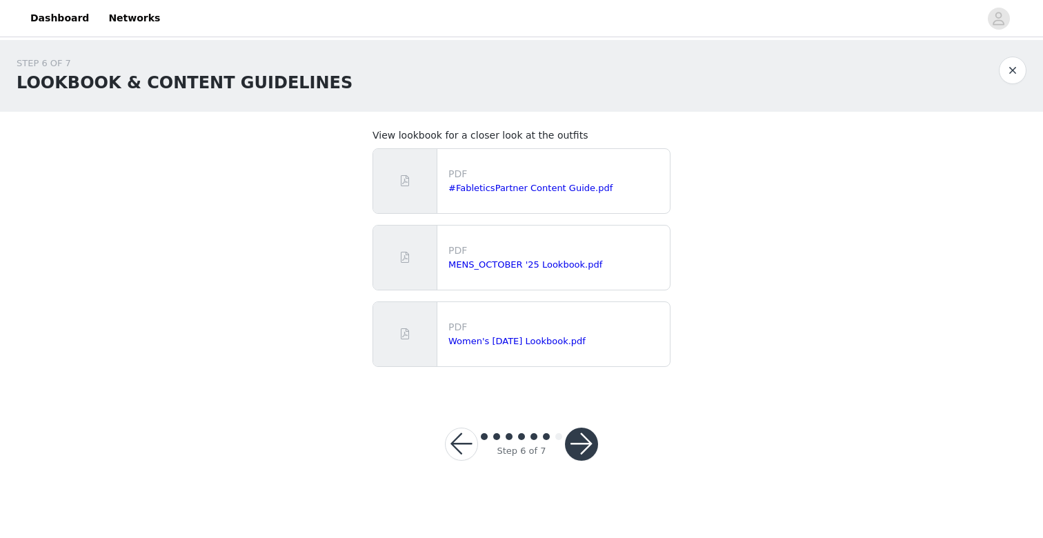
click at [578, 439] on button "button" at bounding box center [581, 444] width 33 height 33
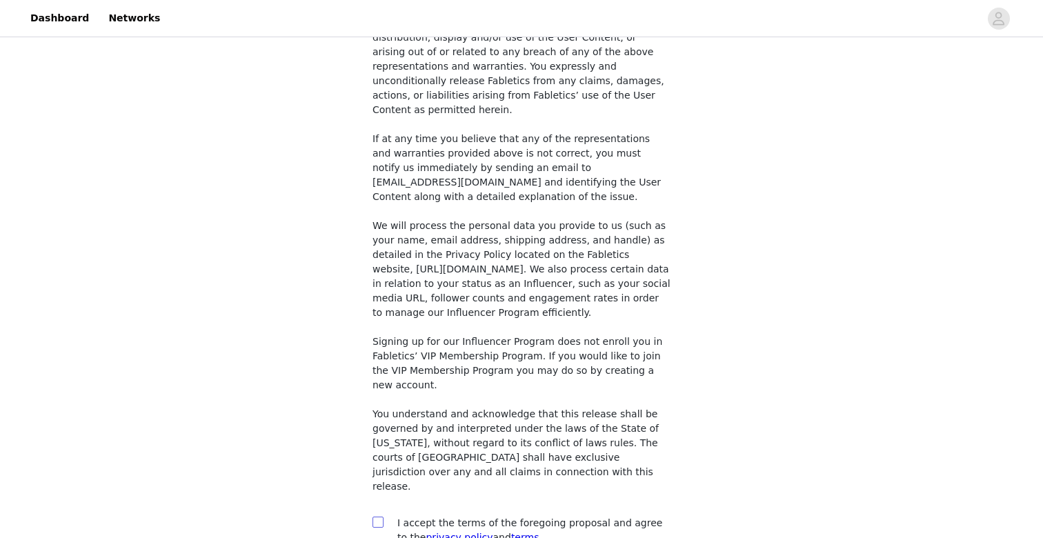
scroll to position [1026, 0]
click at [378, 517] on input "checkbox" at bounding box center [377, 522] width 10 height 10
checkbox input "true"
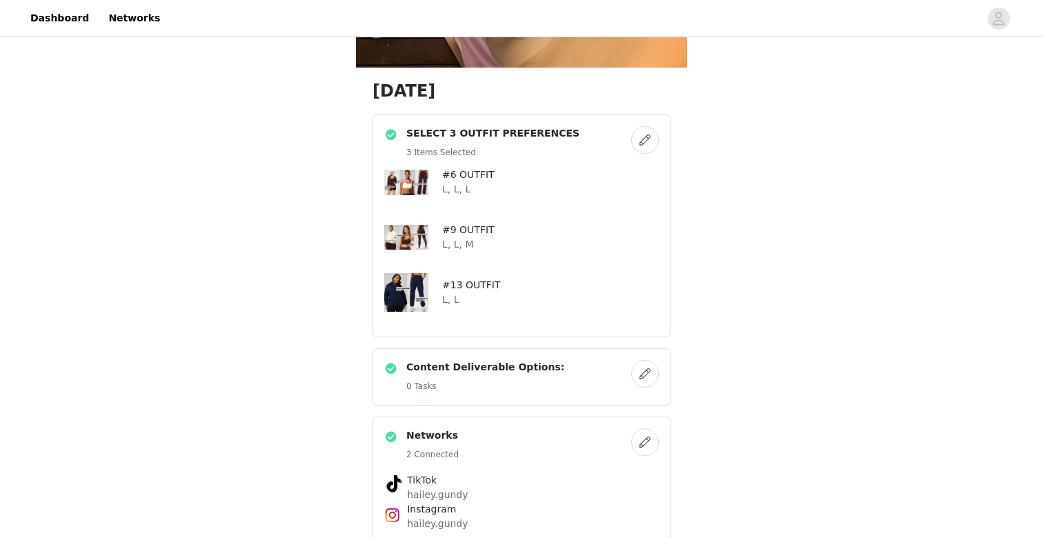
scroll to position [194, 0]
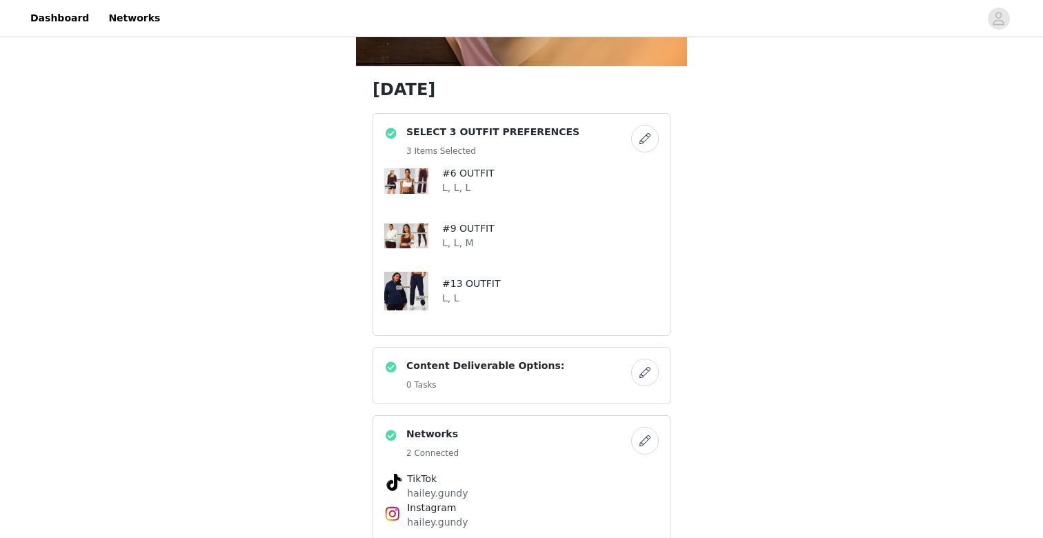
click at [646, 137] on button "button" at bounding box center [645, 139] width 28 height 28
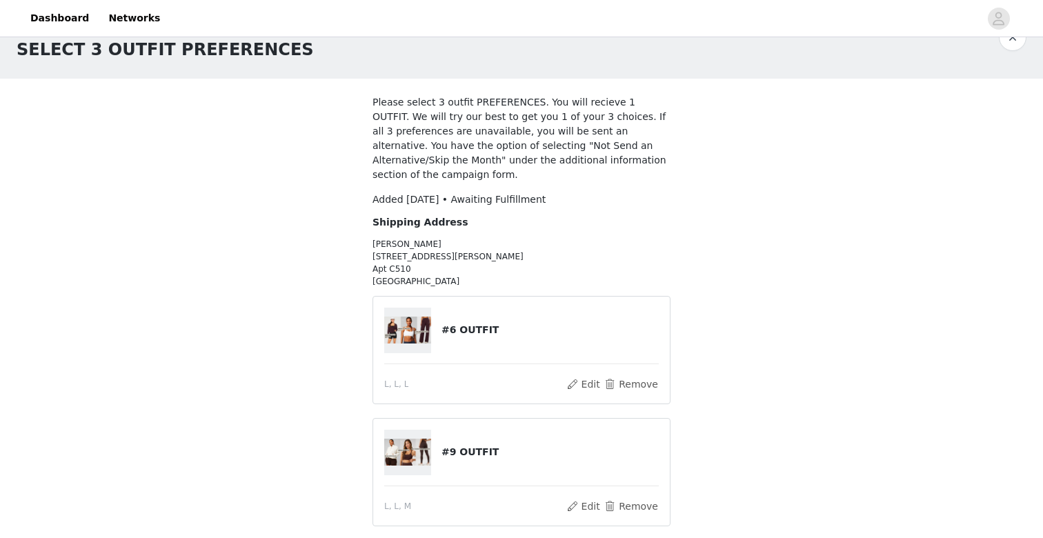
scroll to position [63, 0]
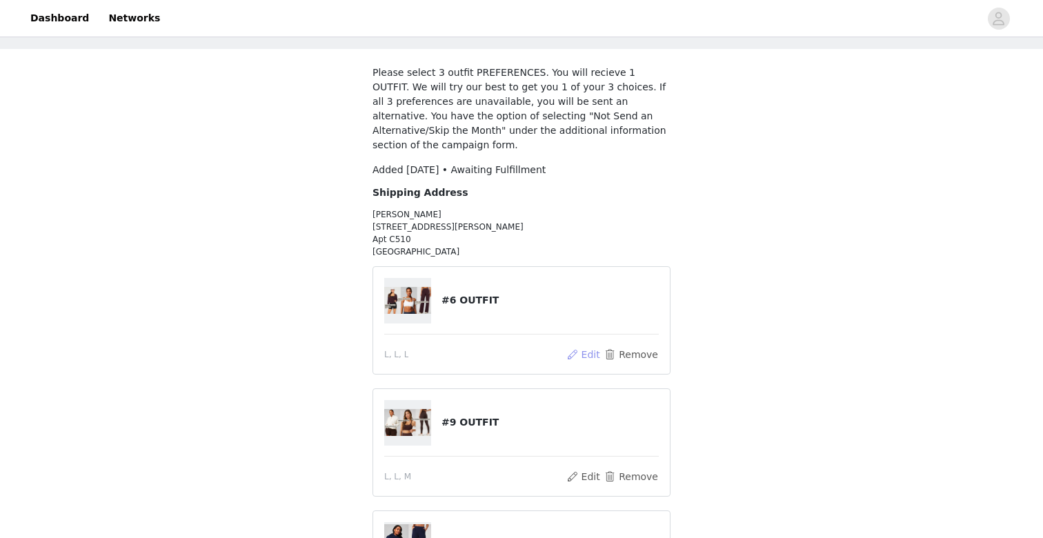
click at [584, 351] on button "Edit" at bounding box center [582, 354] width 35 height 17
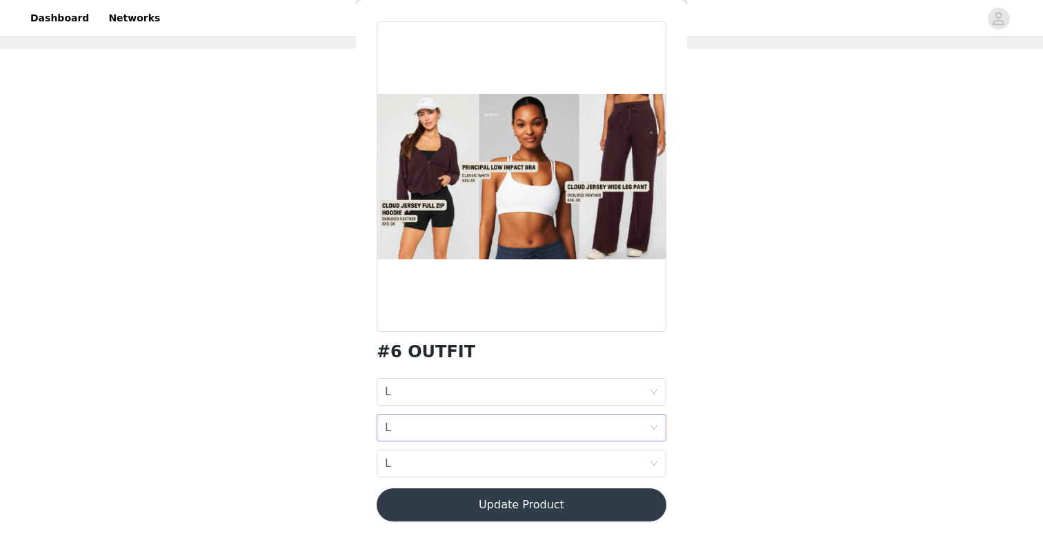
scroll to position [48, 0]
click at [569, 424] on div "BRA SIZE L" at bounding box center [517, 427] width 264 height 26
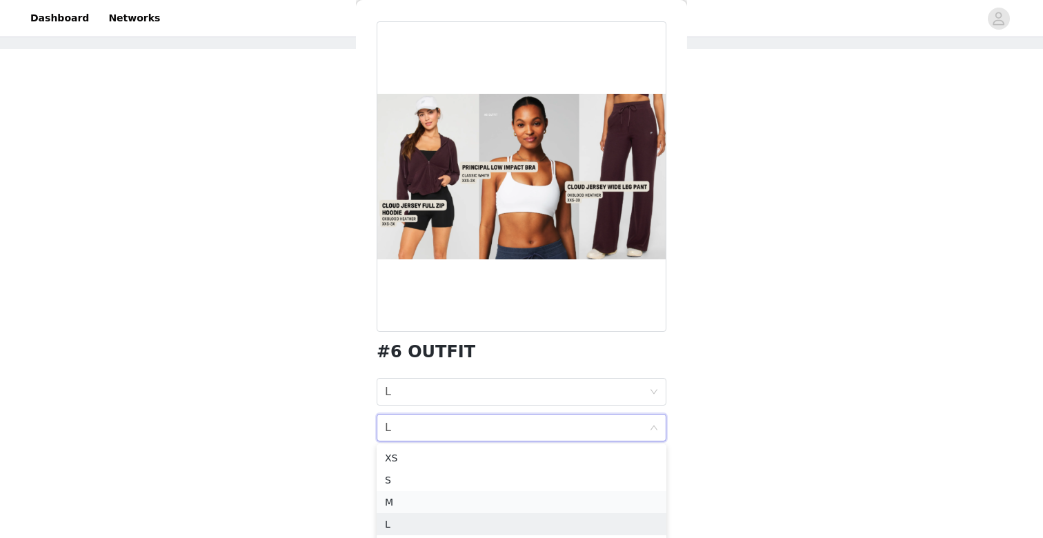
click at [443, 503] on div "M" at bounding box center [521, 501] width 273 height 15
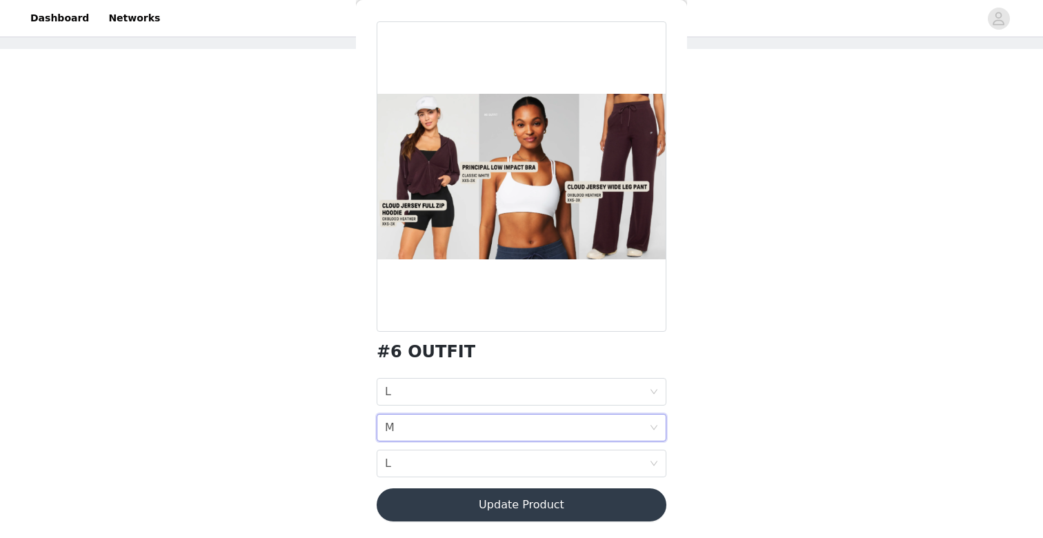
click at [584, 515] on button "Update Product" at bounding box center [522, 504] width 290 height 33
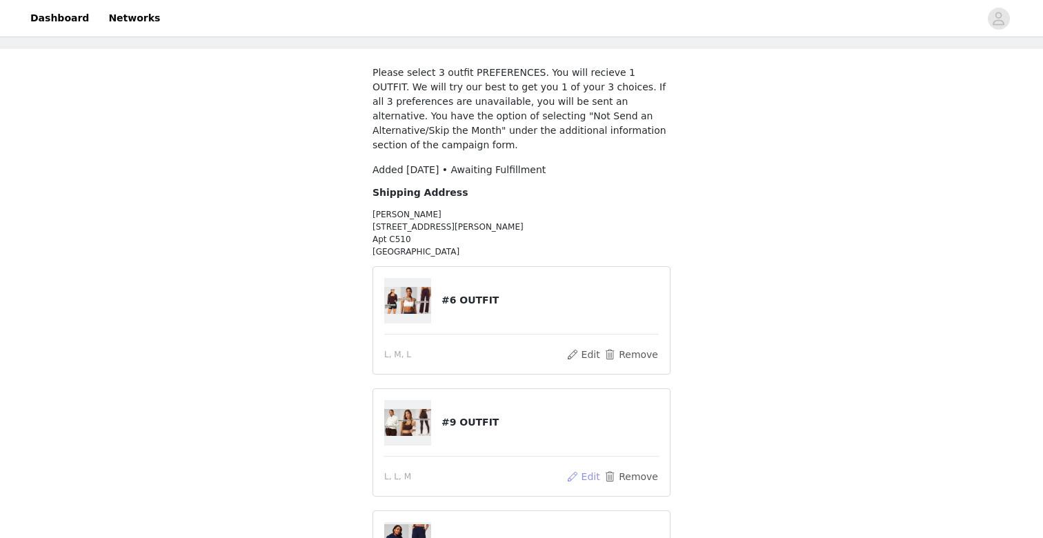
click at [593, 472] on button "Edit" at bounding box center [582, 476] width 35 height 17
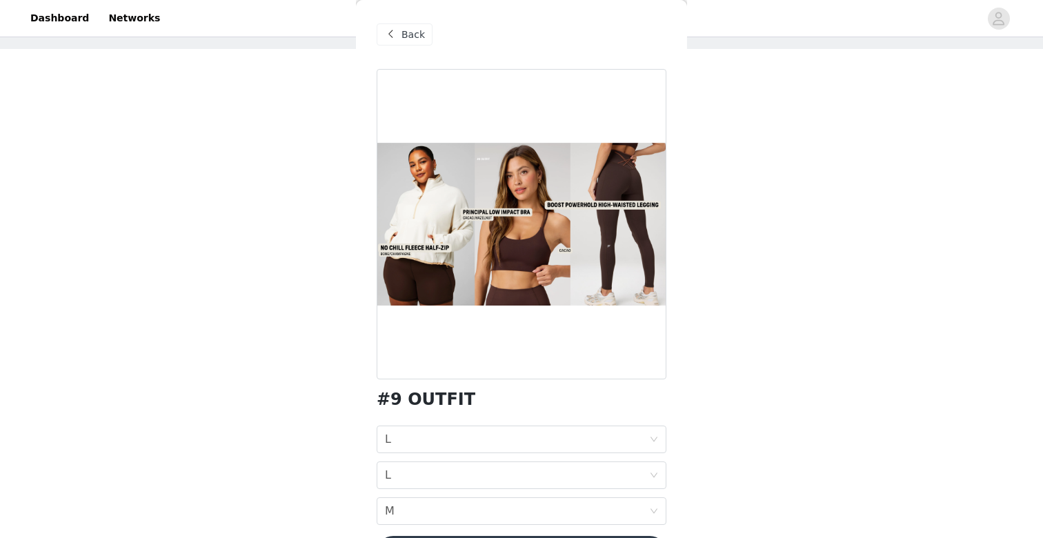
click at [593, 472] on div "BRA SIZE L" at bounding box center [517, 475] width 264 height 26
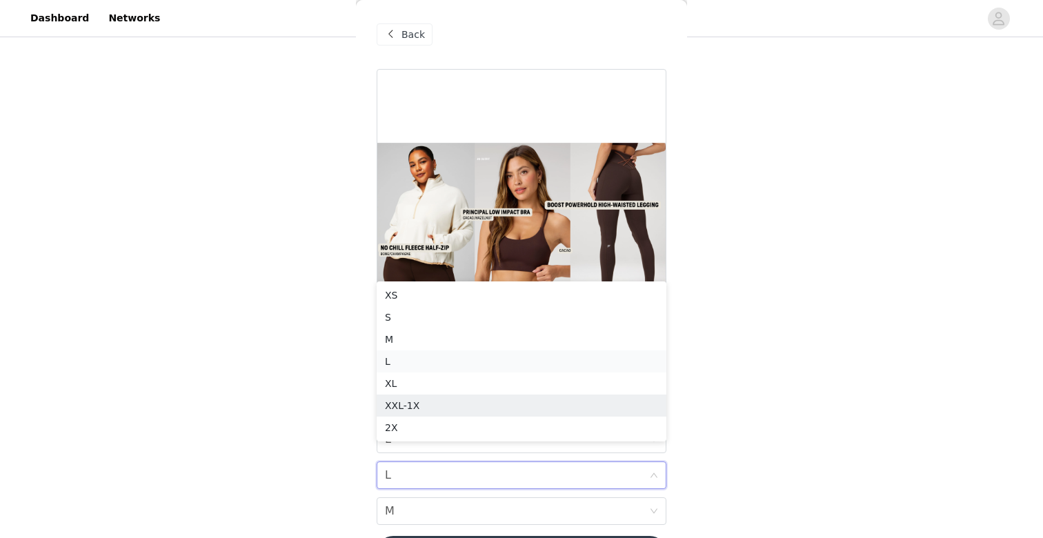
scroll to position [272, 0]
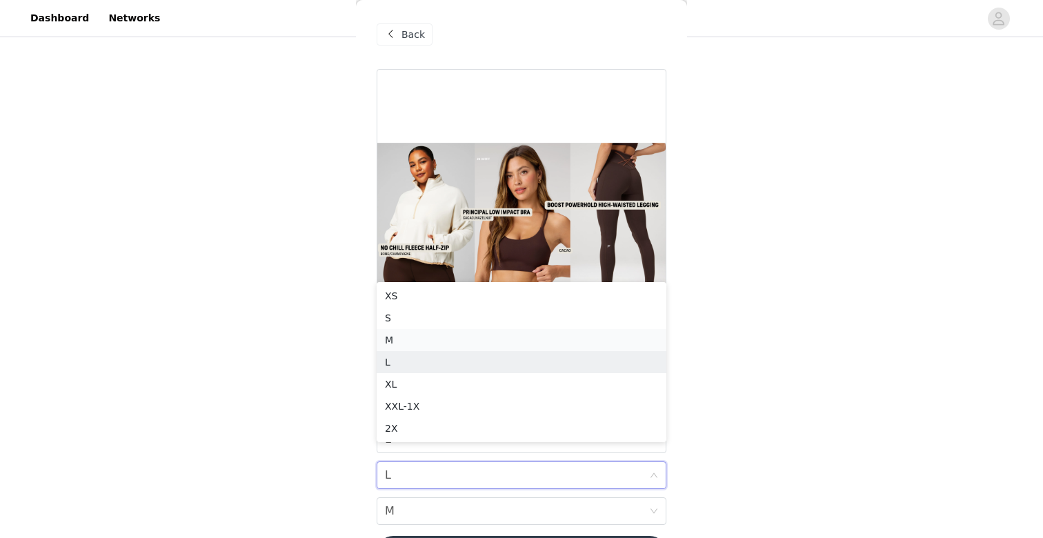
click at [513, 336] on div "M" at bounding box center [521, 339] width 273 height 15
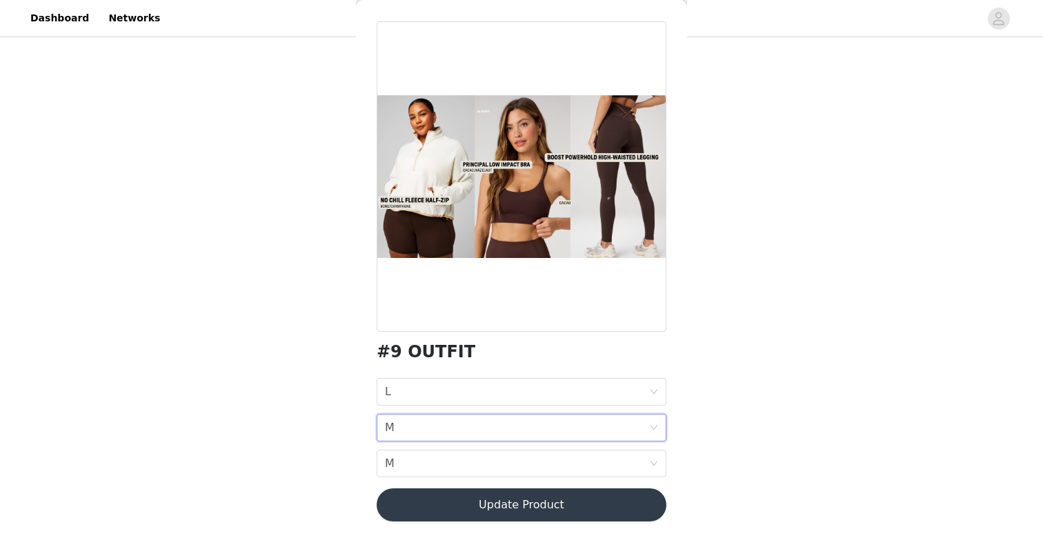
scroll to position [48, 0]
click at [532, 519] on button "Update Product" at bounding box center [522, 504] width 290 height 33
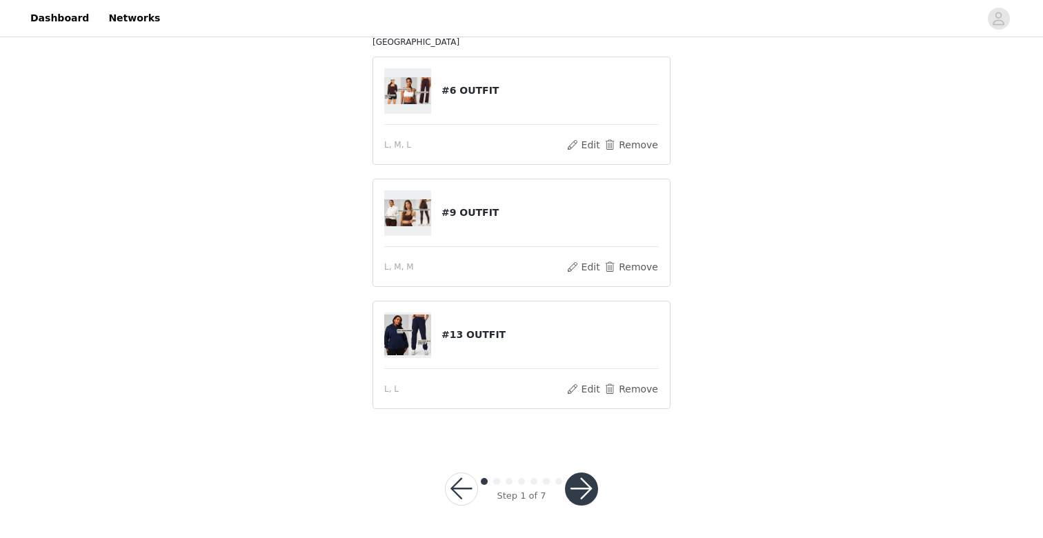
click at [580, 495] on button "button" at bounding box center [581, 488] width 33 height 33
click at [580, 495] on div at bounding box center [581, 488] width 33 height 33
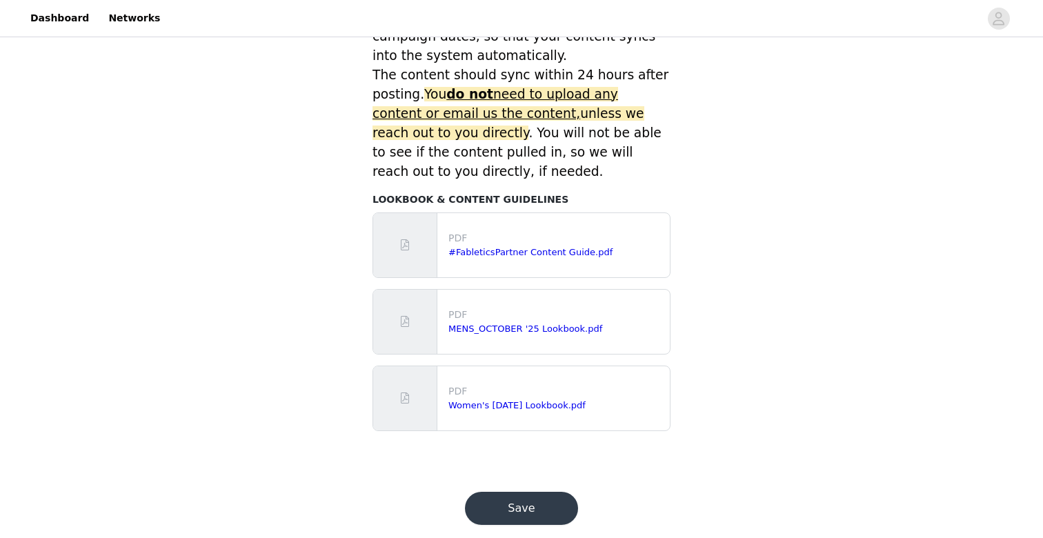
click at [526, 495] on button "Save" at bounding box center [521, 508] width 113 height 33
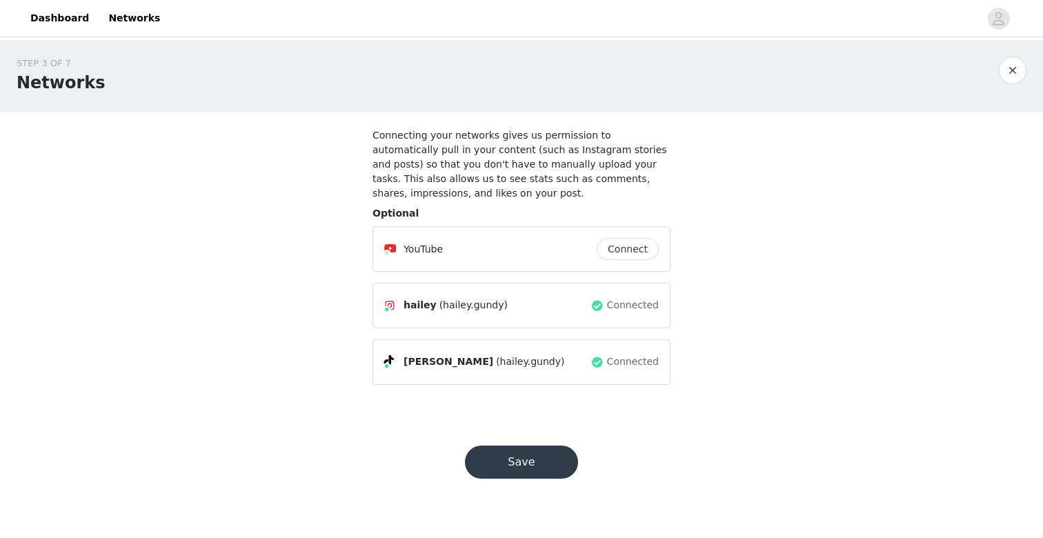
click at [521, 463] on button "Save" at bounding box center [521, 461] width 113 height 33
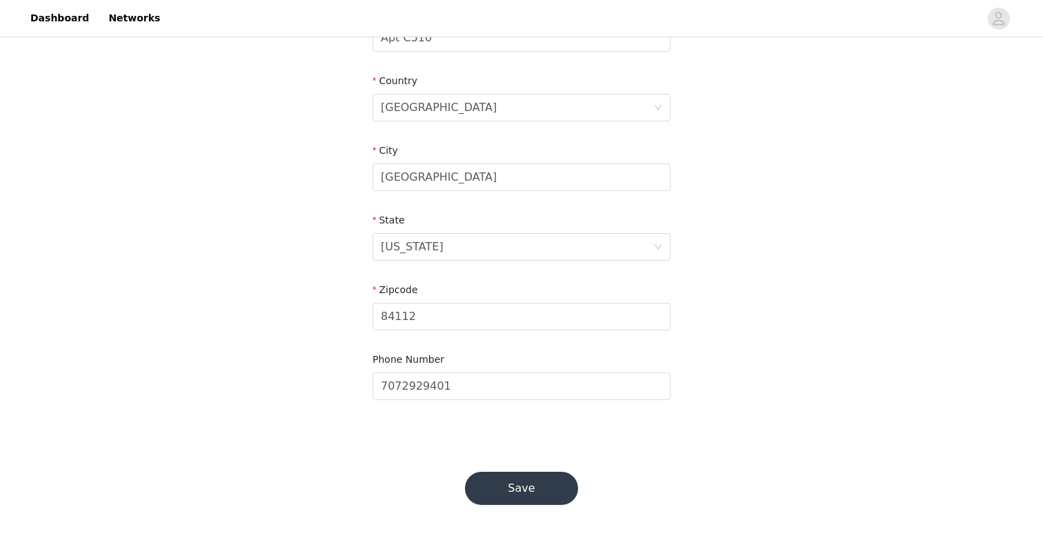
scroll to position [402, 0]
click at [520, 464] on div "Save" at bounding box center [521, 489] width 146 height 66
click at [517, 475] on button "Save" at bounding box center [521, 488] width 113 height 33
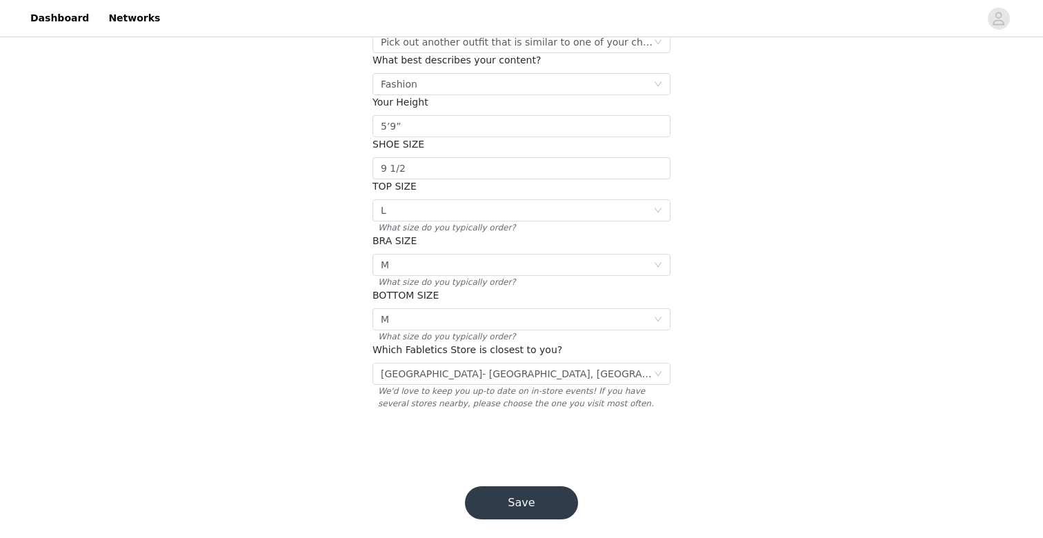
scroll to position [203, 0]
click at [515, 488] on button "Save" at bounding box center [521, 504] width 113 height 33
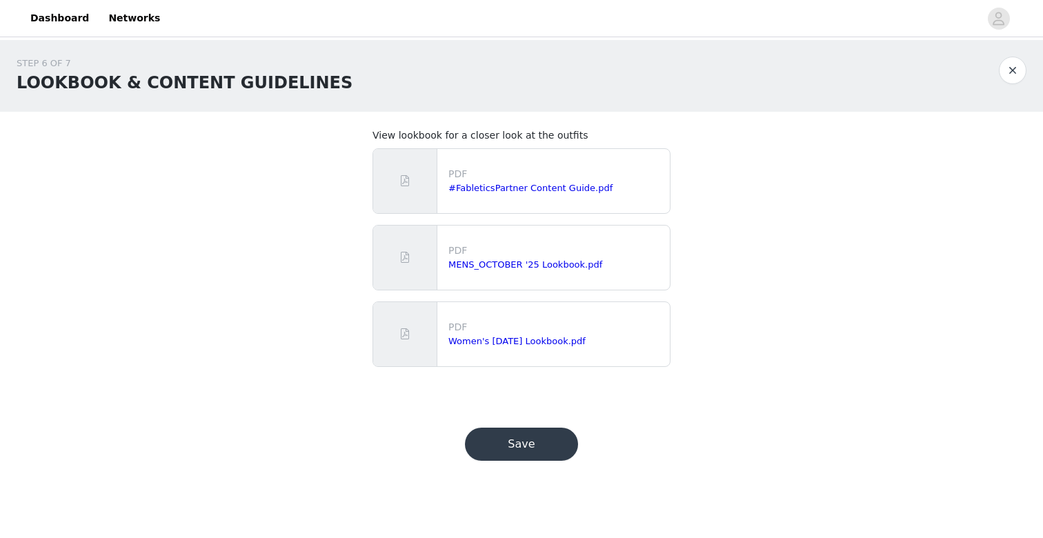
click at [523, 442] on button "Save" at bounding box center [521, 444] width 113 height 33
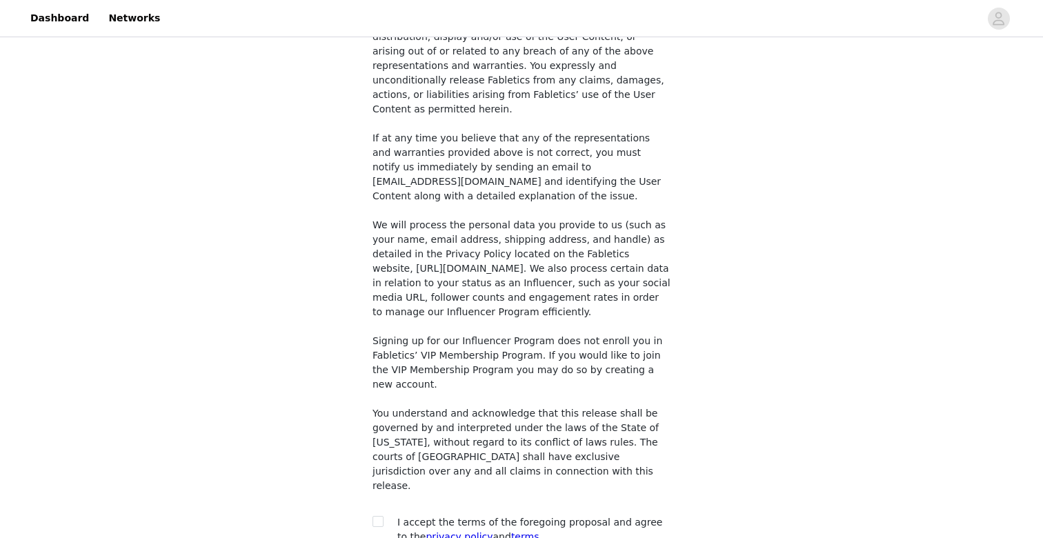
scroll to position [1026, 0]
click at [385, 517] on div at bounding box center [381, 524] width 19 height 14
click at [376, 517] on input "checkbox" at bounding box center [377, 522] width 10 height 10
checkbox input "true"
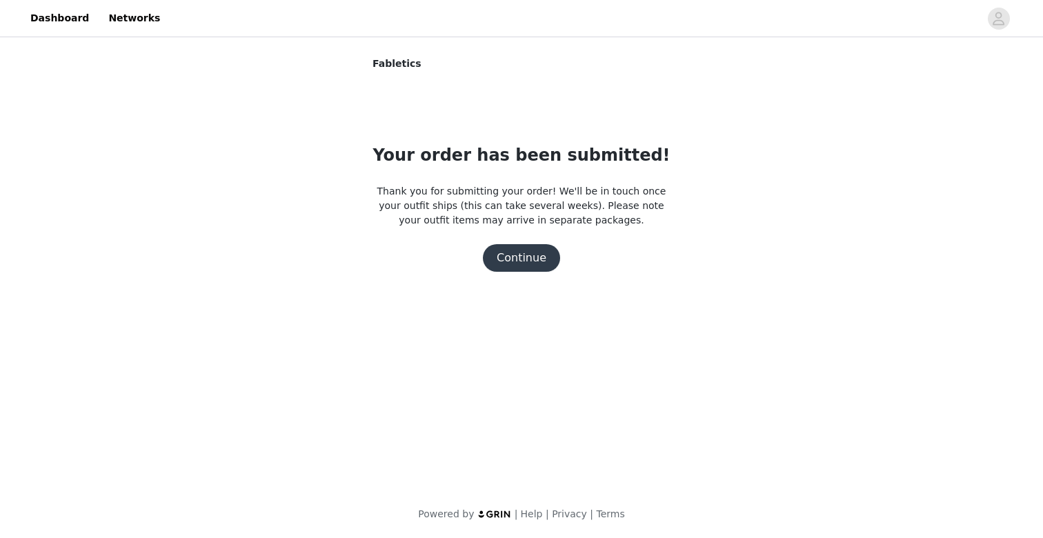
click at [513, 260] on button "Continue" at bounding box center [521, 258] width 77 height 28
